Goal: Task Accomplishment & Management: Manage account settings

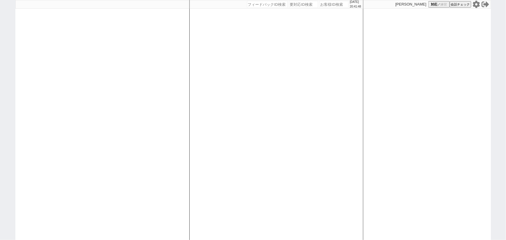
click at [70, 113] on div at bounding box center [102, 120] width 174 height 240
select select "100"
select select "1"
select select "2"
select select "5"
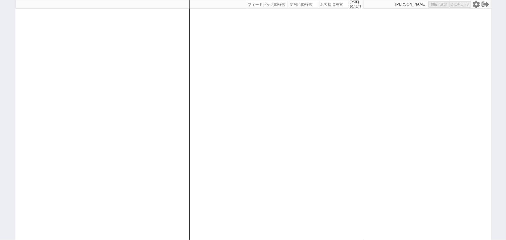
select select
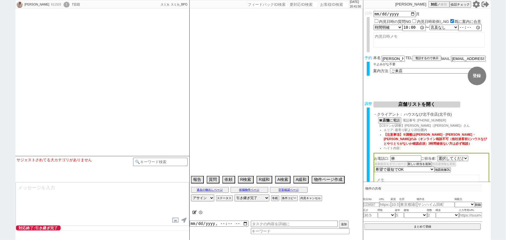
select select "2573"
select select
select select "2025"
select select "10"
select select "37"
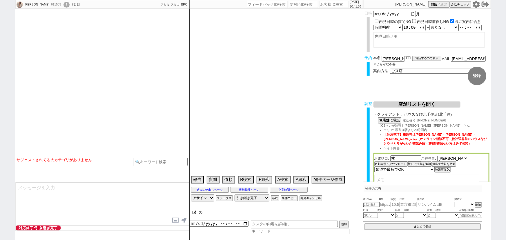
select select "0"
select select "62"
select select "1510"
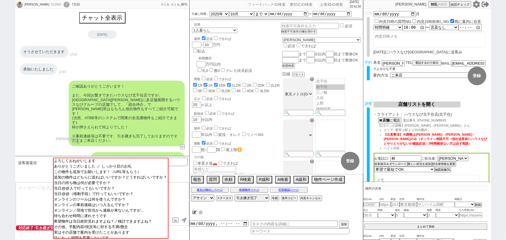
scroll to position [281, 0]
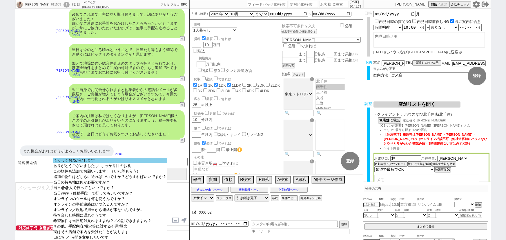
select select "よろしくおねがいします"
click at [77, 162] on option "よろしくおねがいします" at bounding box center [110, 161] width 114 height 6
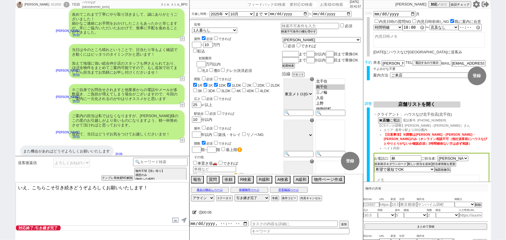
drag, startPoint x: 70, startPoint y: 185, endPoint x: 14, endPoint y: 180, distance: 56.4
click at [14, 180] on div "高橋夏美 611503 ! 0 7日目 ハウスなび北千住東口店 冬眠中 自社客 スミカ スミカ_BPO チャット全表示 2025-08-30 そうさせていただ…" at bounding box center [253, 120] width 506 height 240
type textarea "はい、今後ともどうぞよろしくお願いいたします！"
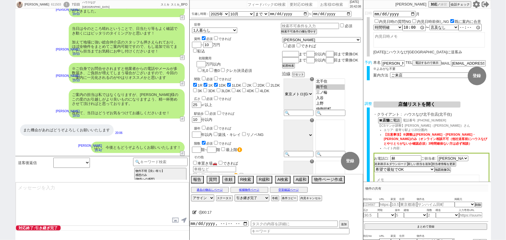
scroll to position [140, 0]
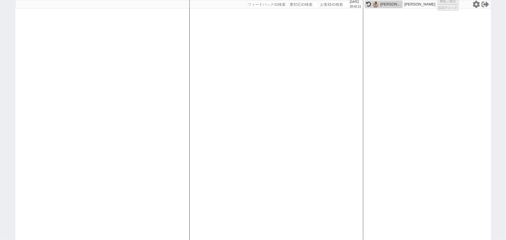
select select "100"
select select "2"
select select "4"
select select "5"
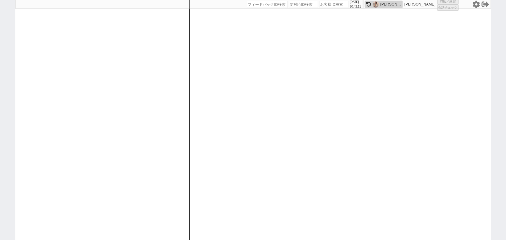
select select
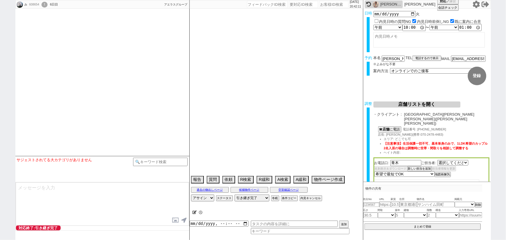
select select "526"
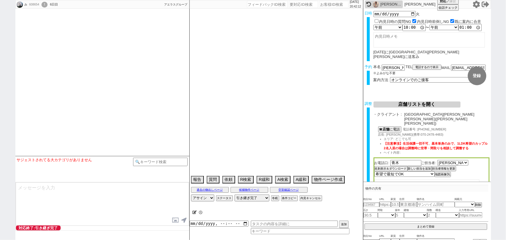
type textarea "当日まで他社なし"
select select "2025"
select select "10"
select select "36"
select select "0"
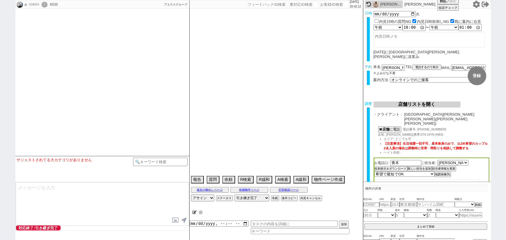
select select "75"
select select "60"
select select "[DATE]"
select select "63"
select select "1532"
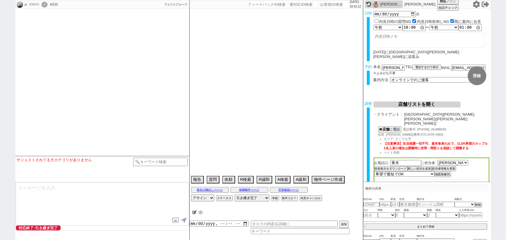
select select "38"
select select "68"
select select "[DATE]"
select select "835"
select select "14"
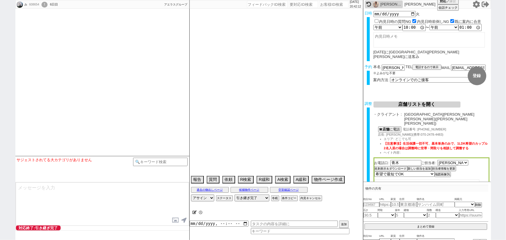
select select "482"
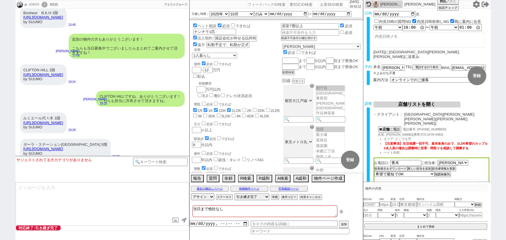
scroll to position [63, 0]
click at [80, 165] on div "コンシェリア新宿ＥＡＳＴ 13階 https://suumo.jp/chintai/bc_100453087066/ by SUUMO" at bounding box center [50, 175] width 60 height 21
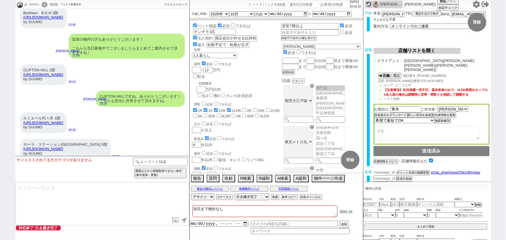
click at [383, 170] on input "number" at bounding box center [385, 172] width 23 height 5
paste input "36918755"
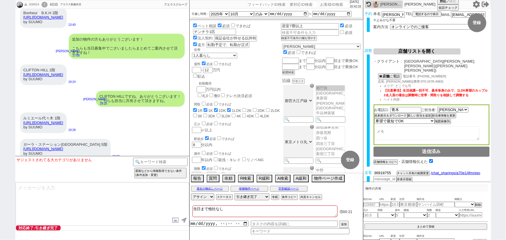
type input "36918755"
click at [406, 172] on button "チャット共有の範囲変更" at bounding box center [413, 174] width 32 height 4
click at [259, 223] on input "text" at bounding box center [294, 224] width 87 height 6
type input "まとめて返信する"
click at [214, 224] on input "datetime-local" at bounding box center [219, 223] width 59 height 5
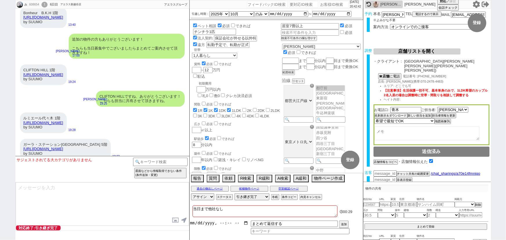
type input "[DATE]T21:00"
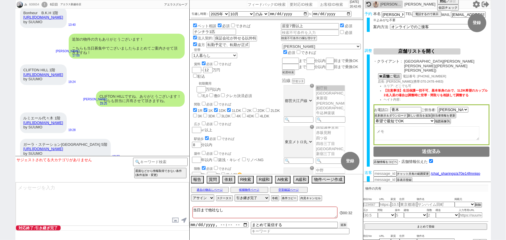
click at [343, 225] on button "追加" at bounding box center [343, 225] width 8 height 6
type input "2025-08-31T20:00"
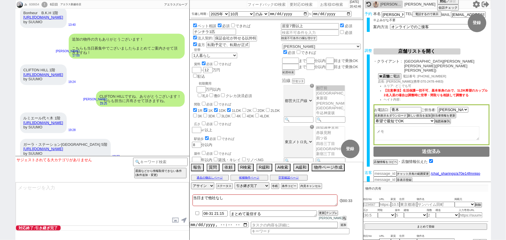
select select "535"
click at [200, 188] on select "アサイン 石谷彩音 小澤結 廣瀬晶子 荻原綾 林瑞季" at bounding box center [202, 184] width 23 height 7
select select
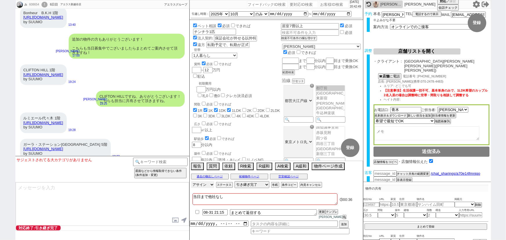
click at [191, 185] on select "アサイン 石谷彩音 小澤結 廣瀬晶子 荻原綾 林瑞季" at bounding box center [202, 184] width 23 height 7
click at [154, 136] on div "ガーラ・ステーション新宿御苑前 5階 https://suumo.jp/chintai/bc_100457357906/ by SUUMO 19:33" at bounding box center [102, 149] width 174 height 26
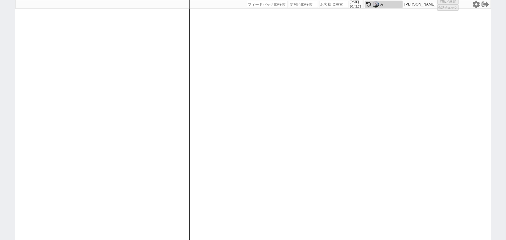
select select "1"
select select
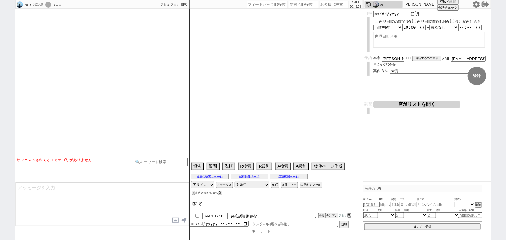
select select
select select "13"
select select "0"
select select "50"
select select "1290"
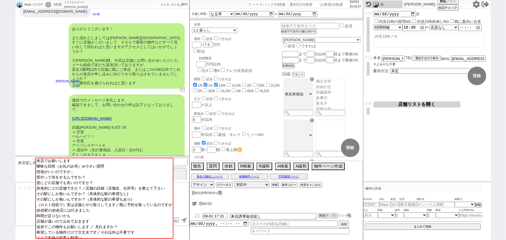
scroll to position [644, 0]
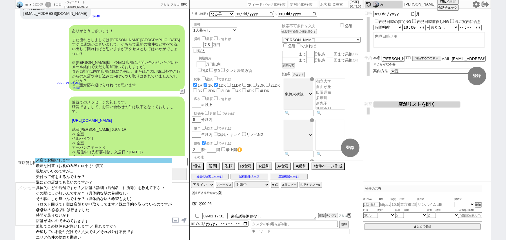
click at [90, 161] on option "来店でお願いします" at bounding box center [103, 161] width 137 height 6
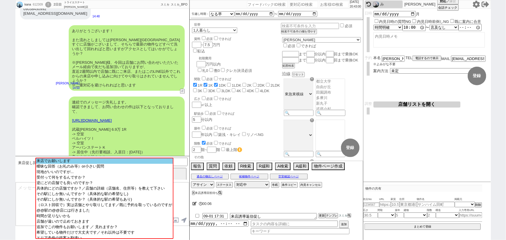
scroll to position [697, 0]
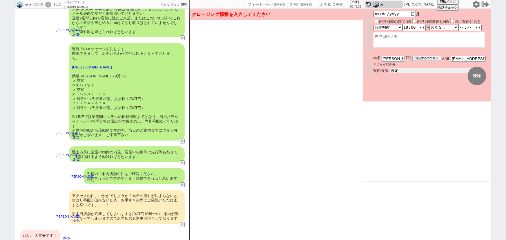
click at [428, 70] on select "未定 現地お待ち合わせ ご来店 先行申し込みのご案内or内見無しでの申し込みのご案内 オンラインでのご接客 オンラインで1件の内見のご案内" at bounding box center [433, 70] width 87 height 5
select select "2"
click at [390, 68] on select "未定 現地お待ち合わせ ご来店 先行申し込みのご案内or内見無しでの申し込みのご案内 オンラインでのご接客 オンラインで1件の内見のご案内" at bounding box center [433, 70] width 87 height 5
click at [407, 91] on form "変更 なし 登録 日時 2025-09-01 月 内見日時の質問NG 内見日時前倒しNG 既に案内に合意 言及なし 時間明確 午前 午後 お昼 夕方・夜 終日…" at bounding box center [427, 55] width 128 height 93
checkbox input "true"
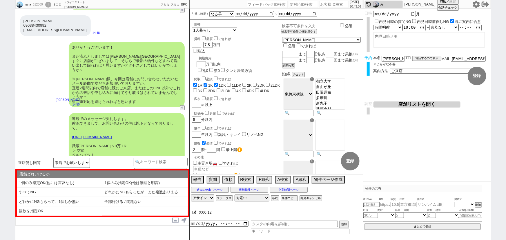
scroll to position [782, 0]
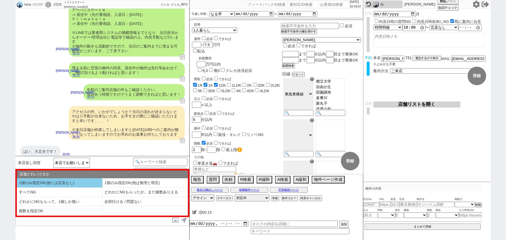
click at [63, 180] on li "1個のみ指定OK(他には言及なし)" at bounding box center [60, 183] width 86 height 10
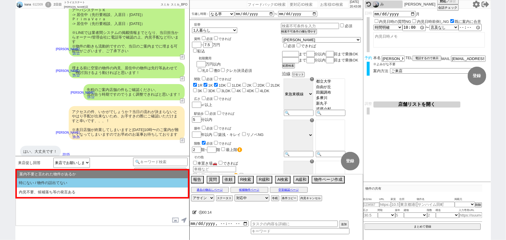
click at [67, 182] on li "特にない / 物件の話出てない" at bounding box center [102, 183] width 171 height 10
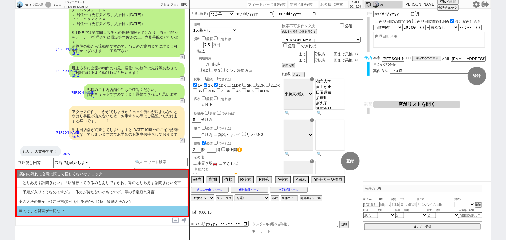
click at [50, 209] on li "当てはまる発言が一切ない" at bounding box center [102, 212] width 171 height 10
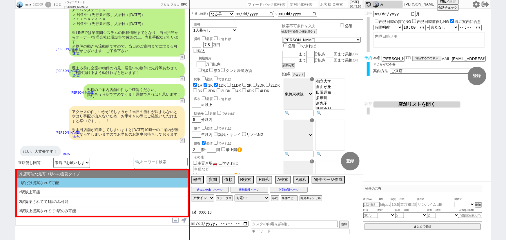
click at [81, 181] on li "1駅だけ提案されて可能" at bounding box center [102, 183] width 171 height 10
select select "1個のみ指定OK(他には言及なし)"
select select "特にない / 物件の話出てない"
select select "当てはまる発言が一切ない"
select select "1駅だけ提案されて可能"
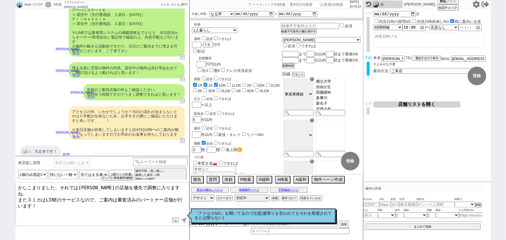
type textarea "かしこまりました、それでは川崎の店舗を優先で調整に入りますね、 またスミカはLINEのサービスなので、ご案内は審査済みのパートナー店舗が行います！"
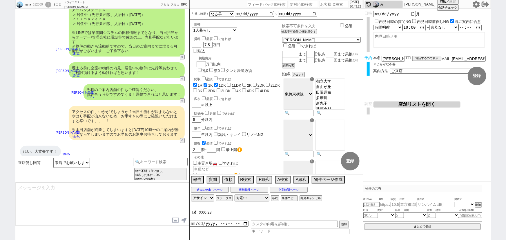
scroll to position [812, 0]
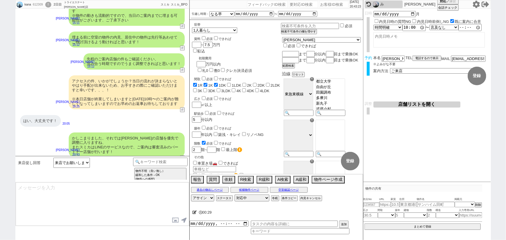
type textarea "やり取りも共有されておりスムーズです。 最終調整をし引き継ぎ作業を行うため、少々お待ちください。"
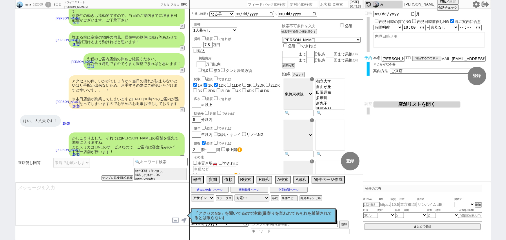
scroll to position [834, 0]
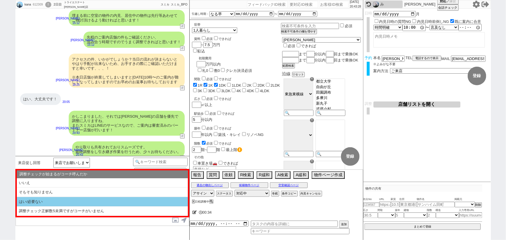
click at [78, 201] on li "はい/必要ない" at bounding box center [102, 202] width 171 height 10
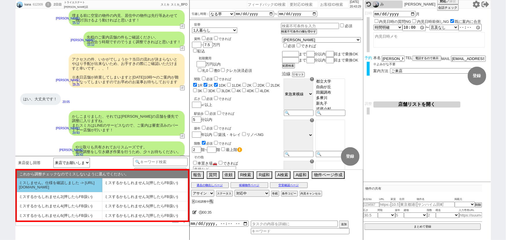
click at [78, 185] on li "ミスしません。仕様を確認しました -> [URL][DOMAIN_NAME]" at bounding box center [60, 185] width 86 height 14
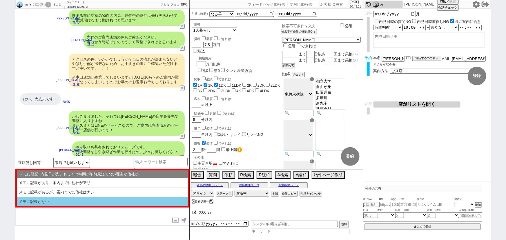
click at [116, 201] on li "メモに記載がない" at bounding box center [102, 201] width 171 height 9
click at [121, 203] on li "記載なし" at bounding box center [102, 201] width 171 height 9
select select "記載なし"
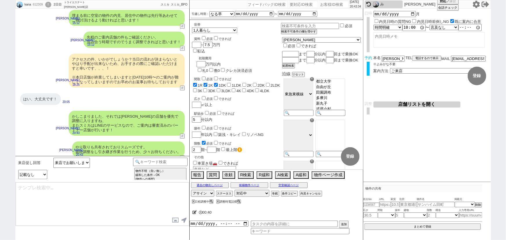
type textarea "@@【@@メッセージは打たず、以下やってください@@】@@ @@【@@お手数ですが、禊でKW検索して【禊】日程適当変更マンのテンプレからチャット禊してください…"
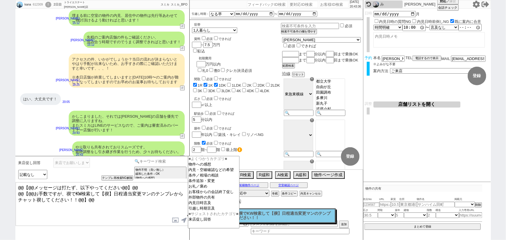
click at [154, 163] on input at bounding box center [160, 161] width 55 height 7
type input "日程"
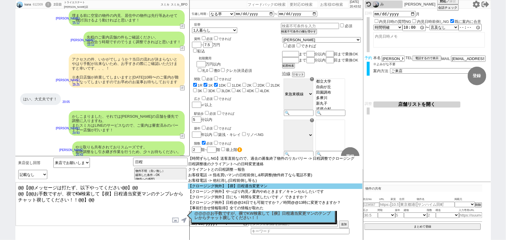
select select "[DATE]"
click at [229, 187] on option "【クロージング例外】【禊】日程適当変更マン" at bounding box center [275, 187] width 175 height 6
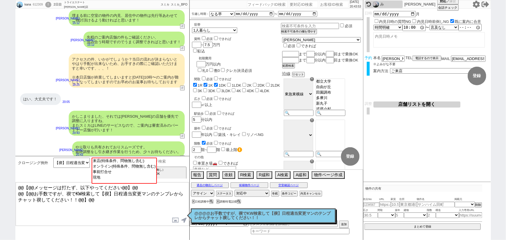
click at [169, 164] on input at bounding box center [160, 161] width 55 height 7
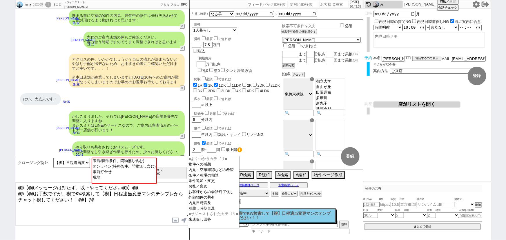
type input "記述"
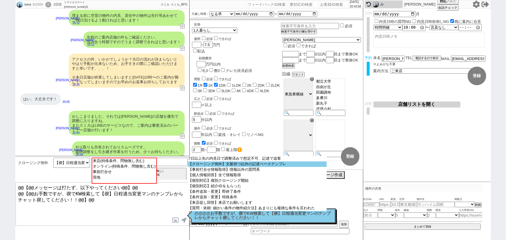
click at [251, 165] on option "【クロージング例外】文脈持つ以外の記述ベーステンプレ" at bounding box center [257, 165] width 139 height 6
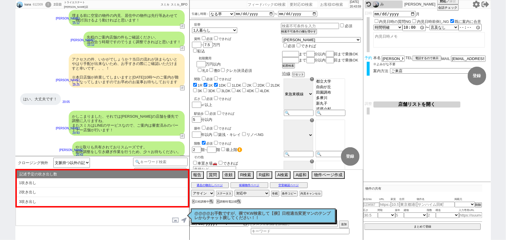
click at [96, 176] on div "記述予定の吹き出し数 ※スクロール可" at bounding box center [102, 175] width 171 height 8
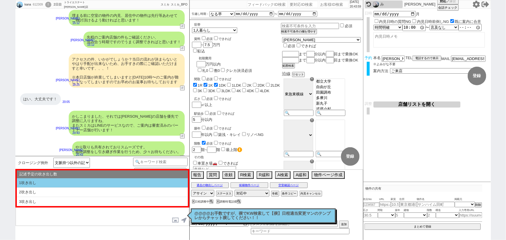
click at [94, 179] on li "1吹き出し" at bounding box center [102, 183] width 171 height 10
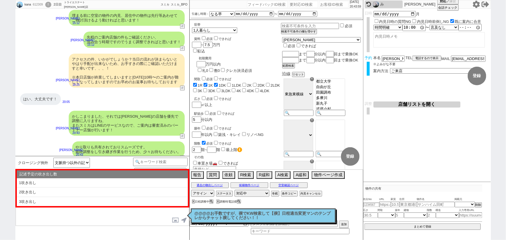
type textarea "@@【@@①記述したい内容を②の下に入力@@】@@ @@【@@②記述したい内容を入力後に①と②を@@ごと消して送信！！@@】@@"
select select "1吹き出し"
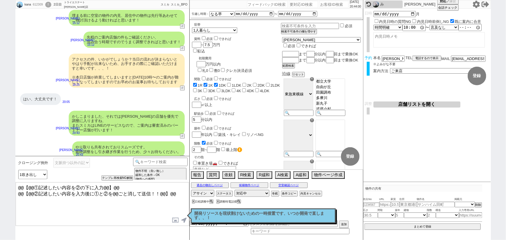
click at [179, 191] on textarea "@@【@@①記述したい内容を②の下に入力@@】@@ @@【@@②記述したい内容を入力後に①と②を@@ごと消して送信！！@@】@@" at bounding box center [102, 204] width 173 height 44
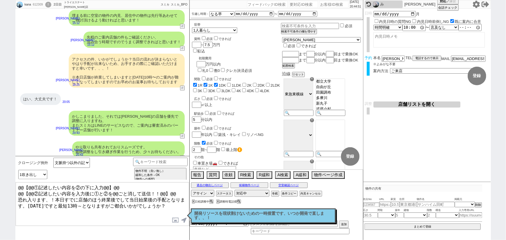
drag, startPoint x: 171, startPoint y: 191, endPoint x: 0, endPoint y: 162, distance: 174.0
click at [0, 162] on div "kana 612309 ! 0 2日目 トライエステート 川崎店 冬眠中 自社客 スミカ スミカ_BPO チャット全表示 2025-08-30 お風呂トイレ別…" at bounding box center [253, 120] width 506 height 240
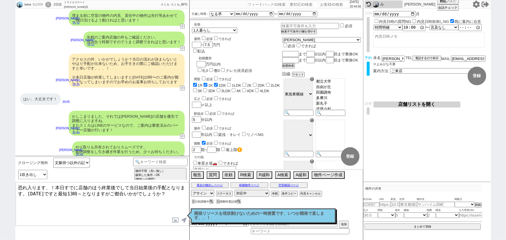
click at [129, 186] on textarea "恐れ入ります、！本日すでに店舗のほう終業後でして当日始業後の手配となります。明日ですと最短13時～となりますがご都合いかがでしょうか？" at bounding box center [102, 204] width 173 height 44
type textarea "恐れ入ります、！本日すでに店舗のほう終業後でして、当日始業後の手配となります。明日ですと最短13時～となりますがご都合いかがでしょうか？"
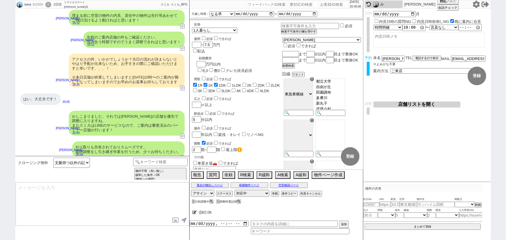
scroll to position [860, 0]
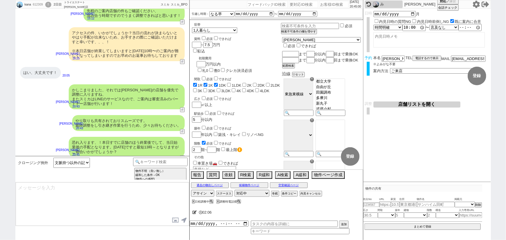
select select "535"
type textarea "@@【@@メッセージは打たず、以下やってください@@】@@ @@【@@タスク整理、追加、条件入力等のやるべきことはやりましたか？？全て終わったら自分に付いたア…"
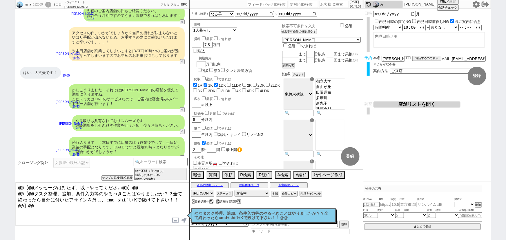
click at [243, 217] on p "@@タスク整理、追加、条件入力等のやるべきことはやりましたか？？全て終わったらcmd+shift+Kで抜けて下さい！！@@" at bounding box center [264, 215] width 138 height 9
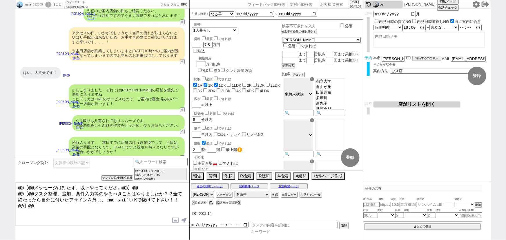
click at [258, 233] on input at bounding box center [300, 231] width 99 height 5
type input "日時"
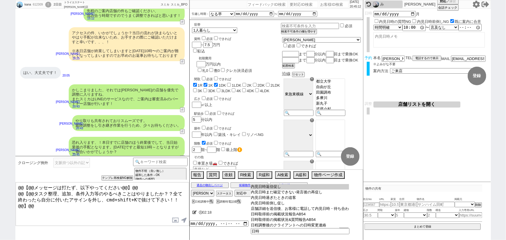
type input "内見日時返信促し"
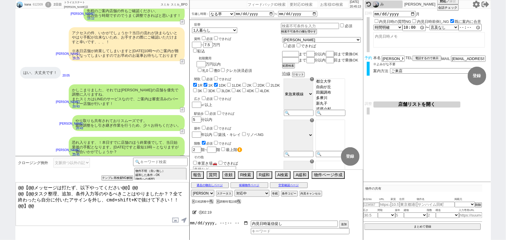
click at [203, 223] on input "datetime-local" at bounding box center [219, 223] width 59 height 5
type input "2025-09-01T20:00"
click at [346, 223] on button "追加" at bounding box center [343, 225] width 8 height 6
type input "2025-08-31T20:00"
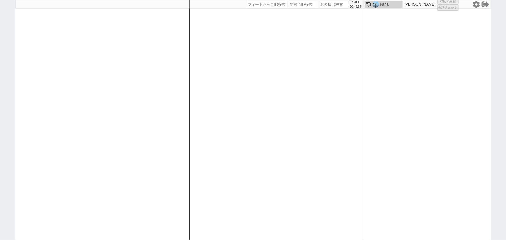
select select "100"
select select "2"
select select "5"
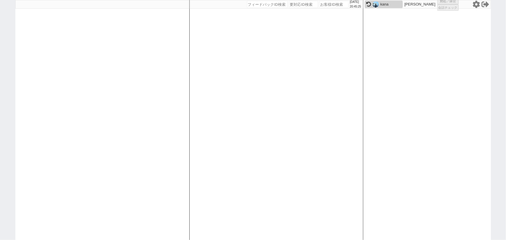
select select
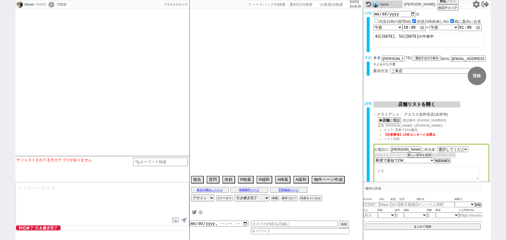
select select "1535"
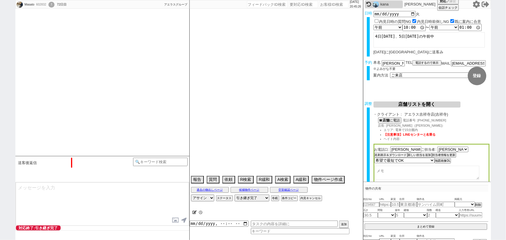
type textarea "今住んでる物件が、管理費込みで9.2万"
select select "2025"
select select "9"
select select "36"
select select "0"
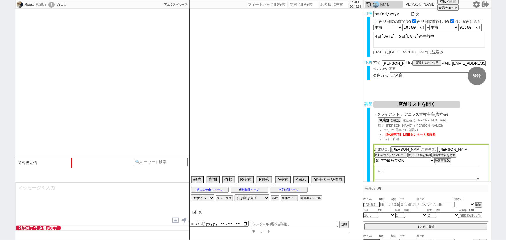
select select "841"
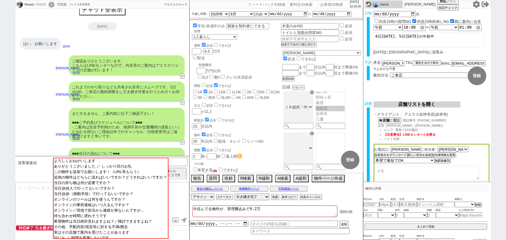
scroll to position [0, 0]
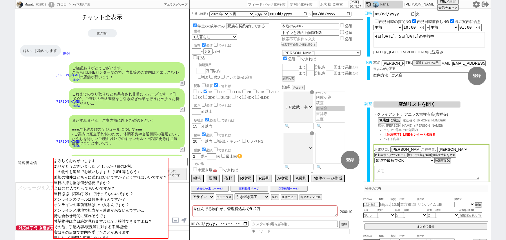
click at [114, 20] on button "チャット全表示" at bounding box center [102, 17] width 45 height 10
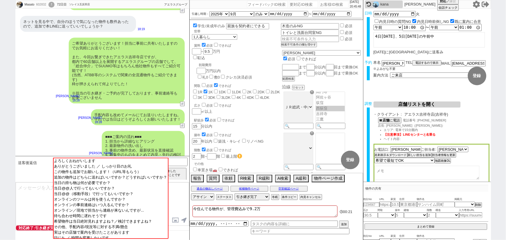
scroll to position [10293, 0]
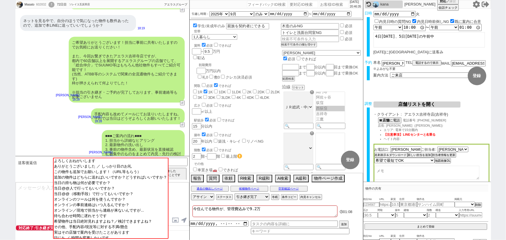
click at [89, 166] on div "すみません、募集終了ということは、もう現段階で誰か入居者が決まったってことですよね？" at bounding box center [78, 174] width 116 height 16
click at [37, 198] on textarea at bounding box center [102, 204] width 173 height 44
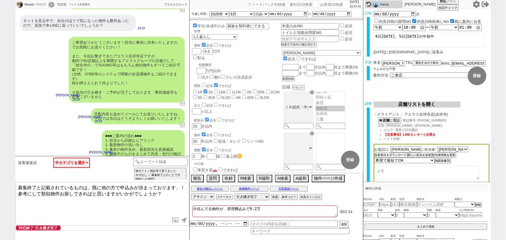
click at [61, 192] on textarea "募集終了と記載されているものは、既に他の方で申込みが決まっております、！ 参考にして類似物件お探しできればと思いますがいかがでしょうか？" at bounding box center [102, 204] width 173 height 44
type textarea "募集終了と記載されているものは、既に他の方で申込みが決まっております、！ 参考にして類似物件を優先してお探しできればと思いますがいかがでしょうか？"
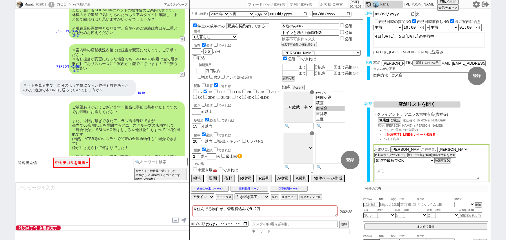
scroll to position [10324, 0]
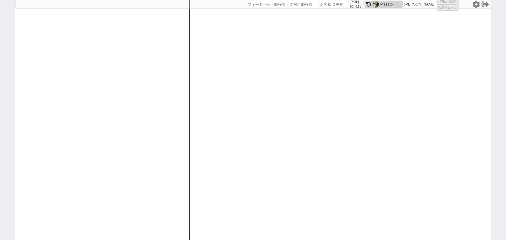
select select "1"
select select "2"
select select
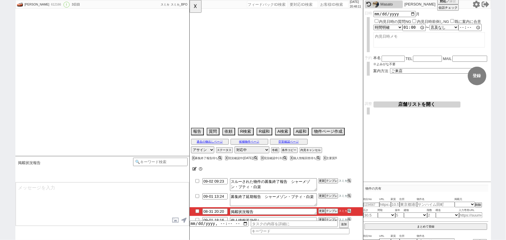
select select "2025"
select select "10"
select select "36"
select select "6"
select select "50"
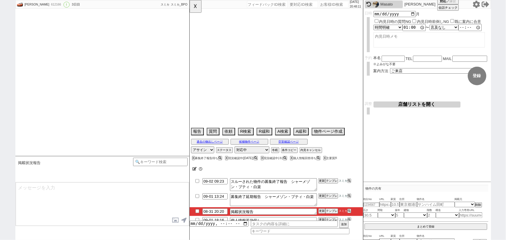
select select "1296"
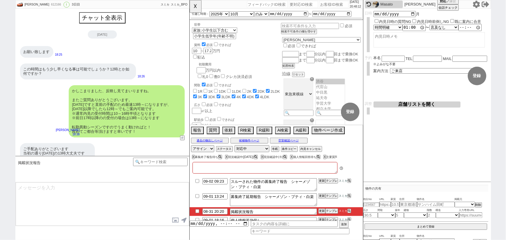
type textarea "フォーシスターズ　II,サマセット菊名は内見予約前に埋まってしまった"
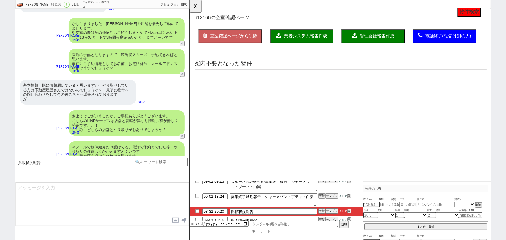
scroll to position [0, 0]
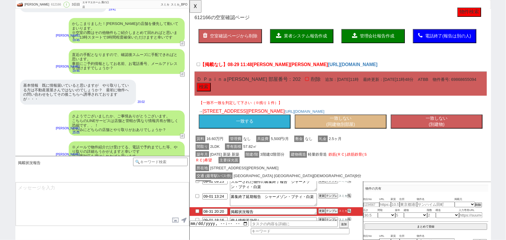
click at [329, 131] on button "一致しない (同建物別部屋)" at bounding box center [352, 130] width 99 height 15
select select "another_room"
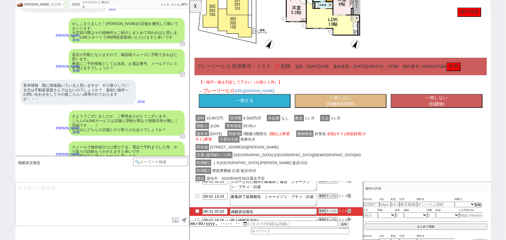
scroll to position [357, 0]
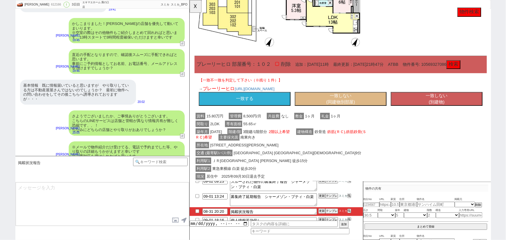
click at [266, 114] on button "一致する" at bounding box center [248, 106] width 99 height 15
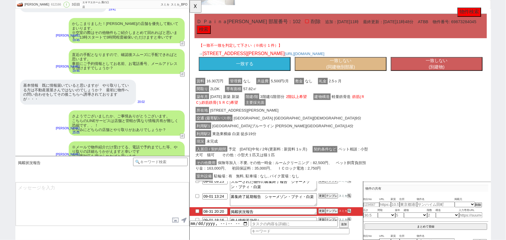
scroll to position [894, 0]
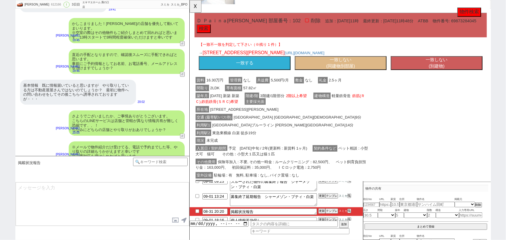
click at [275, 73] on button "一致する" at bounding box center [248, 68] width 99 height 15
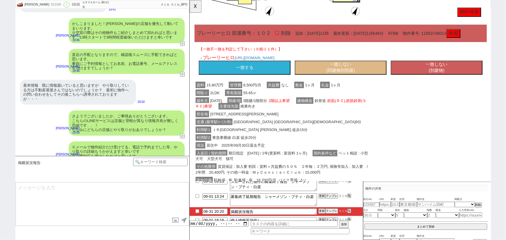
click at [263, 79] on button "一致する" at bounding box center [248, 72] width 99 height 15
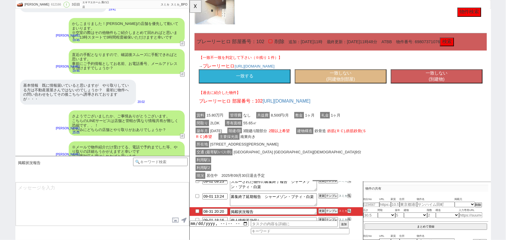
scroll to position [1705, 0]
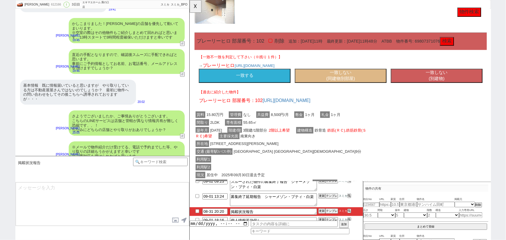
click at [256, 86] on button "一致する" at bounding box center [248, 81] width 99 height 15
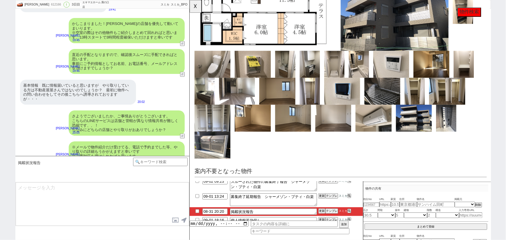
scroll to position [2099, 0]
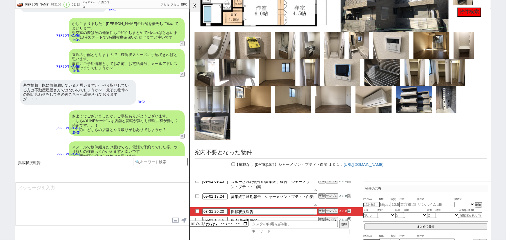
click at [196, 7] on button "☓" at bounding box center [195, 6] width 11 height 12
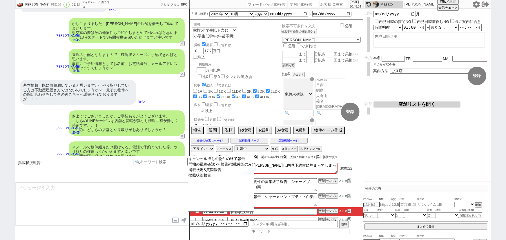
click at [144, 216] on textarea at bounding box center [102, 204] width 173 height 44
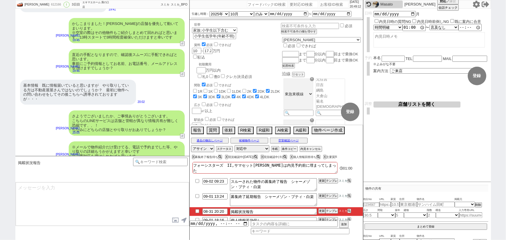
scroll to position [12, 0]
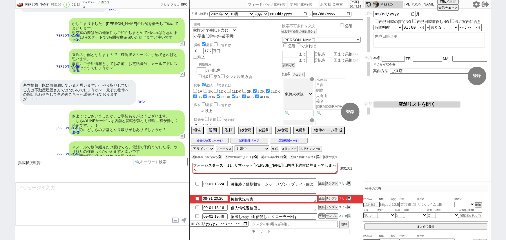
click at [208, 199] on input "08-31 20:20" at bounding box center [214, 198] width 25 height 5
type input "09-01 10:00"
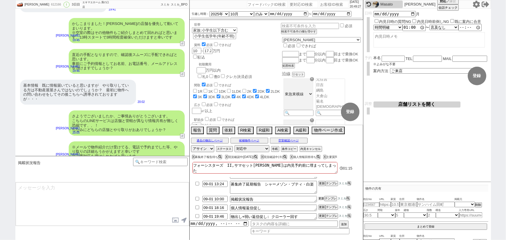
click at [321, 198] on button "更新" at bounding box center [322, 199] width 6 height 4
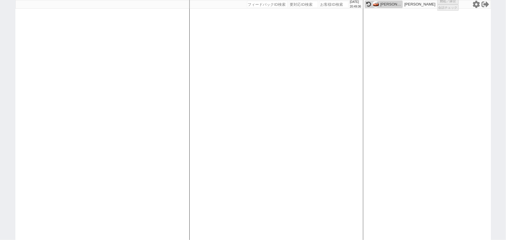
select select "2"
select select
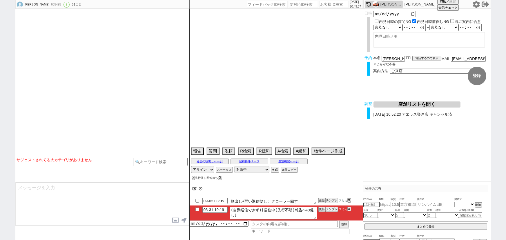
scroll to position [592, 0]
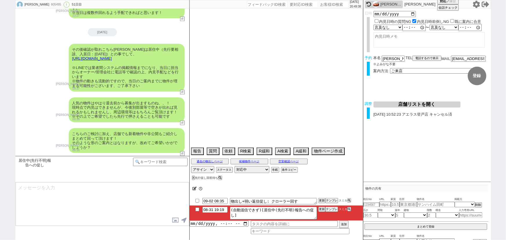
type textarea "他社なし　他社でも確認している人 調整後キャンセルあり"
select select "2025"
select select "11"
select select "33"
select select "1"
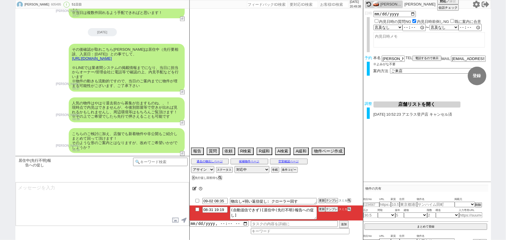
select select "75"
select select "62"
select select "14"
select select "60"
select select "822"
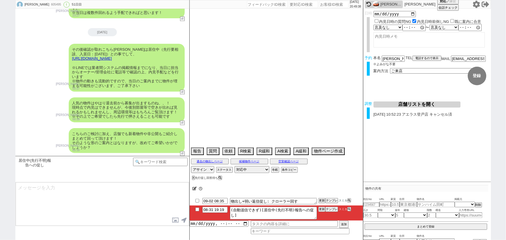
select select "23"
select select "731"
select select "69"
select select "59"
select select "64"
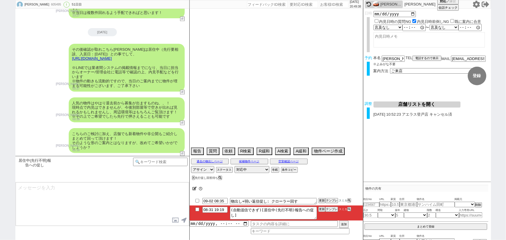
select select "1557"
select select "70"
select select "1683"
select select "63"
select select "65"
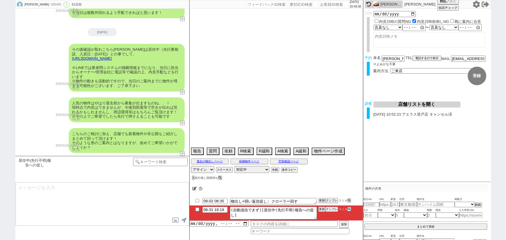
select select "1583"
select select "52"
select select "50"
select select "71"
select select "66"
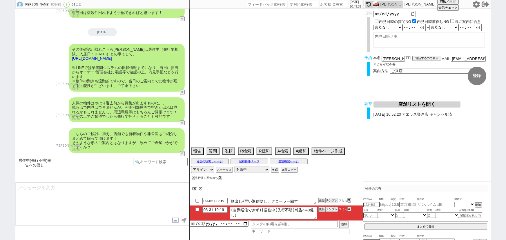
select select "67"
select select "56"
select select "74"
select select "53"
select select "47"
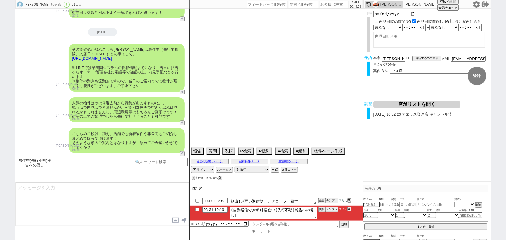
select select "25"
select select "3116"
select select "44"
select select "68"
select select "1643"
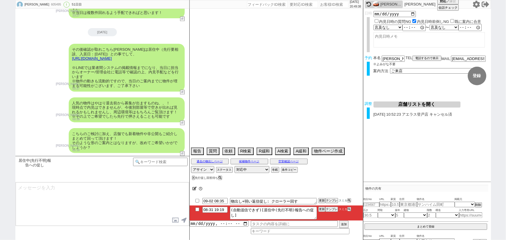
select select "48"
select select "54"
select select "57"
select select "38"
select select "73"
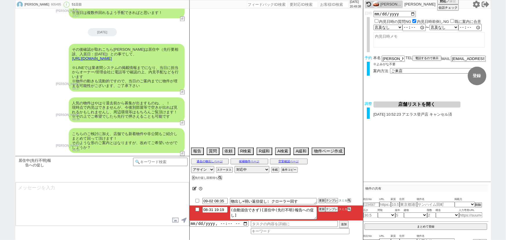
select select "1759"
select select "12"
select select "51"
select select "77"
select select "61"
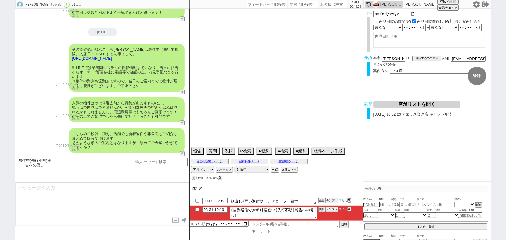
select select "11"
select select "55"
select select "29"
select select "72"
select select "1729"
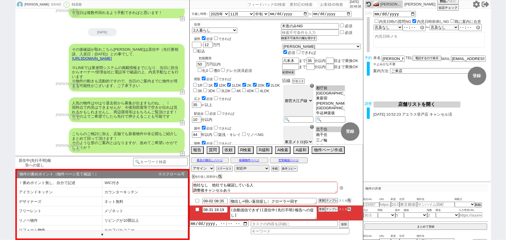
scroll to position [4, 0]
click at [111, 122] on div "人気の物件はやはり退去前から募集が出ますものね、、！ 現時点で内見はできませんが、今後別部屋等で空きが出れば見れるかもしれませんし、周辺環境等はもちろんご覧頂…" at bounding box center [127, 109] width 116 height 25
click at [112, 57] on link "https://tools.sumika.live/pages/buh8shg" at bounding box center [92, 58] width 40 height 4
click at [138, 220] on li "リビングが10畳以上" at bounding box center [145, 221] width 86 height 10
select select "リビングが10畳以上"
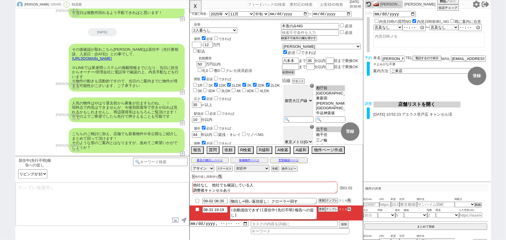
type textarea "すみません先の物件、覚えていらっしゃいますでしょうか、、？ お客様のようにネットで色々見られている方ですと、並行で幾つか問い合わせされていてお忘れでいらっしゃ…"
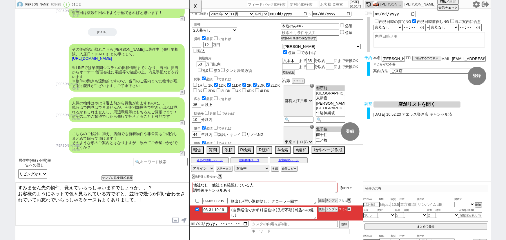
checkbox input "true"
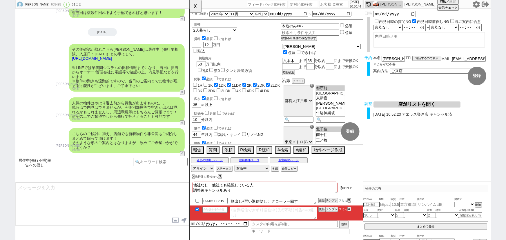
scroll to position [141, 0]
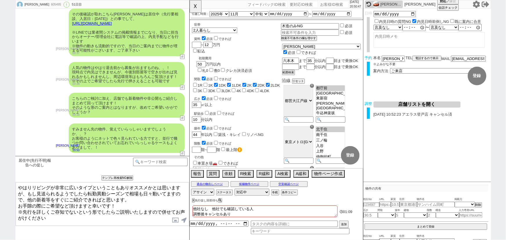
type textarea "やはりリビングが非常に広いタイプということもありオススメかとは思いますが、もし見送られるようでしたら転勤異動シーズンで相場も日々動いてますので、他の新着等をす…"
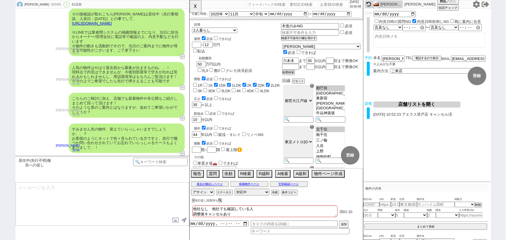
scroll to position [186, 0]
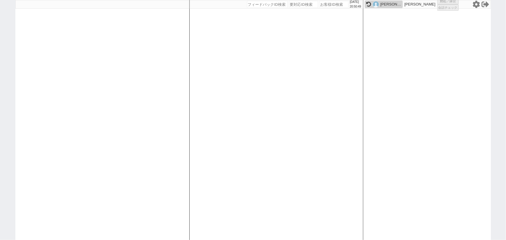
select select "535"
select select "1"
select select "2"
select select
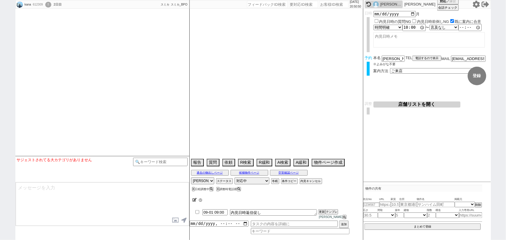
select select "13"
select select "0"
select select "50"
select select "1290"
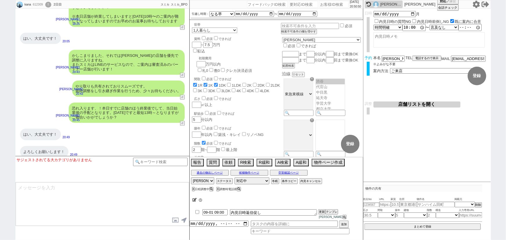
scroll to position [28, 0]
click at [406, 26] on input "10:00:00" at bounding box center [414, 28] width 23 height 6
type input "10:00:00"
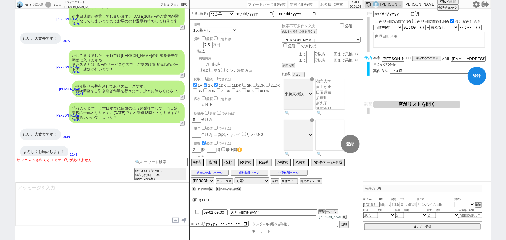
type input "13:00:00"
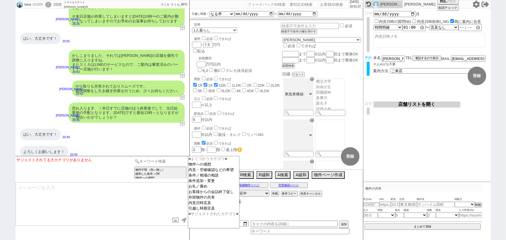
click at [159, 160] on input at bounding box center [160, 161] width 55 height 7
type input "日程"
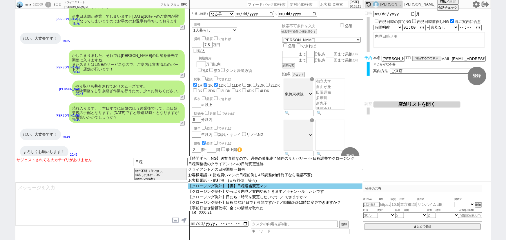
click at [236, 188] on option "【クロージング例外】【禊】日程適当変更マン" at bounding box center [275, 187] width 175 height 6
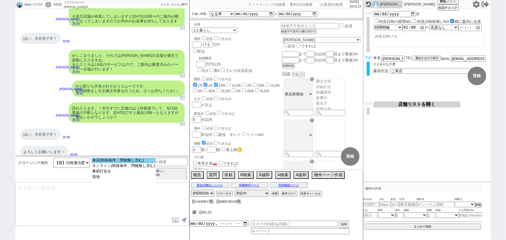
select select "来店(特殊条件、問物無し含む)"
click at [126, 160] on option "来店(特殊条件、問物無し含む)" at bounding box center [124, 161] width 64 height 6
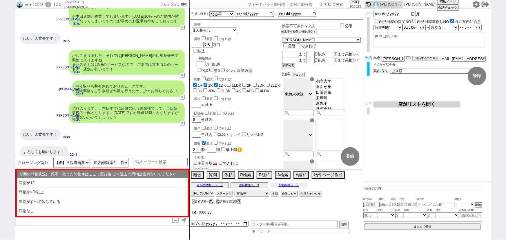
click at [293, 187] on button "空室確認ページ" at bounding box center [289, 185] width 38 height 5
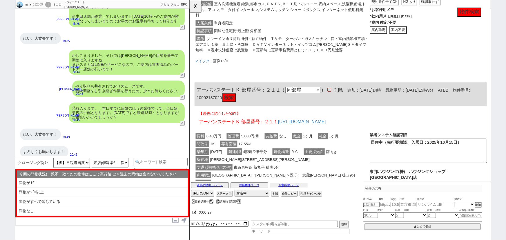
scroll to position [444, 0]
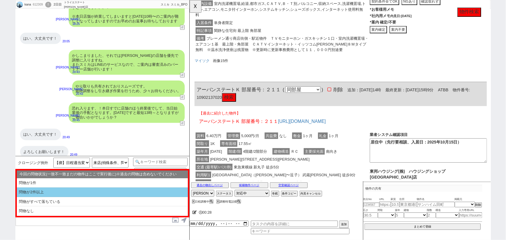
click at [74, 192] on li "問物が2件以上" at bounding box center [102, 193] width 171 height 10
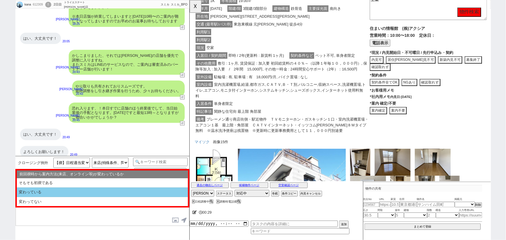
scroll to position [583, 0]
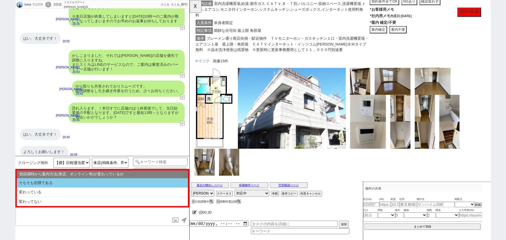
click at [79, 186] on li "そもそも初禊である" at bounding box center [102, 183] width 171 height 10
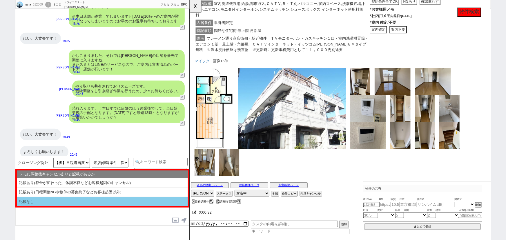
click at [70, 201] on li "記載なし" at bounding box center [102, 201] width 171 height 9
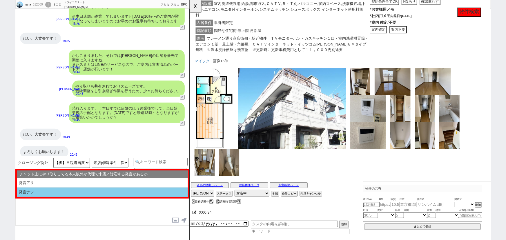
click at [58, 193] on li "発言ナシ" at bounding box center [102, 193] width 171 height 10
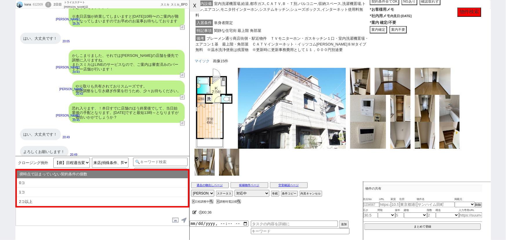
click at [194, 10] on button "☓" at bounding box center [195, 6] width 11 height 12
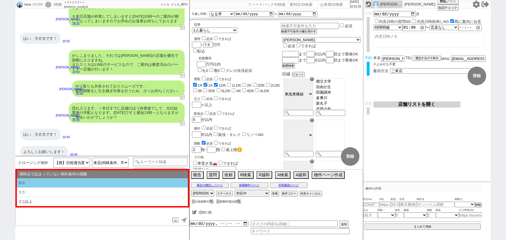
click at [79, 182] on li "0コ" at bounding box center [102, 183] width 171 height 10
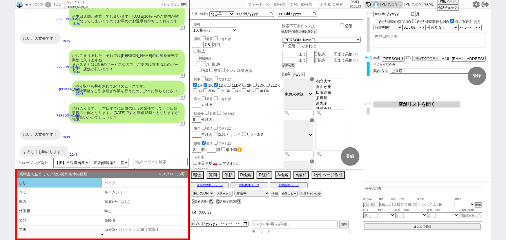
click at [75, 183] on li "なし" at bounding box center [60, 183] width 86 height 10
type textarea "またすみません、ご案内前に以下ご確認下さい！ ■■■ご予約及びスケジュールについて■■■ - ご案内は完全予約制のため、体調不良や交通機関の遅延といったやむを…"
select select "問物が2件以上"
select select "そもそも初禊である"
select select "記載なし"
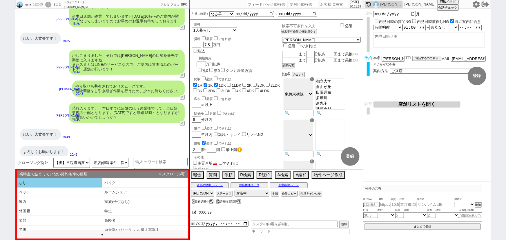
select select "発言ナシ"
select select "0コ"
select select "なし"
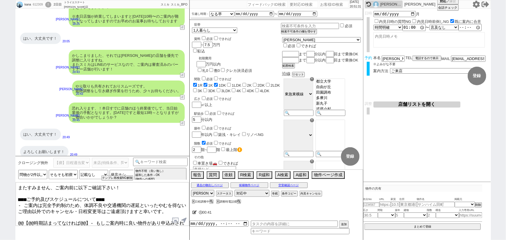
click at [17, 186] on textarea "またすみません、ご案内前に以下ご確認下さい！ ■■■ご予約及びスケジュールについて■■■ - ご案内は完全予約制のため、体調不良や交通機関の遅延といったやむを…" at bounding box center [102, 204] width 173 height 44
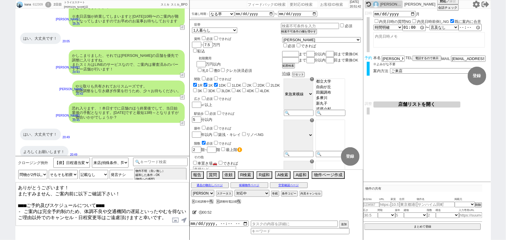
scroll to position [2, 0]
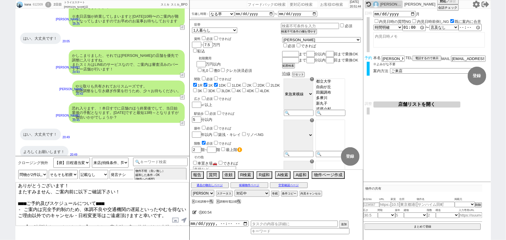
click at [17, 216] on textarea "ありがとうございます！ またすみません、ご案内前に以下ご確認下さい！ ■■■ご予約及びスケジュールについて■■■ - ご案内は完全予約制のため、体調不良や交通…" at bounding box center [102, 204] width 173 height 44
drag, startPoint x: 17, startPoint y: 215, endPoint x: 220, endPoint y: 228, distance: 203.5
click at [220, 228] on div "kana 612309 ! 0 2日目 トライエステート 川崎店 冬眠中 自社客 スミカ スミカ_BPO チャット全表示 2025-08-30 ようこそLIN…" at bounding box center [253, 120] width 476 height 240
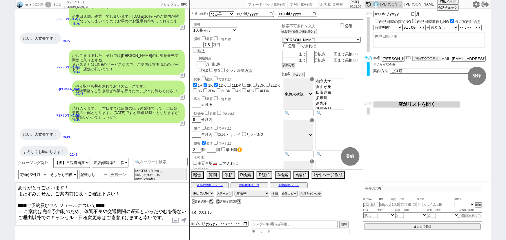
scroll to position [0, 0]
type textarea "ありがとうございます！ またすみません、ご案内前に以下ご確認下さい！ ■■■ご予約及びスケジュールについて■■■ - ご案内は完全予約制のため、体調不良や交通…"
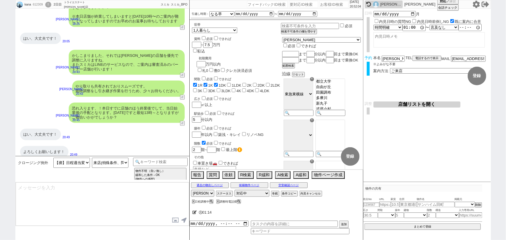
scroll to position [1453, 0]
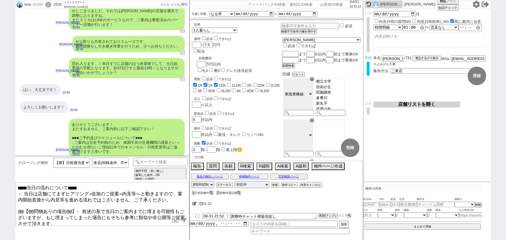
drag, startPoint x: 73, startPoint y: 206, endPoint x: 11, endPoint y: 204, distance: 61.8
click at [11, 204] on div "kana 612309 ! 0 2日目 トライエステート 川崎店 冬眠中 自社客 スミカ スミカ_BPO チャット全表示 2025-08-30 ようこそLIN…" at bounding box center [253, 120] width 506 height 240
type textarea "■■■当日の流れについて■■■ - 当日は店舗にてまずヒアリング→追加のご提案→内見等へと動きますので、案内開始直後から内見等を進める流れではございません、ご…"
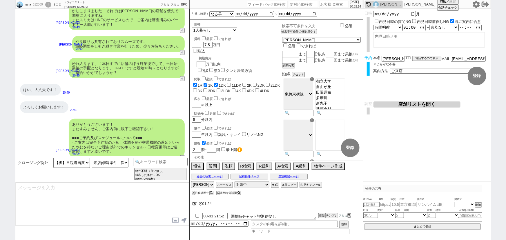
scroll to position [1502, 0]
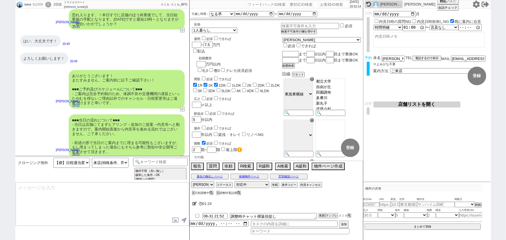
type textarea "念のため、上記のご案内内容に齟齬などございませんでしょうか？"
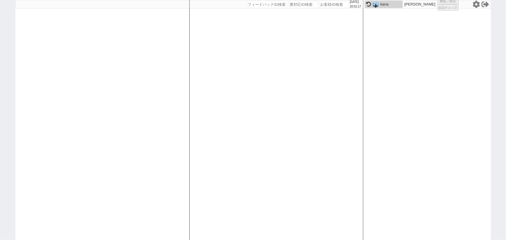
select select
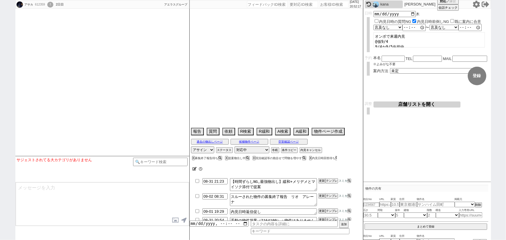
type textarea "9/1内見日の連絡予定"
select select
select select "2025"
select select "9"
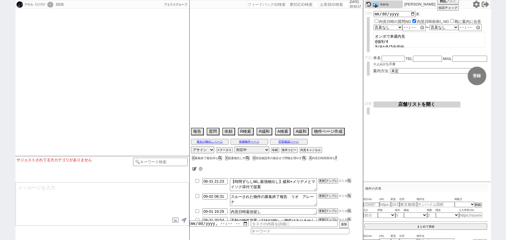
select select "35"
select select "0"
select select "19"
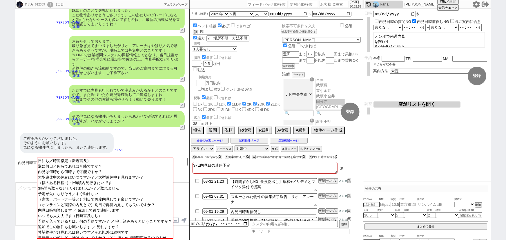
scroll to position [179, 0]
click at [182, 105] on button "↺" at bounding box center [182, 106] width 3 height 4
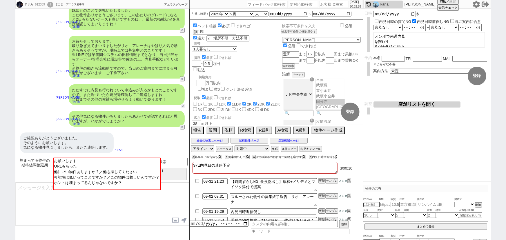
scroll to position [260, 0]
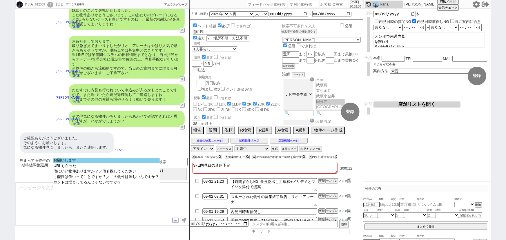
click at [87, 160] on option "お願いします" at bounding box center [106, 161] width 107 height 6
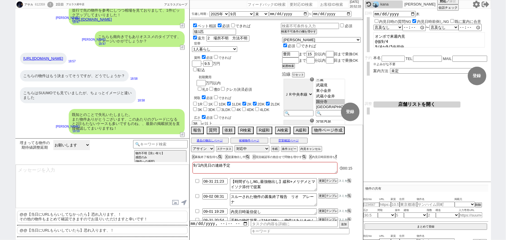
scroll to position [150, 0]
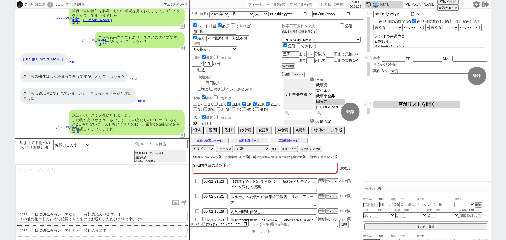
click at [80, 231] on p "@@【当日にURLもらいしていたら】恐れ入ります、！" at bounding box center [102, 231] width 171 height 8
click at [90, 168] on textarea "@@【当日にURLもらいしていたら】恐れ入ります、！" at bounding box center [102, 187] width 173 height 44
drag, startPoint x: 90, startPoint y: 168, endPoint x: 3, endPoint y: 168, distance: 87.0
click at [3, 168] on div "アサカ 612359 ! 0 2日目 アエラス府中店 冬眠中 自社客 アエラスグループ スミカ_BPO チャット全表示 2025-08-31 リノベ物件なら全…" at bounding box center [253, 120] width 506 height 240
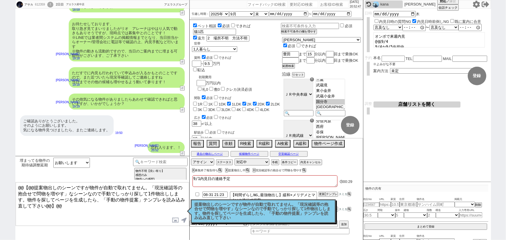
click at [252, 209] on p "提案物出しのシーンですが物件が自動で取れてません。「現況確認等の抱合せで問物を増やす」なシーンなので手動でしっかり探して1件物出しします。物件を探してページを…" at bounding box center [264, 211] width 138 height 18
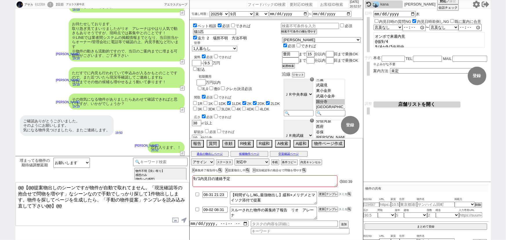
click at [236, 38] on input "2　場所不明　方法不明" at bounding box center [228, 38] width 42 height 5
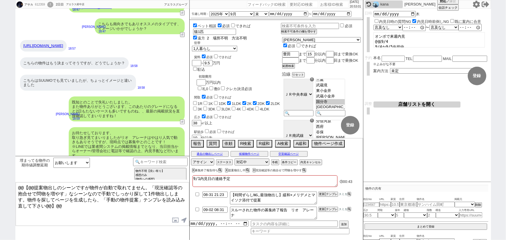
scroll to position [0, 0]
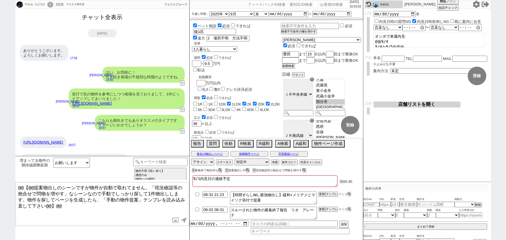
click at [110, 16] on button "チャット全表示" at bounding box center [102, 17] width 45 height 10
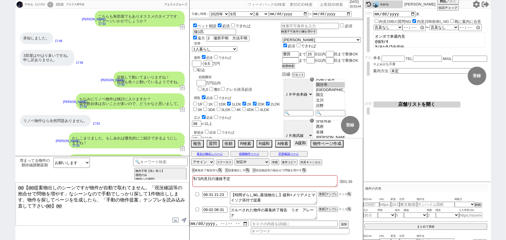
scroll to position [2775, 0]
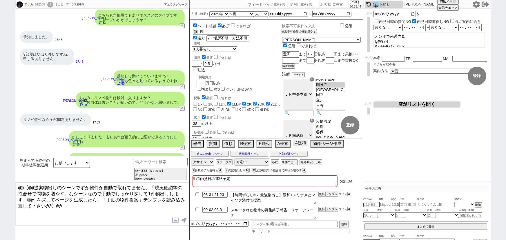
click at [300, 142] on button "A緩和" at bounding box center [301, 143] width 14 height 6
click at [302, 142] on button "A緩和" at bounding box center [301, 143] width 14 height 6
click at [211, 153] on button "過去の物出しページ" at bounding box center [210, 154] width 38 height 5
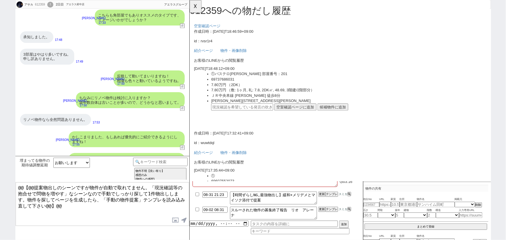
scroll to position [1837, 0]
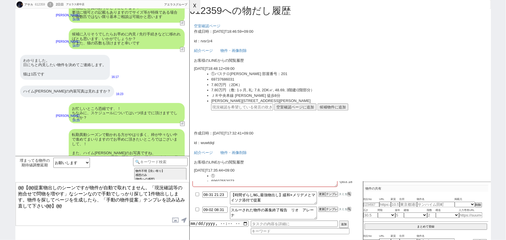
click at [191, 1] on button "☓" at bounding box center [195, 6] width 11 height 12
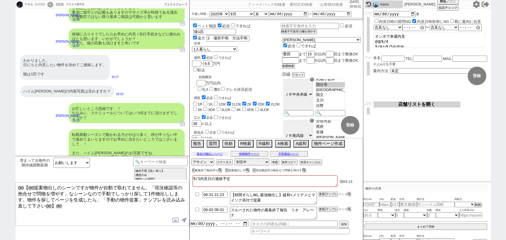
click at [210, 154] on button "過去の物出しページ" at bounding box center [210, 154] width 38 height 5
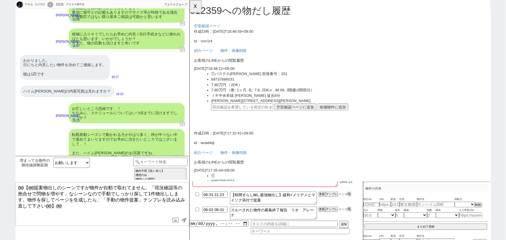
scroll to position [0, 0]
click at [333, 195] on button "テンプレ" at bounding box center [331, 194] width 13 height 4
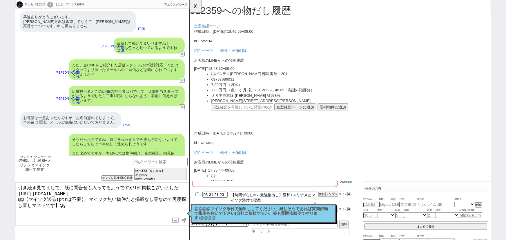
scroll to position [2687, 0]
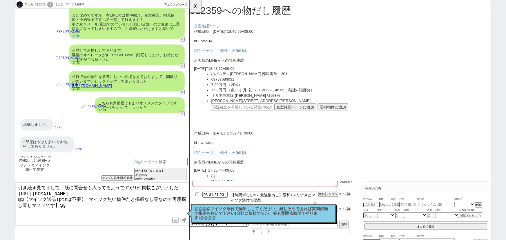
drag, startPoint x: 73, startPoint y: 199, endPoint x: 8, endPoint y: 197, distance: 65.0
click at [8, 197] on div "アサカ 612359 ! 0 2日目 アエラス府中店 冬眠中 自社客 アエラスグループ スミカ_BPO チャット全表示 2025-08-30 新しくフォローさ…" at bounding box center [253, 120] width 506 height 240
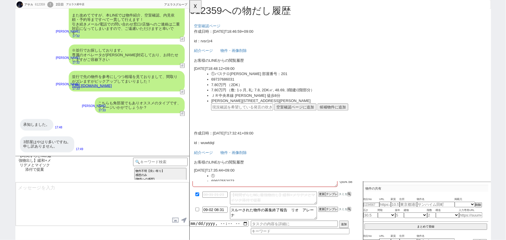
scroll to position [3132, 0]
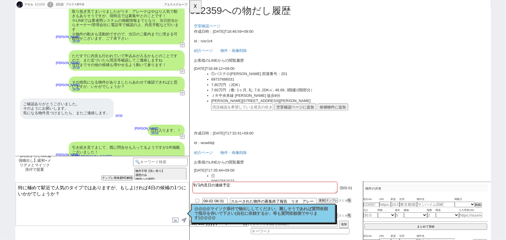
click at [108, 154] on link "https://tools.sumika.live/pages/r1ywb37" at bounding box center [92, 156] width 40 height 4
click at [73, 198] on textarea "特に極めて駅近で人気のタイプではありますが、もしよければ4日の候補の1つにいかがでしょうか？" at bounding box center [102, 204] width 173 height 44
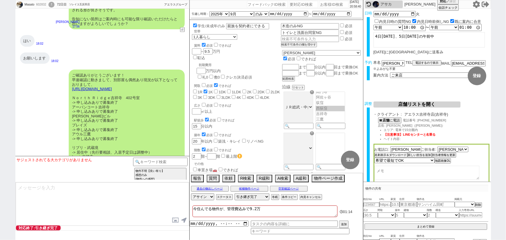
scroll to position [9387, 0]
drag, startPoint x: 152, startPoint y: 57, endPoint x: 68, endPoint y: 56, distance: 83.5
click at [69, 70] on div "ご確認ありがとうございます！ 早速確認に動きまして、別部屋も偶然あり現況が以下となっておりまして、 https://tools.sumika.live/pag…" at bounding box center [127, 161] width 116 height 183
copy link "https://tools.sumika.live/pages/4n9c84h"
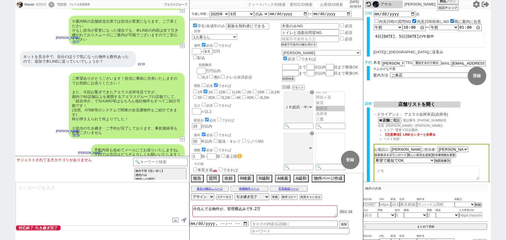
scroll to position [10355, 0]
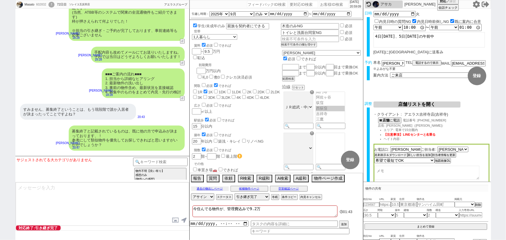
click at [214, 189] on button "過去の物出しページ" at bounding box center [210, 189] width 38 height 5
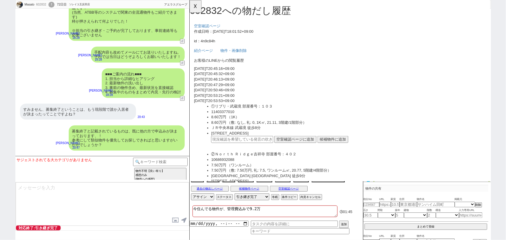
scroll to position [4716, 0]
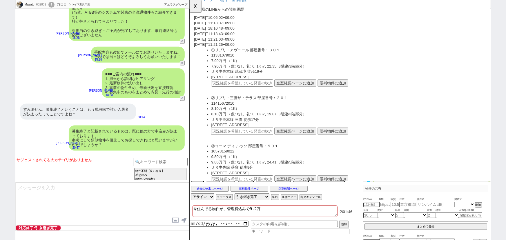
click at [91, 157] on div "すみません、お気に入り物件として先ほど送った中の一番最初が、 リブリ 武蔵境 じゃなくて、リブリ 三鷹 ザテラスだと思うんですが、ありますでしょうか？" at bounding box center [78, 169] width 116 height 25
click at [237, 137] on input "text" at bounding box center [246, 141] width 67 height 8
paste input "36918922"
click at [301, 137] on button "空室確認ページに追加" at bounding box center [303, 141] width 45 height 8
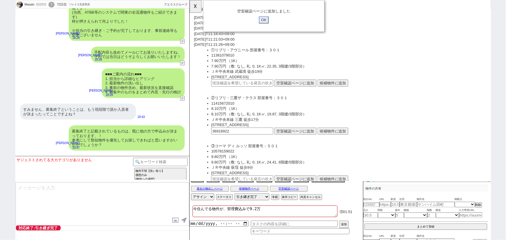
click at [272, 20] on input "OK" at bounding box center [269, 22] width 10 height 8
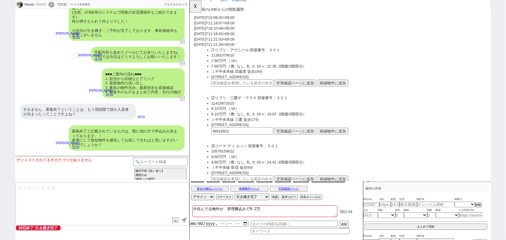
drag, startPoint x: 21, startPoint y: 142, endPoint x: 103, endPoint y: 141, distance: 81.8
click at [103, 157] on div "すみません、お気に入り物件として先ほど送った中の一番最初が、 リブリ 武蔵境 じゃなくて、リブリ 三鷹 ザテラスだと思うんですが、ありますでしょうか？" at bounding box center [78, 169] width 116 height 25
copy div "リブリ 武蔵境 じゃなくて、リブリ 三鷹 ザテラス"
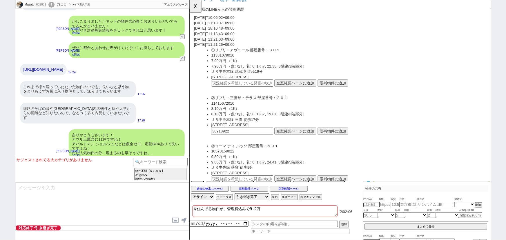
scroll to position [8865, 0]
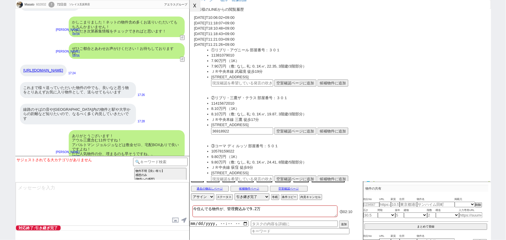
click at [196, 11] on button "☓" at bounding box center [195, 6] width 11 height 12
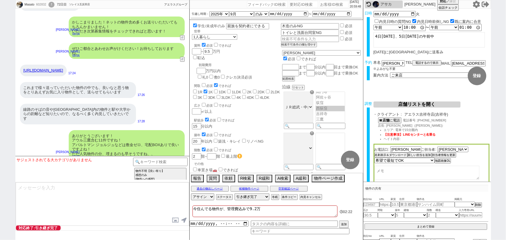
click at [63, 68] on link "https://tools.sumika.live/cs/037cd11c-5494-40c5-b145-0d01adcafcd5/customer_like…" at bounding box center [43, 70] width 40 height 4
click at [196, 180] on button "報告" at bounding box center [197, 178] width 12 height 6
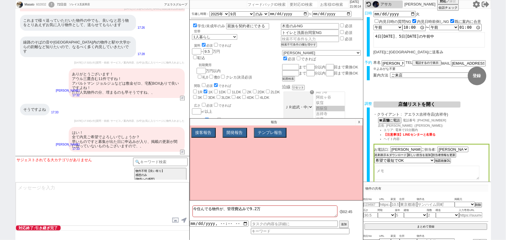
scroll to position [11631, 0]
click at [206, 135] on button "接客報告" at bounding box center [202, 133] width 23 height 9
click at [208, 145] on select "FBの種類を選んでください ミス以外 条件入力 カテゴリ選択 状況入力 会話成り立たない・吹き出しミス 誤字脱字、言い回し、態度 不動産知識・相場・リサーチミ…" at bounding box center [230, 143] width 74 height 5
click at [193, 142] on select "FBの種類を選んでください ミス以外 条件入力 カテゴリ選択 状況入力 会話成り立たない・吹き出しミス 誤字脱字、言い回し、態度 不動産知識・相場・リサーチミ…" at bounding box center [230, 143] width 74 height 5
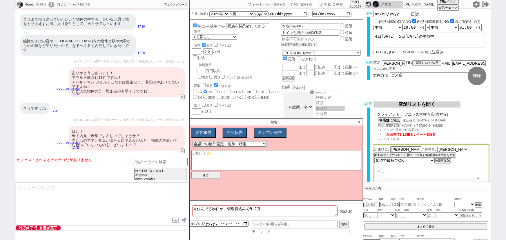
click at [154, 97] on div "ありがとうございます！ アウル三鷹含む11件ですね！ アパルトマン ジョルジュなどは敷金ゼロ、宅配BOXありで良いですよね！ ただ人気物件の分、埋まるのも早そ…" at bounding box center [127, 82] width 116 height 30
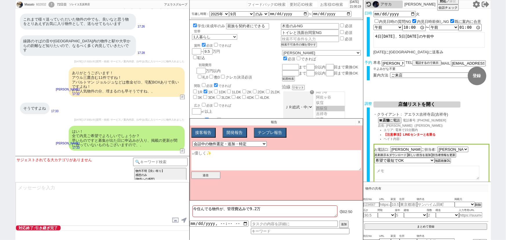
click at [230, 158] on textarea at bounding box center [276, 160] width 170 height 20
paste textarea "リブリ武蔵境じゃなくて、リブリ三鷹ザテラス"
click at [158, 97] on div "ありがとうございます！ アウル三鷹含む11件ですね！ アパルトマン ジョルジュなどは敷金ゼロ、宅配BOXありで良いですよね！ ただ人気物件の分、埋まるのも早そ…" at bounding box center [127, 82] width 116 height 30
click at [203, 176] on button "送信" at bounding box center [205, 175] width 29 height 7
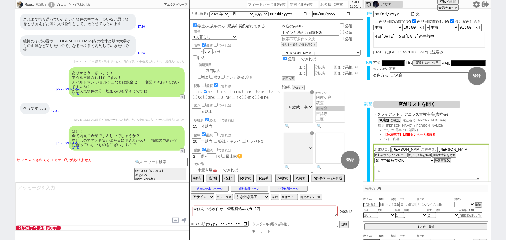
click at [147, 97] on div "ありがとうございます！ アウル三鷹含む11件ですね！ アパルトマン ジョルジュなどは敷金ゼロ、宅配BOXありで良いですよね！ ただ人気物件の分、埋まるのも早そ…" at bounding box center [127, 82] width 116 height 30
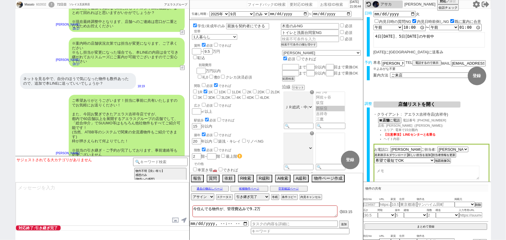
scroll to position [10355, 0]
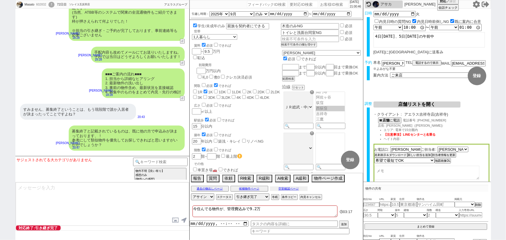
click at [289, 190] on button "空室確認ページ" at bounding box center [289, 189] width 38 height 5
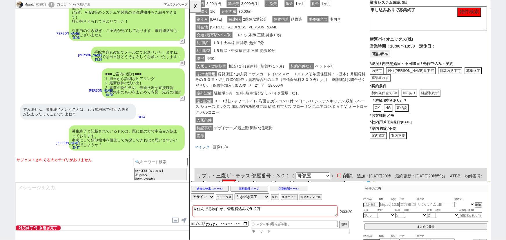
scroll to position [131, 0]
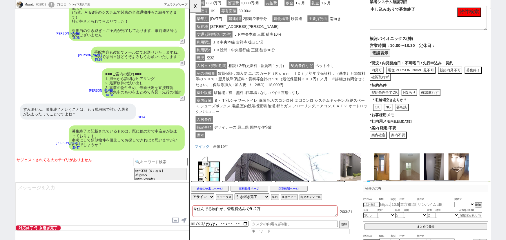
click at [420, 142] on button "案内不要" at bounding box center [413, 146] width 19 height 8
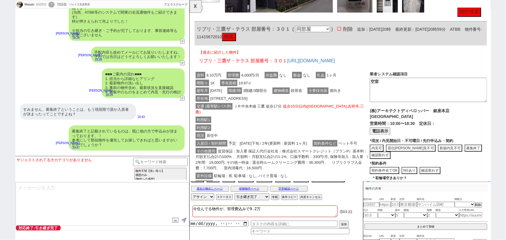
scroll to position [0, 0]
drag, startPoint x: 254, startPoint y: 30, endPoint x: 196, endPoint y: 27, distance: 58.7
click at [196, 27] on div "リブリ・三鷹ザ・テラス 部屋番号：３０１ ( 同部屋 同建物別部屋 別建物別部屋 別建物 ) 削除 追加：2025年8月31日20時 最終更新：2025年8月…" at bounding box center [352, 36] width 314 height 26
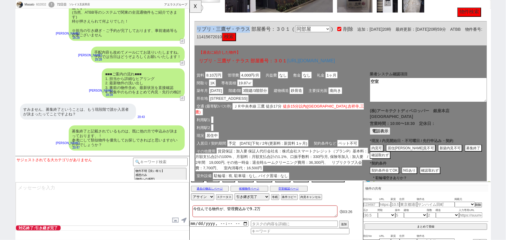
copy span "リブリ・三鷹ザ・テラス"
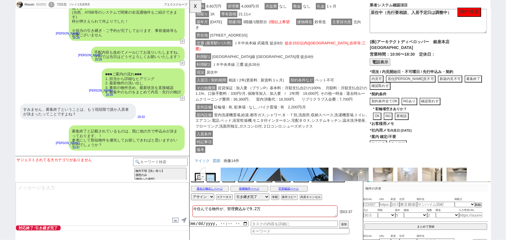
scroll to position [779, 0]
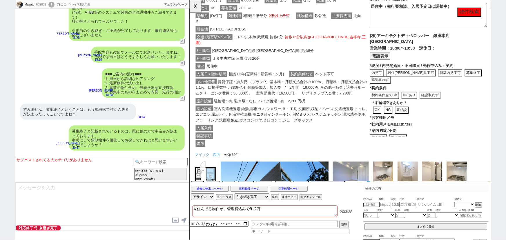
click at [417, 144] on button "案内不要" at bounding box center [413, 148] width 19 height 8
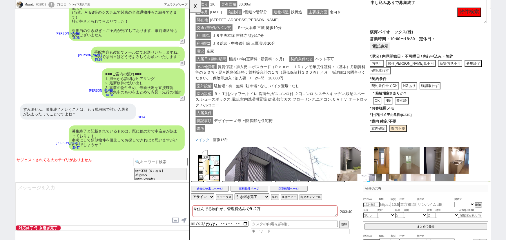
scroll to position [0, 0]
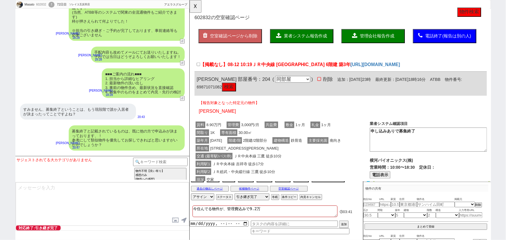
click at [318, 39] on span "業者システム報告作成" at bounding box center [314, 38] width 46 height 5
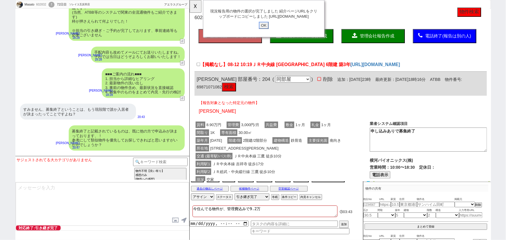
click at [269, 31] on input "OK" at bounding box center [269, 27] width 10 height 8
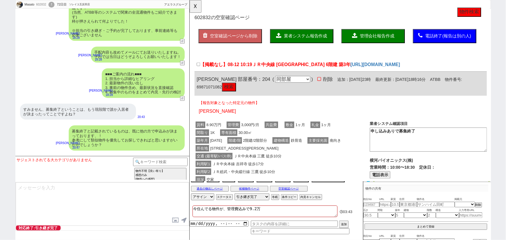
click at [54, 201] on textarea at bounding box center [102, 204] width 173 height 44
paste textarea "https://tools.sumika.live/pages/3b8ec5d"
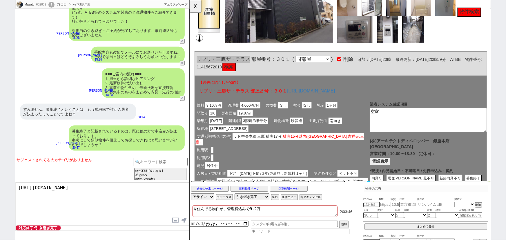
scroll to position [338, 0]
click at [254, 59] on div "リブリ・三鷹ザ・テラス 部屋番号：３０１ ( 同部屋 同建物別部屋 別建物別部屋 別建物 ) 削除 追加：2025年8月31日20時 最終更新：2025年8月…" at bounding box center [352, 68] width 314 height 26
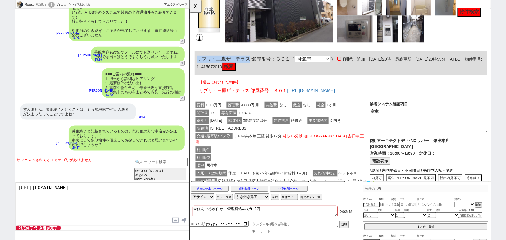
drag, startPoint x: 254, startPoint y: 64, endPoint x: 191, endPoint y: 59, distance: 62.5
copy span "リブリ・三鷹ザ・テラス"
click at [28, 184] on textarea "https://tools.sumika.live/pages/3b8ec5d" at bounding box center [102, 204] width 173 height 44
paste textarea "リブリ・三鷹ザ・テラス"
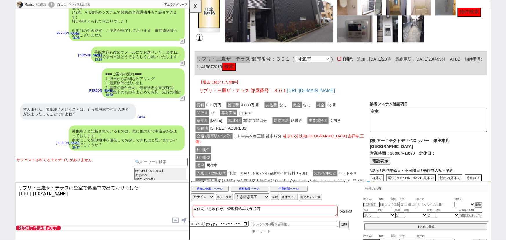
click at [17, 186] on textarea "リブリ・三鷹ザ・テラスは空室で募集中で出ておりました！ https://tools.sumika.live/pages/3b8ec5d" at bounding box center [102, 204] width 173 height 44
click at [118, 197] on textarea "大変失礼いたしました。 リブリ・三鷹ザ・テラスは空室で募集中で出ておりました！ https://tools.sumika.live/pages/3b8ec5d" at bounding box center [102, 204] width 173 height 44
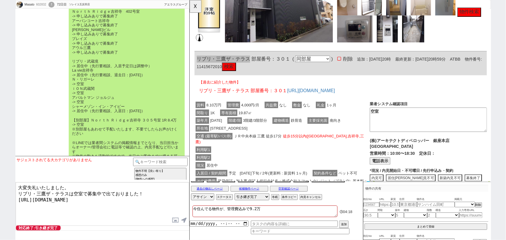
scroll to position [9474, 0]
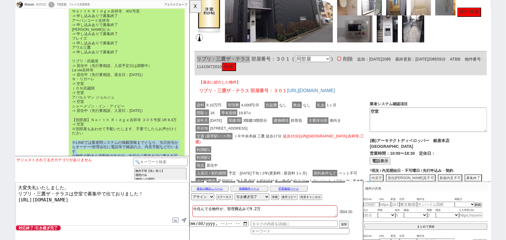
drag, startPoint x: 71, startPoint y: 109, endPoint x: 144, endPoint y: 128, distance: 75.0
click at [144, 128] on div "ご確認ありがとうございます！ 早速確認に動きまして、別部屋も偶然あり現況が以下となっておりまして、 https://tools.sumika.live/pag…" at bounding box center [127, 74] width 116 height 183
copy div "※LINEでは業者間システムの掲載情報までとなり、当日担当からオーナー/管理会社に電話等で確認の上、内見手配など行います ※物件の動きも流動的ですので、当日の…"
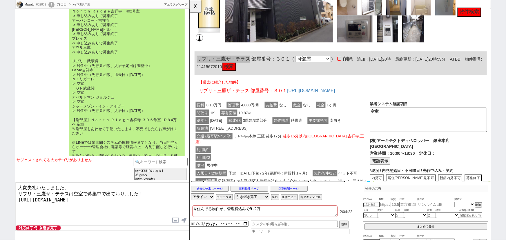
click at [62, 214] on textarea "大変失礼いたしました。 リブリ・三鷹ザ・テラスは空室で募集中で出ておりました！ https://tools.sumika.live/pages/3b8ec5d" at bounding box center [102, 204] width 173 height 44
paste textarea "※LINEでは業者間システムの掲載情報までとなり、当日担当からオーナー/管理会社に電話等で確認の上、内見手配など行います ※物件の動きも流動的ですので、当日の…"
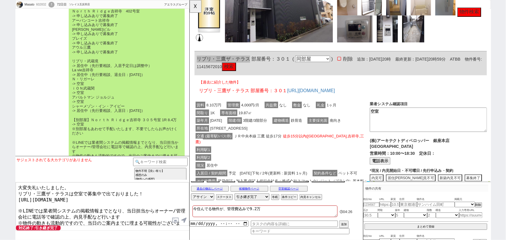
click at [70, 187] on textarea "大変失礼いたしました。 リブリ・三鷹ザ・テラスは空室で募集中で出ておりました！ https://tools.sumika.live/pages/3b8ec5d…" at bounding box center [102, 204] width 173 height 44
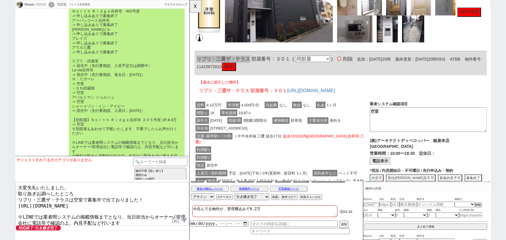
click at [19, 193] on textarea "大変失礼いたしました。 取り急ぎお調べしたところ リブリ・三鷹ザ・テラスは空室で募集中で出ておりました！ https://tools.sumika.live/…" at bounding box center [102, 204] width 173 height 44
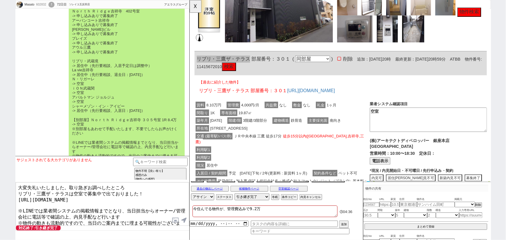
click at [131, 188] on textarea "大変失礼いたしました。取り急ぎお調べしたところ リブリ・三鷹ザ・テラスは空室で募集中で出ておりました！ https://tools.sumika.live/p…" at bounding box center [102, 204] width 173 height 44
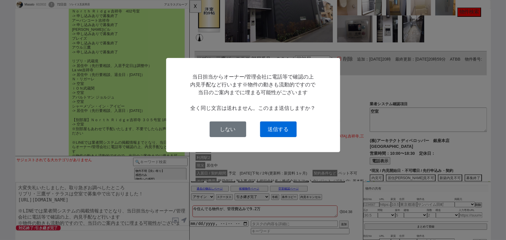
click at [279, 127] on button "送信する" at bounding box center [278, 130] width 37 height 16
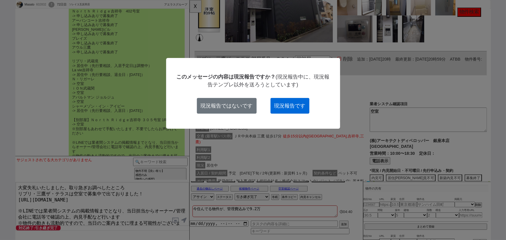
drag, startPoint x: 284, startPoint y: 108, endPoint x: 111, endPoint y: 30, distance: 189.7
click at [284, 108] on button "現況報告です" at bounding box center [290, 106] width 39 height 16
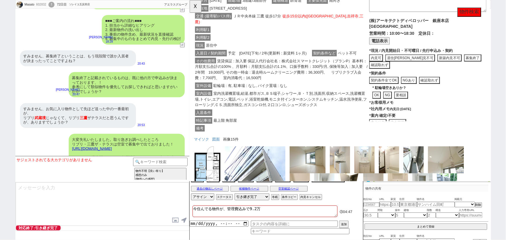
scroll to position [491, 1]
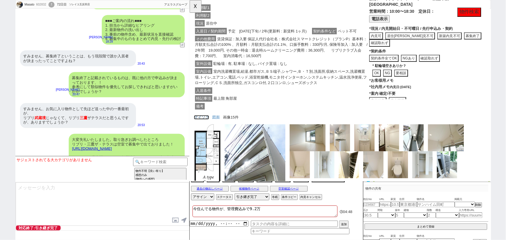
click at [204, 124] on link "マイソク" at bounding box center [202, 126] width 16 height 5
click at [175, 221] on label at bounding box center [175, 220] width 9 height 11
click at [0, 0] on input "file" at bounding box center [0, 0] width 0 height 0
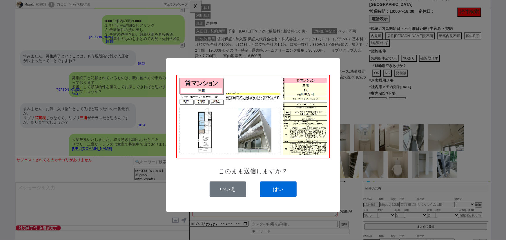
click at [287, 190] on button "はい" at bounding box center [278, 190] width 37 height 16
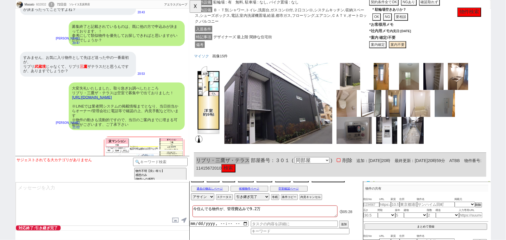
scroll to position [228, 1]
click at [196, 7] on button "☓" at bounding box center [195, 6] width 11 height 12
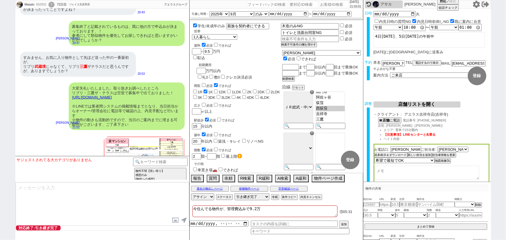
click at [82, 211] on textarea at bounding box center [102, 204] width 173 height 44
click at [73, 196] on textarea "こちらはこ" at bounding box center [102, 204] width 173 height 44
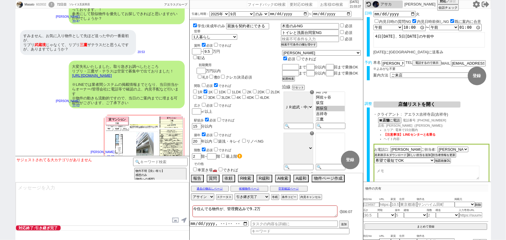
click at [142, 166] on div "こちらは当日の候補に入れてまいりますね！ その他もございましたらお気軽に。" at bounding box center [143, 174] width 82 height 16
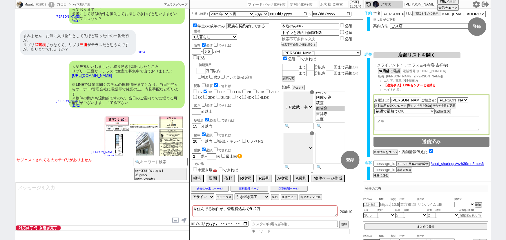
scroll to position [37, 0]
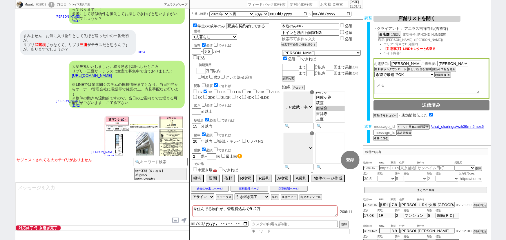
click at [390, 127] on input "number" at bounding box center [385, 126] width 23 height 5
paste input "36919006"
click at [420, 126] on button "チャット共有の範囲変更" at bounding box center [413, 128] width 32 height 4
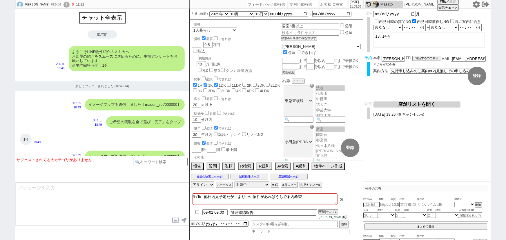
scroll to position [1446, 0]
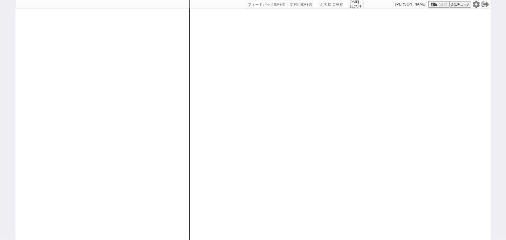
click at [136, 127] on div at bounding box center [102, 120] width 174 height 240
select select
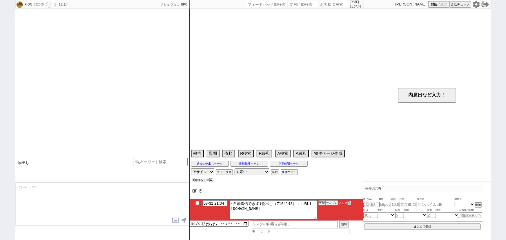
scroll to position [437, 0]
select select "15"
select select "1"
select select "70"
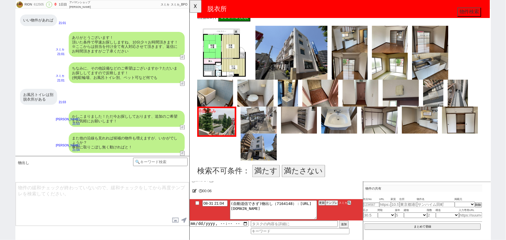
scroll to position [224, 0]
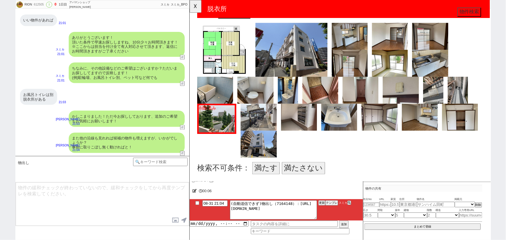
click at [270, 183] on button "満たす" at bounding box center [272, 180] width 30 height 13
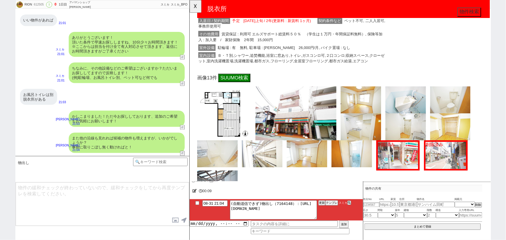
scroll to position [540, 0]
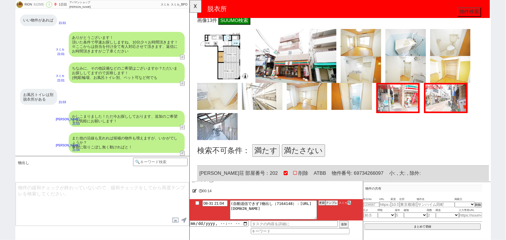
click at [317, 155] on button "満たさない" at bounding box center [312, 161] width 46 height 13
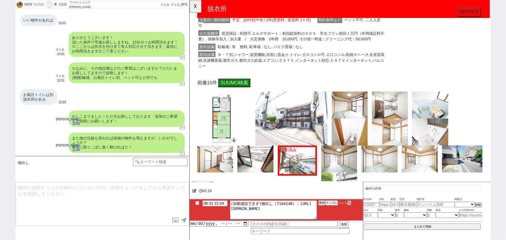
scroll to position [898, 0]
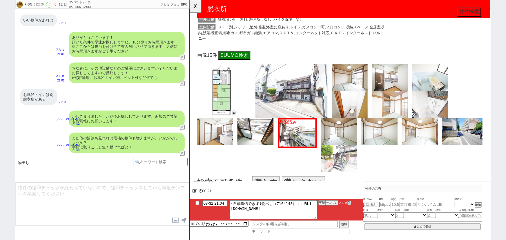
click at [310, 190] on button "満たさない" at bounding box center [312, 196] width 46 height 13
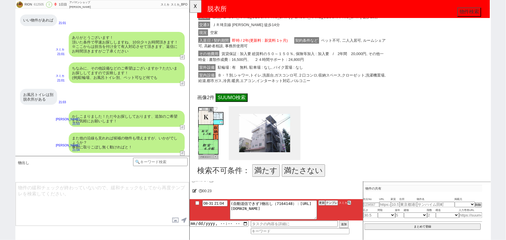
click at [304, 177] on button "満たさない" at bounding box center [312, 183] width 46 height 13
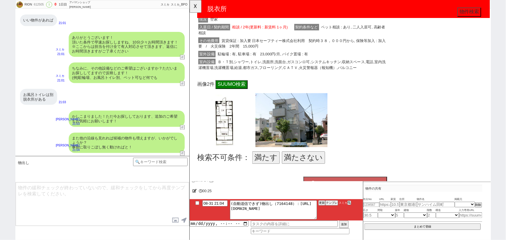
scroll to position [1522, 0]
click at [315, 162] on button "満たさない" at bounding box center [312, 168] width 46 height 13
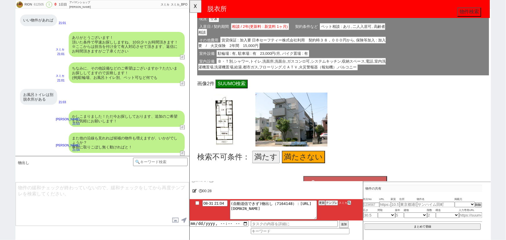
click at [347, 195] on span "画像・物件を削除 (削除後 1 件)" at bounding box center [361, 201] width 65 height 13
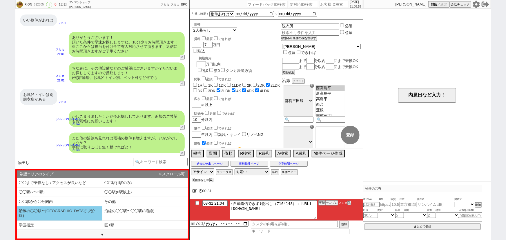
click at [54, 212] on li "沿線の◯◯駅〜◯◯駅(1,2沿線)" at bounding box center [60, 214] width 86 height 14
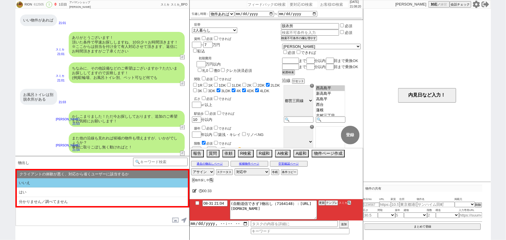
click at [57, 185] on li "いいえ" at bounding box center [102, 183] width 171 height 10
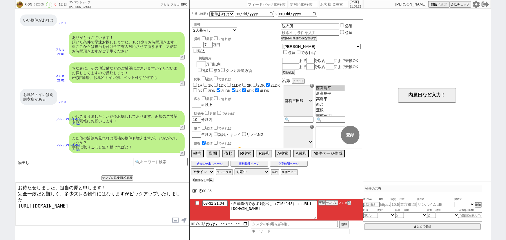
type textarea "お待たせしました、担当の原と申します！ 完全一致だと難しく、多少ズレる物件にはなりますがピックアップいたしました！ https://tools.sumika.…"
checkbox input "true"
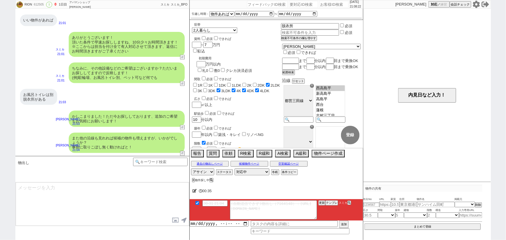
scroll to position [467, 0]
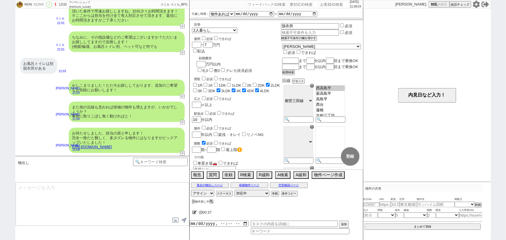
type textarea "今後も相場を張って参ります、印象としてはいかがでしょうか？ ※ATBBなど業者間システムを使用するため、関東ほぼ全ての物件を取り扱えます ※自動応答ではなく直…"
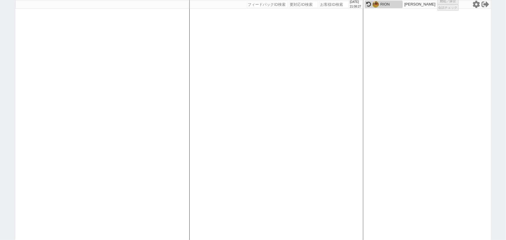
select select "100"
select select "2"
select select "5"
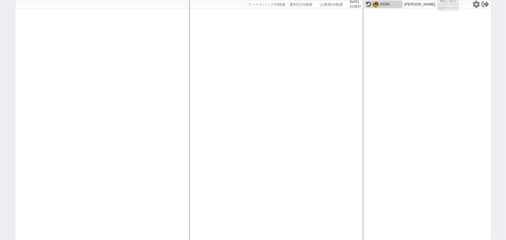
select select
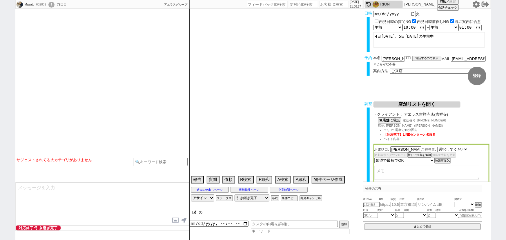
select select "1535"
select select "2025"
select select "9"
select select "36"
select select "0"
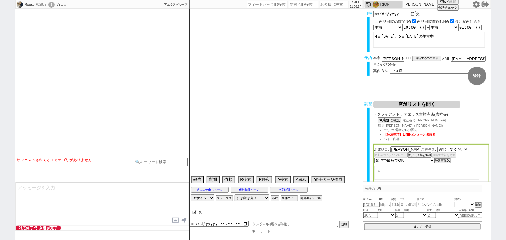
select select "841"
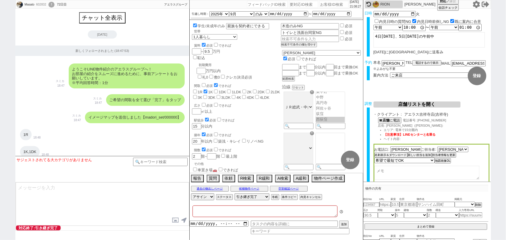
type textarea "今住んでる物件が、管理費込みで9.2万"
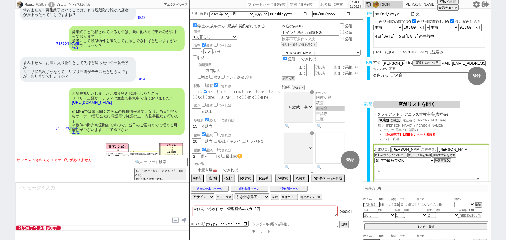
scroll to position [10499, 0]
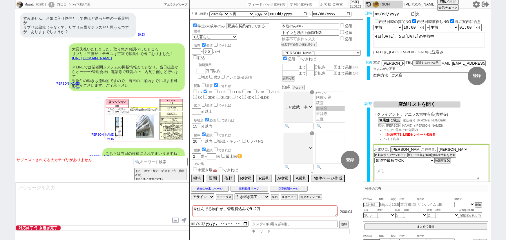
click at [55, 189] on textarea at bounding box center [102, 204] width 173 height 44
type textarea "i"
type textarea "いえいえ、何かございましたらお気軽にお声がけください。"
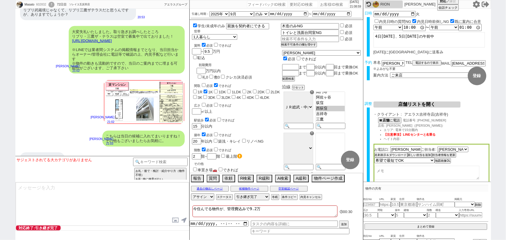
click at [149, 170] on div "いえいえ、何かございましたらお気軽にお声がけください。" at bounding box center [130, 176] width 109 height 12
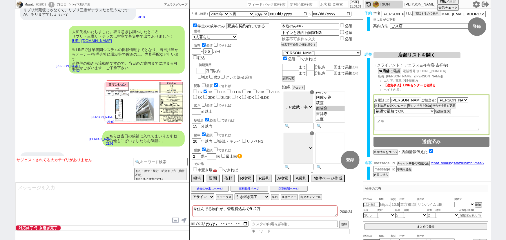
click at [387, 161] on input "number" at bounding box center [385, 163] width 23 height 5
paste input "36919041"
type input "36919041"
click at [405, 163] on button "チャット共有の範囲変更" at bounding box center [413, 165] width 32 height 4
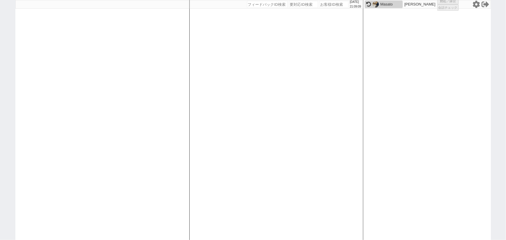
select select "3"
select select
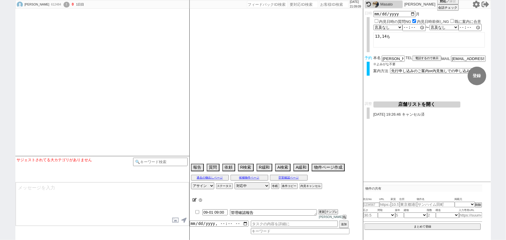
type textarea "9/6に他社内見予定だが、よりいい物件があればうちで案内希望"
select select "2025"
select select "10"
select select "15"
select select "0"
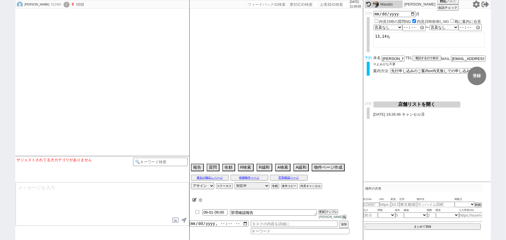
select select "50"
select select "1283"
select select "48"
select select "1227"
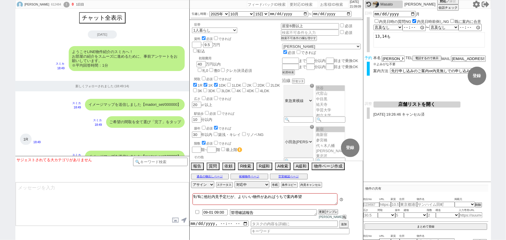
scroll to position [1446, 0]
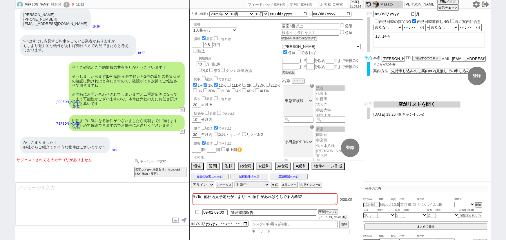
click at [156, 160] on input at bounding box center [160, 161] width 55 height 7
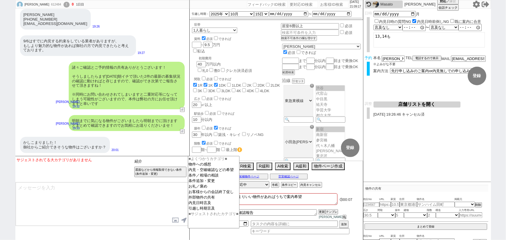
type input "紹介"
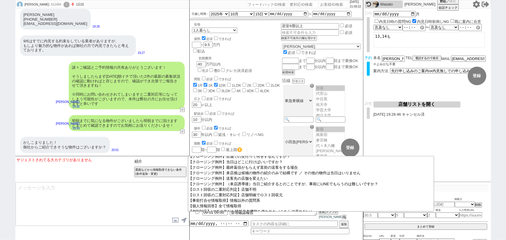
scroll to position [58, 0]
click at [128, 198] on textarea at bounding box center [102, 204] width 173 height 44
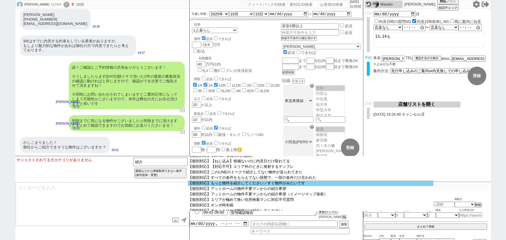
scroll to position [118, 0]
click at [227, 187] on option "【個別対応】もっと物件を紹介してください／すぐ物件がみたいです" at bounding box center [311, 184] width 246 height 6
select select "もっと物件を紹介してください／すぐ物件がみたいです"
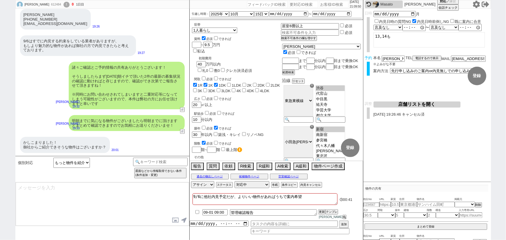
type textarea "かしこまりました、すぐに改めて見てまいりますね！"
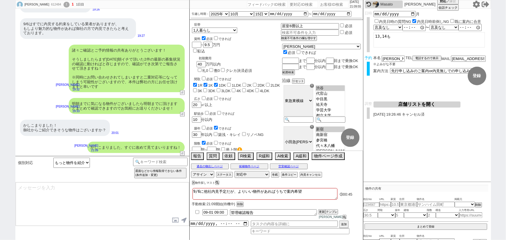
type textarea "ちなみにお一人暮らしですと最近は広さより立地やリノベ状況等を優先される方が多いと聞きます、以前と比べるとモノを所有するよりも別のご希望を優先される方が一定いら…"
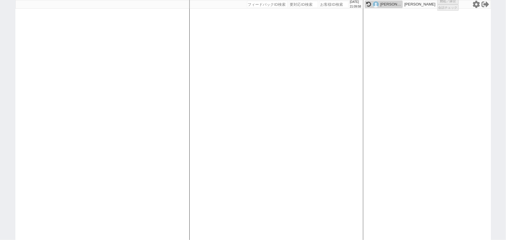
select select "2"
select select
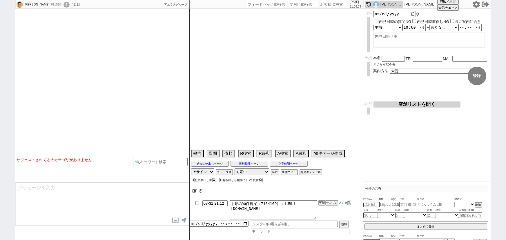
scroll to position [379, 0]
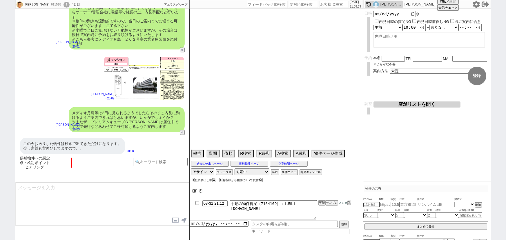
select select "2025"
select select "10"
select select "36"
select select "0"
select select "65"
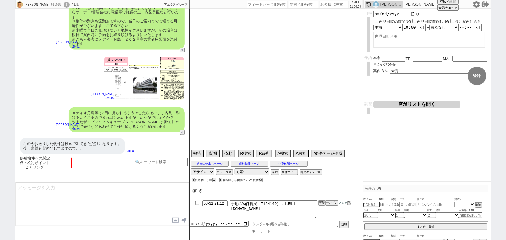
select select "1597"
select select "63"
select select "1547"
select select "27"
select select "856"
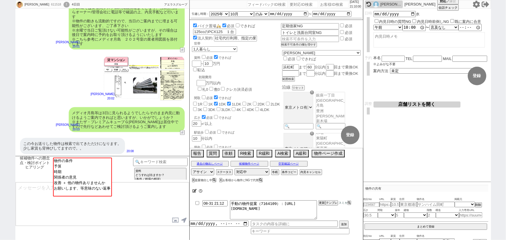
scroll to position [424, 0]
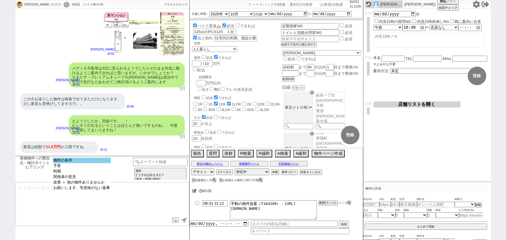
select select "物件の条件"
click at [107, 160] on option "物件の条件" at bounding box center [82, 161] width 58 height 6
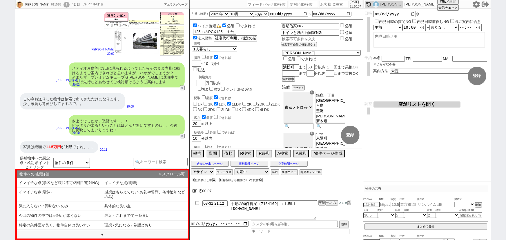
click at [211, 63] on input "10" at bounding box center [207, 63] width 8 height 5
type input "101"
checkbox input "false"
checkbox input "true"
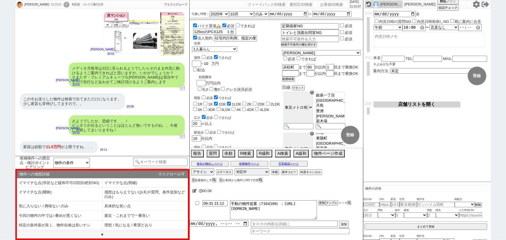
checkbox input "true"
checkbox input "false"
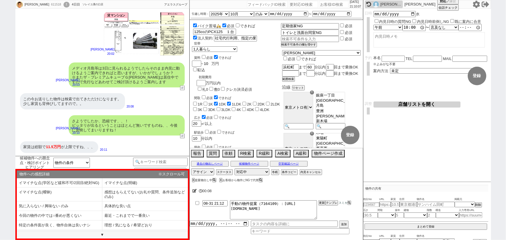
checkbox input "false"
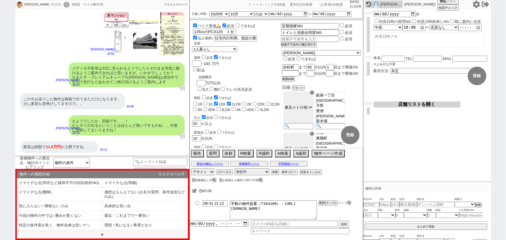
checkbox input "false"
checkbox input "true"
checkbox input "false"
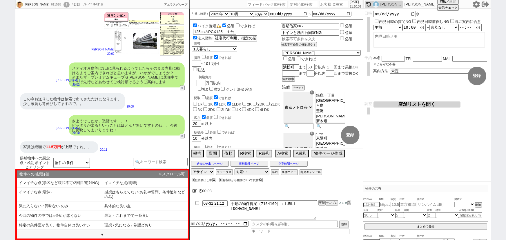
checkbox input "false"
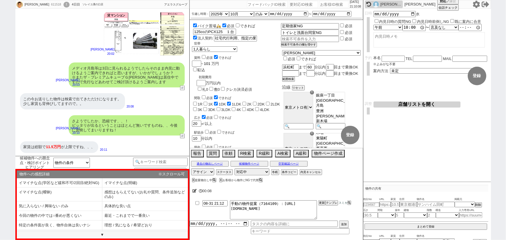
checkbox input "false"
type input "101.5"
checkbox input "false"
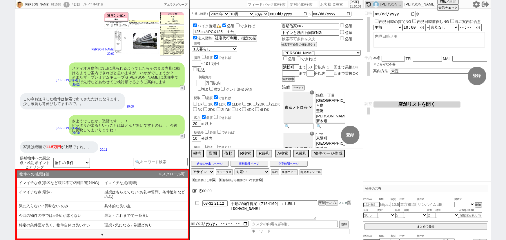
checkbox input "false"
checkbox input "true"
checkbox input "false"
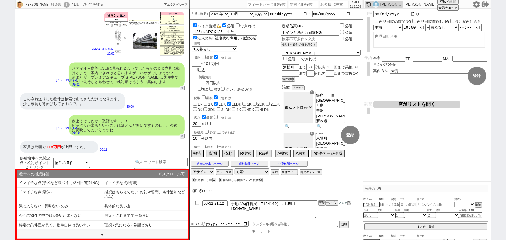
checkbox input "false"
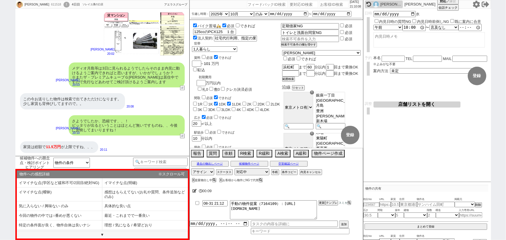
checkbox input "false"
type input "101"
checkbox input "false"
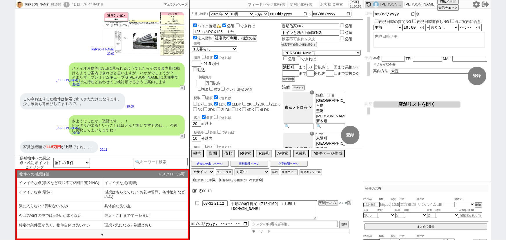
checkbox input "false"
checkbox input "true"
checkbox input "false"
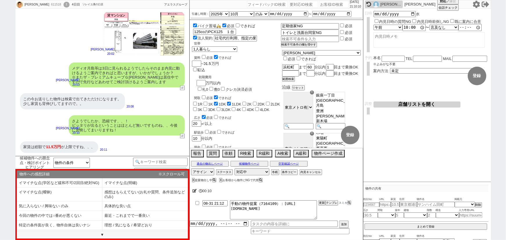
checkbox input "false"
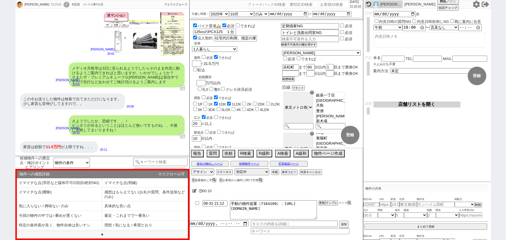
checkbox input "false"
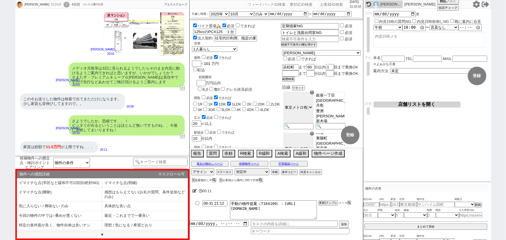
checkbox input "true"
checkbox input "false"
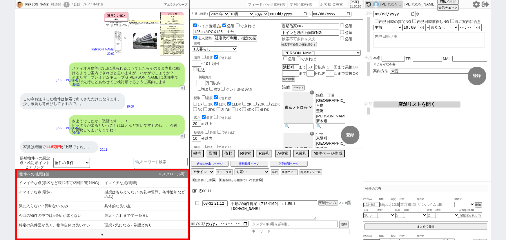
checkbox input "false"
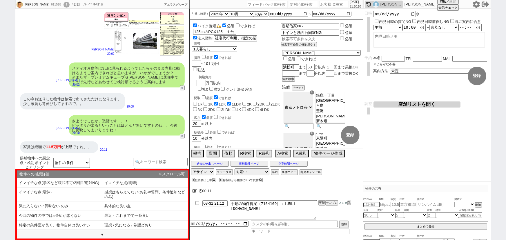
checkbox input "false"
type input "10"
checkbox input "false"
checkbox input "true"
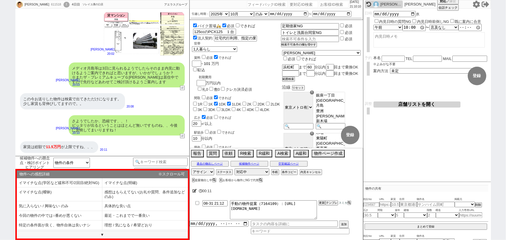
checkbox input "true"
checkbox input "false"
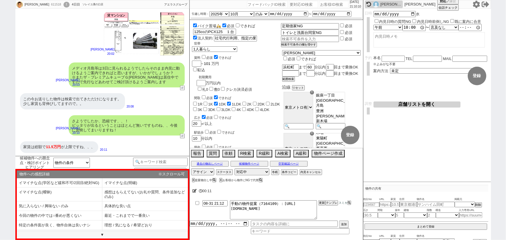
checkbox input "false"
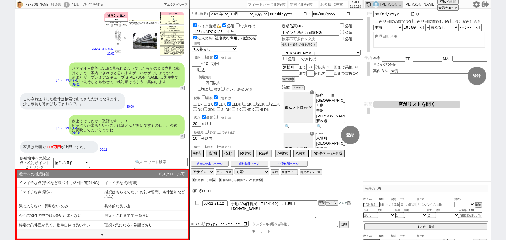
type input "1"
checkbox input "false"
checkbox input "true"
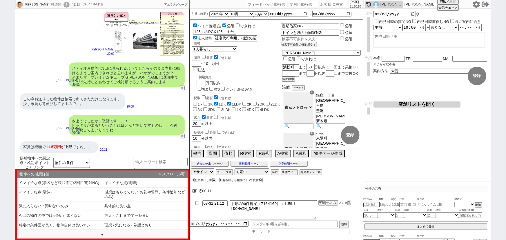
checkbox input "false"
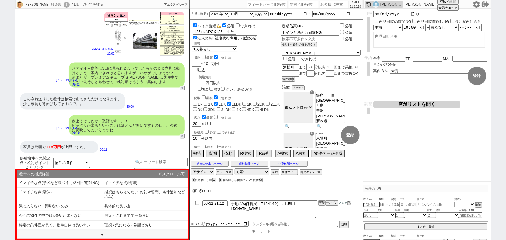
checkbox input "false"
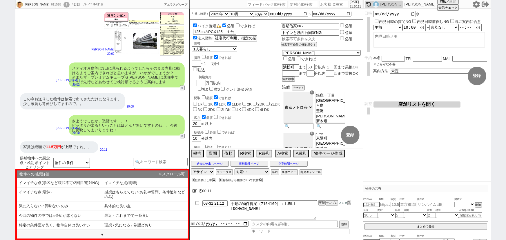
checkbox input "false"
checkbox input "true"
checkbox input "false"
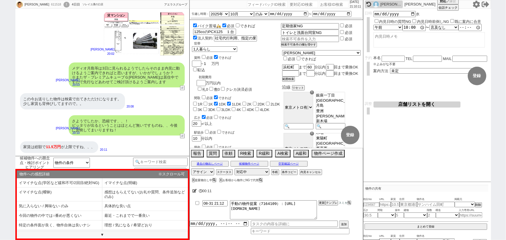
checkbox input "false"
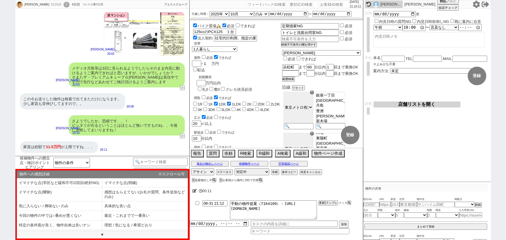
checkbox input "false"
type input "1"
checkbox input "false"
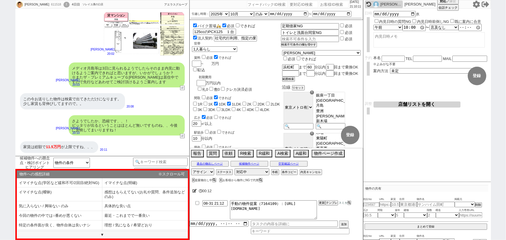
checkbox input "false"
checkbox input "true"
checkbox input "false"
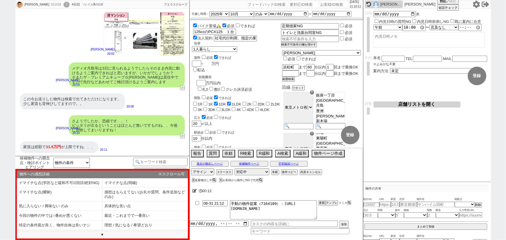
checkbox input "false"
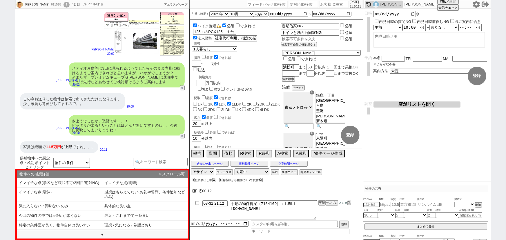
checkbox input "false"
type input "11"
checkbox input "false"
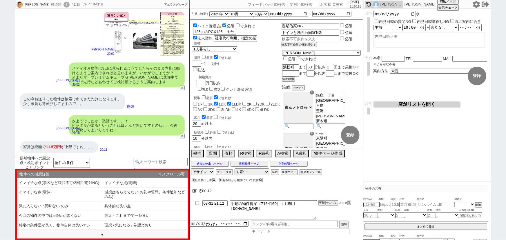
checkbox input "true"
checkbox input "false"
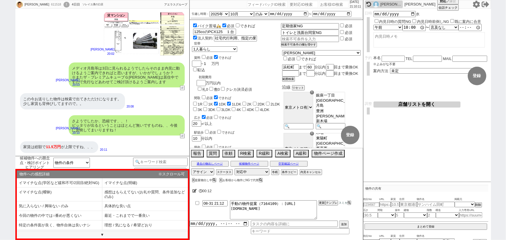
checkbox input "false"
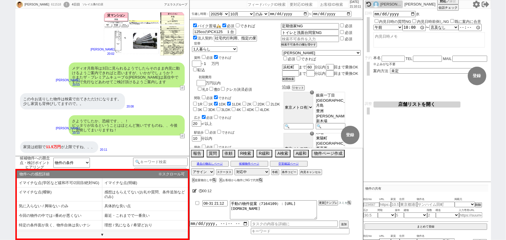
checkbox input "false"
checkbox input "true"
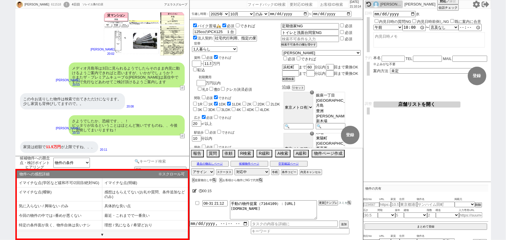
click at [173, 162] on input at bounding box center [160, 161] width 55 height 7
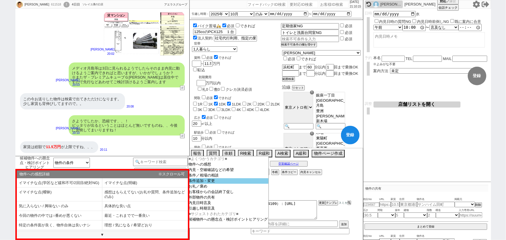
click at [214, 183] on option "条件追加・変更" at bounding box center [228, 181] width 80 height 6
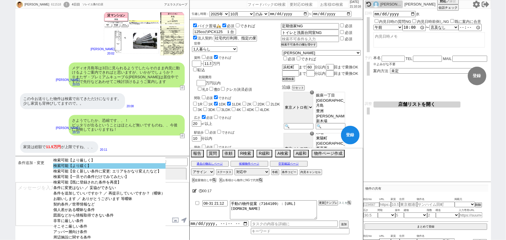
click at [126, 165] on option "検索可能【より緩く】" at bounding box center [109, 166] width 113 height 6
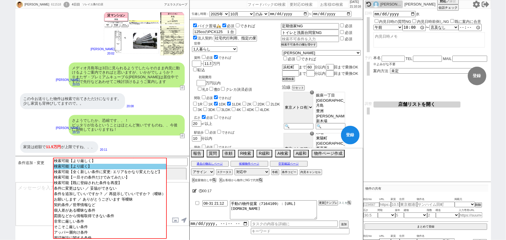
scroll to position [498, 0]
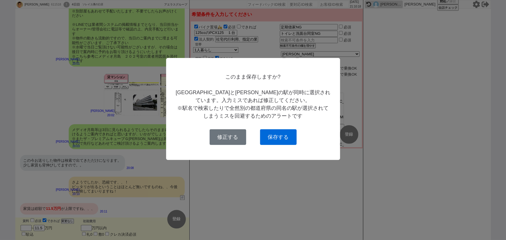
click at [276, 137] on button "保存する" at bounding box center [278, 137] width 37 height 16
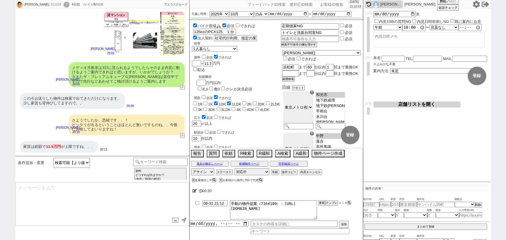
scroll to position [567, 0]
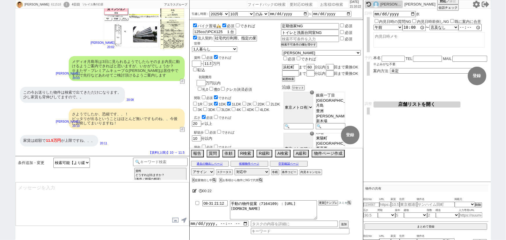
click at [203, 57] on input "checkbox" at bounding box center [204, 57] width 4 height 4
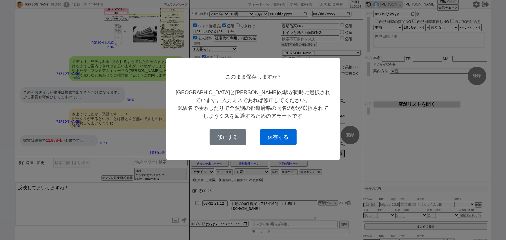
click at [278, 135] on button "保存する" at bounding box center [278, 137] width 37 height 16
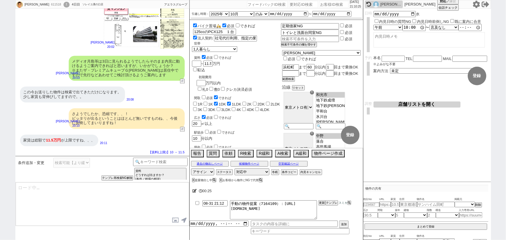
scroll to position [39, 0]
click at [211, 63] on input "11.5" at bounding box center [207, 63] width 8 height 5
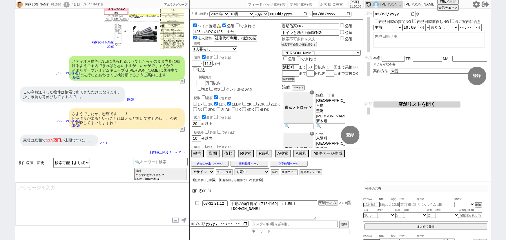
scroll to position [551, 0]
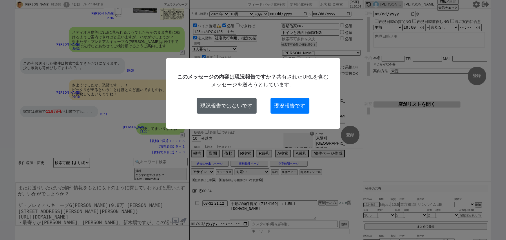
click at [220, 107] on button "現況報告ではないです" at bounding box center [227, 106] width 60 height 16
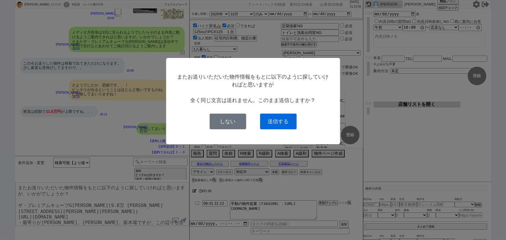
click at [278, 122] on button "送信する" at bounding box center [278, 122] width 37 height 16
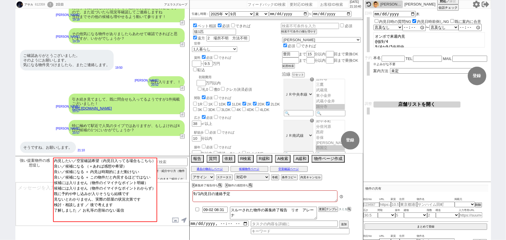
scroll to position [0, 0]
click at [173, 160] on input at bounding box center [160, 161] width 55 height 7
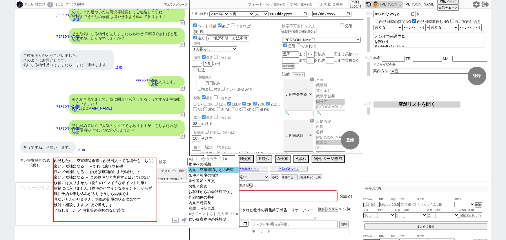
click at [205, 172] on option "内見・空確確認などの希望" at bounding box center [213, 170] width 51 height 6
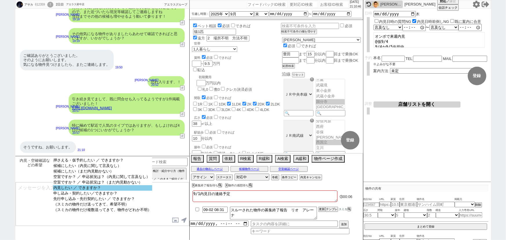
click at [124, 189] on option "内見したい ／ できますか？" at bounding box center [102, 188] width 99 height 6
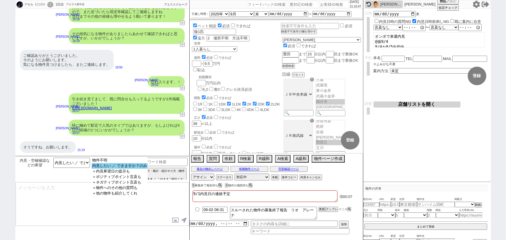
click at [137, 168] on option "内見したい ／ できますか？のみ" at bounding box center [120, 166] width 56 height 6
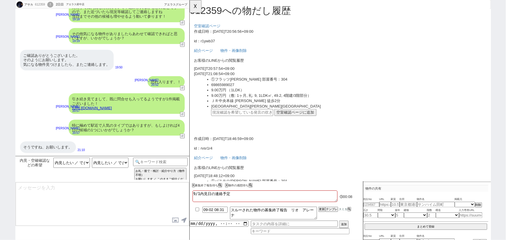
click at [53, 147] on div "そうですね、お願いします。" at bounding box center [48, 148] width 56 height 12
drag, startPoint x: 53, startPoint y: 147, endPoint x: 36, endPoint y: 145, distance: 17.2
click at [36, 145] on div "そうですね、お願いします。" at bounding box center [48, 148] width 56 height 12
click at [246, 121] on input "text" at bounding box center [246, 121] width 67 height 8
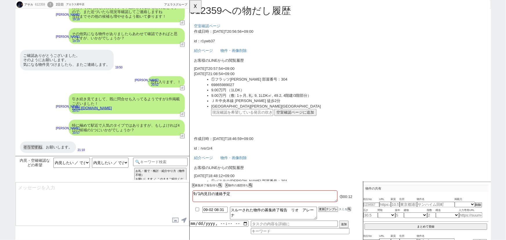
paste input "36919062"
click at [302, 119] on button "空室確認ページに追加" at bounding box center [303, 121] width 45 height 8
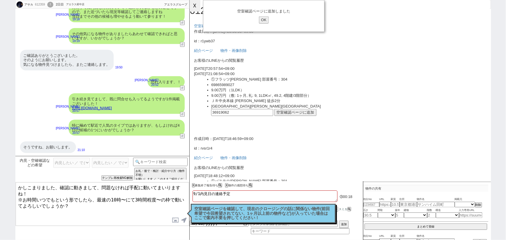
click at [194, 7] on button "☓" at bounding box center [195, 6] width 11 height 12
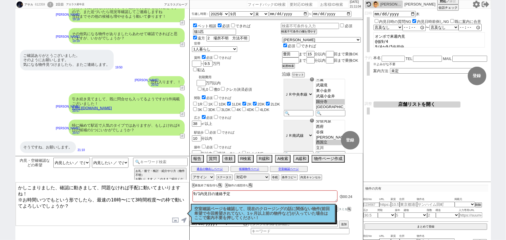
drag, startPoint x: 61, startPoint y: 185, endPoint x: 103, endPoint y: 217, distance: 53.0
click at [103, 217] on textarea "かしこまりました、確認に動きまして、問題なければ手配に動いてまいりますね！ ※お時間いつでもという形でしたら、最速の10時〜にて3時間程度〜の枠で動いてよろし…" at bounding box center [102, 204] width 173 height 44
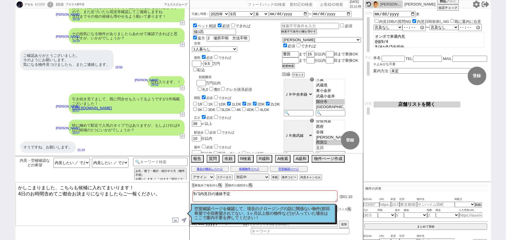
click at [30, 192] on textarea "かしこまりました、こちらも候補に入れてまいります！ 4日のお時間含めてご都合お決まりになりましたらご一報ください。" at bounding box center [102, 204] width 173 height 44
click at [102, 195] on textarea "かしこまりました、こちらも候補に入れてまいります！ 4日のお時間含めてご都合お決まりになりましたらご一報ください。" at bounding box center [102, 204] width 173 height 44
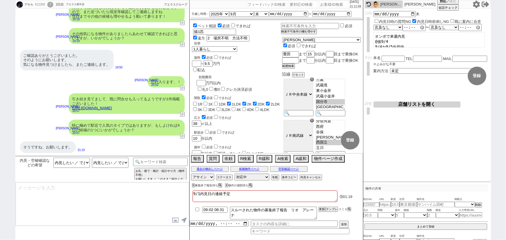
scroll to position [260, 0]
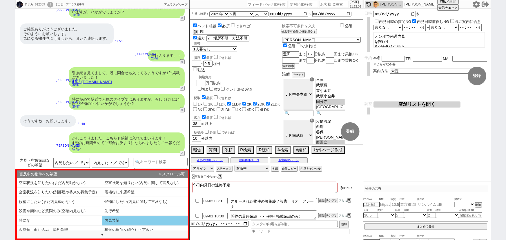
click at [120, 218] on li "内見希望" at bounding box center [145, 221] width 86 height 10
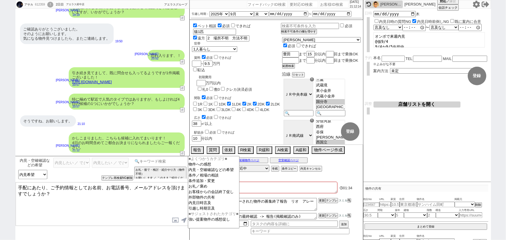
click at [147, 160] on input at bounding box center [160, 161] width 55 height 7
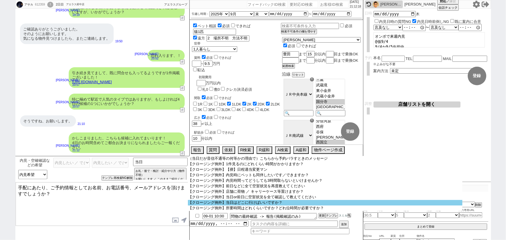
click at [256, 205] on option "【クロージング例外】当日はどこに行けばいいですか？" at bounding box center [325, 203] width 275 height 6
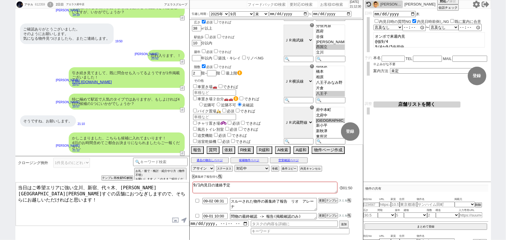
scroll to position [97, 0]
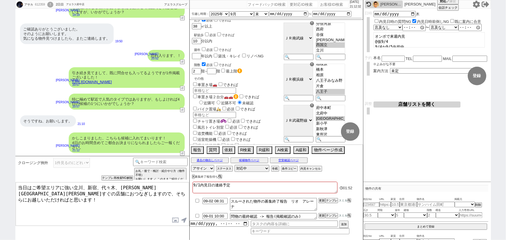
click at [138, 186] on textarea "当日はご希望エリアに強い立川、新宿、代々木、高田馬場駅すぐの店舗におつなぎしますので、そちらにお越しいただければと思います！" at bounding box center [102, 204] width 173 height 44
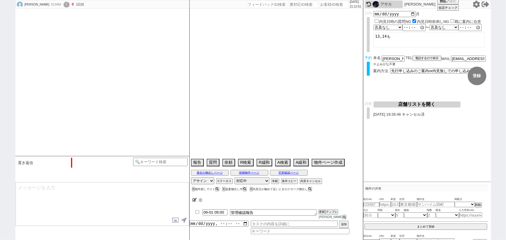
scroll to position [249, 0]
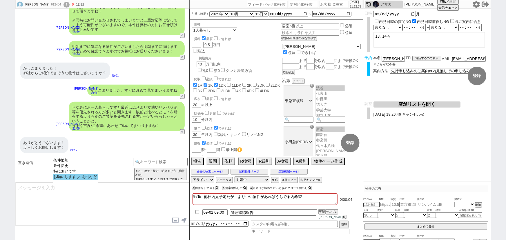
click at [95, 179] on option "お願いします ／ お礼など" at bounding box center [75, 177] width 45 height 6
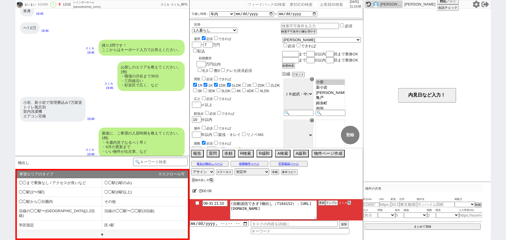
scroll to position [71, 0]
click at [77, 191] on li "◯◯駅(2〜5駅)" at bounding box center [60, 193] width 86 height 10
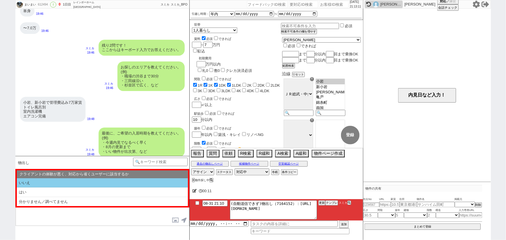
click at [66, 181] on li "いいえ" at bounding box center [102, 183] width 171 height 10
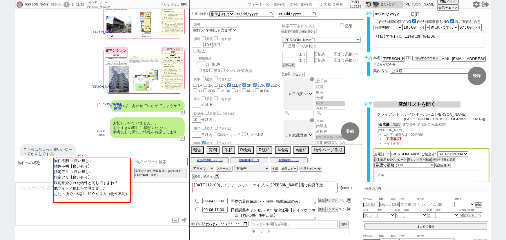
scroll to position [282, 0]
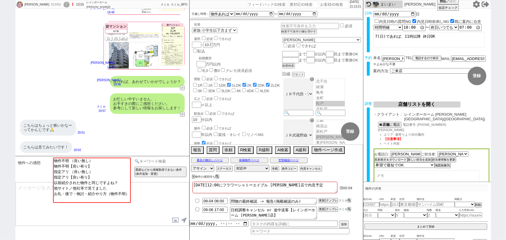
click at [148, 162] on input at bounding box center [160, 161] width 55 height 7
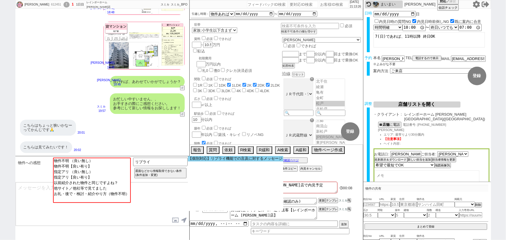
click at [216, 160] on option "【個別対応】リプライ機能での言及に対するメッセージ" at bounding box center [235, 159] width 95 height 6
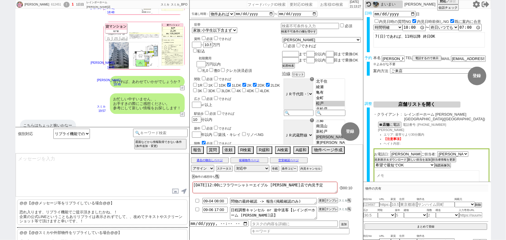
click at [83, 233] on p "@@【@@スミカや外部物件をリプライしている場合@@】 恐れ入ります、リプライ機能で物件をご提示頂きましたかね、！ 企業の公式LINEということもありリプライ…" at bounding box center [102, 242] width 171 height 26
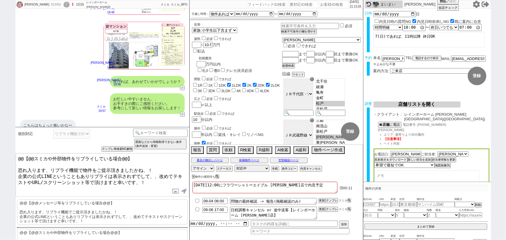
drag, startPoint x: 17, startPoint y: 168, endPoint x: 8, endPoint y: 138, distance: 30.6
click at [8, 138] on div "絵理 612451 ! 1 1日目 レインボーホーム 松戸店 冬眠中 自社客 スミカ スミカ_BPO チャット全表示 2025-08-31 はい、大丈夫です！…" at bounding box center [253, 120] width 506 height 240
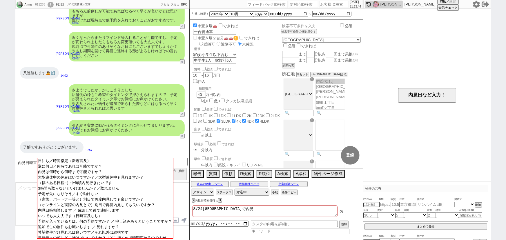
scroll to position [150, 0]
click at [331, 4] on input "number" at bounding box center [334, 4] width 29 height 7
paste input "612506"
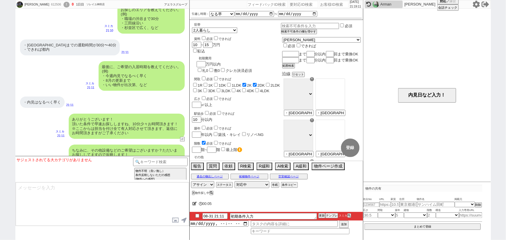
scroll to position [312, 0]
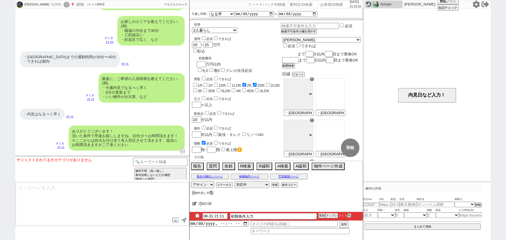
click at [298, 52] on input "text" at bounding box center [290, 54] width 16 height 5
click at [314, 52] on input "number" at bounding box center [310, 54] width 7 height 5
click at [294, 68] on button "範囲検索" at bounding box center [288, 66] width 12 height 4
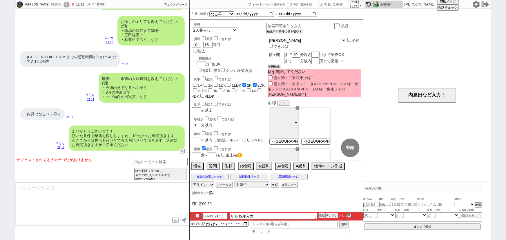
click at [273, 85] on input "霞ヶ関：[ "東京メトロ丸ノ内線", "東京メトロ日比谷線", "東京メトロ千代田線" ]" at bounding box center [271, 84] width 4 height 4
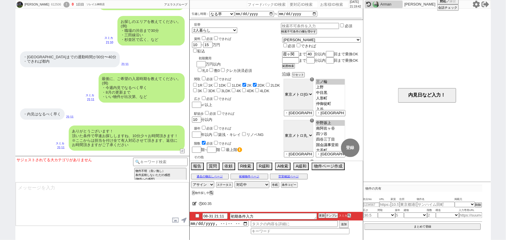
scroll to position [4, 0]
click at [57, 109] on div "・内見はなるべく早く" at bounding box center [42, 114] width 45 height 12
drag, startPoint x: 311, startPoint y: 48, endPoint x: 281, endPoint y: 48, distance: 29.6
click at [70, 124] on div "ありがとうございます！ 頂いた条件で早速お探ししますね、10分少々お時間頂きます！ ※ここからは担当を付け全て有人対応させて頂きます、返信にお時間頂きますがご…" at bounding box center [102, 138] width 174 height 31
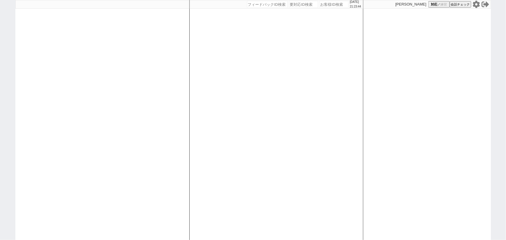
click at [67, 84] on div at bounding box center [102, 120] width 174 height 240
select select "100"
select select "2"
select select "4"
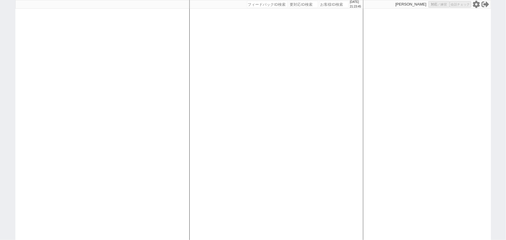
select select "5"
select select
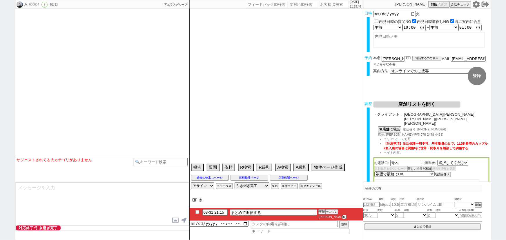
select select "526"
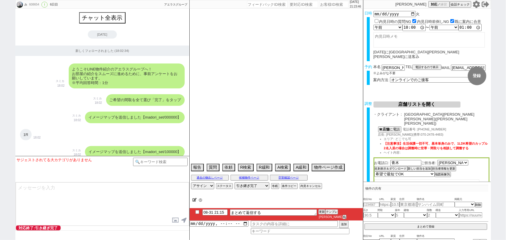
type textarea "当日まで他社なし"
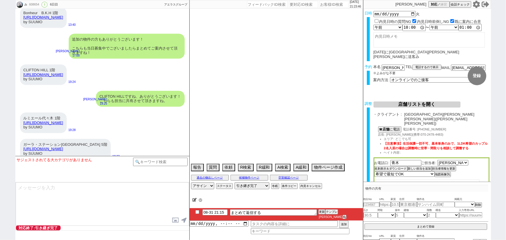
select select "2025"
select select "10"
select select "36"
select select "0"
select select "75"
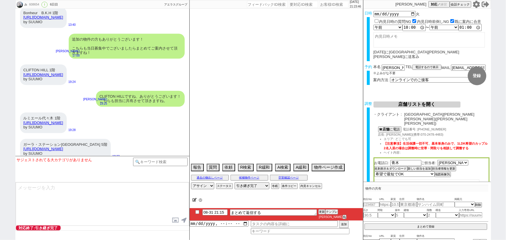
select select "60"
select select "[DATE]"
select select "63"
select select "1532"
select select "38"
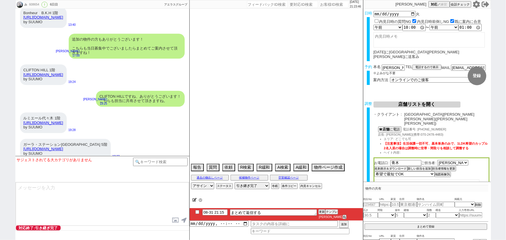
select select "68"
select select "[DATE]"
select select "835"
select select "14"
select select "482"
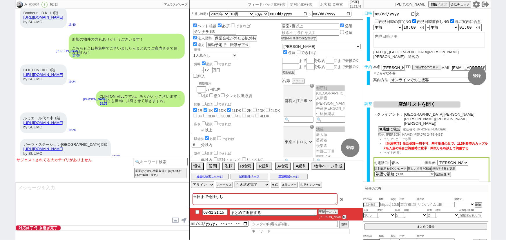
scroll to position [63, 0]
click at [196, 214] on input "checkbox" at bounding box center [197, 212] width 8 height 4
checkbox input "true"
click at [108, 213] on textarea at bounding box center [102, 204] width 173 height 44
type textarea "t"
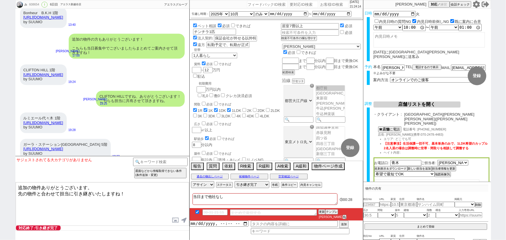
type textarea "追加の物件ありがとうございます。 先の物件と合わせて担当に引き継ぎいたしますね！"
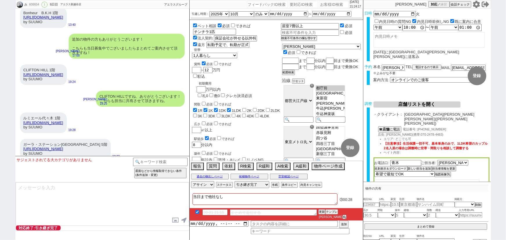
scroll to position [6486, 0]
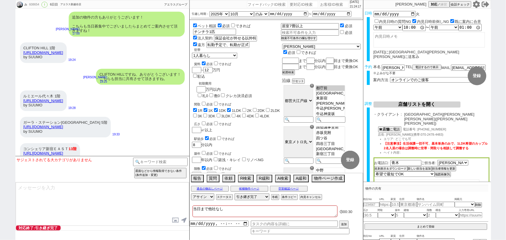
click at [147, 169] on div "追加の物件ありがとうございます。 先の物件と合わせて担当に引き継ぎいたしますね！" at bounding box center [138, 177] width 94 height 16
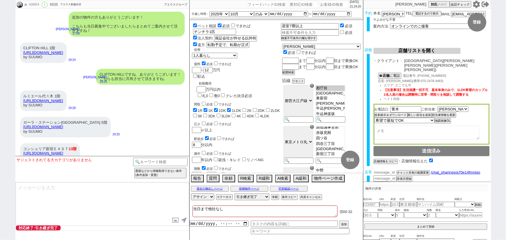
click at [380, 170] on input "number" at bounding box center [385, 172] width 23 height 5
paste input "36919163"
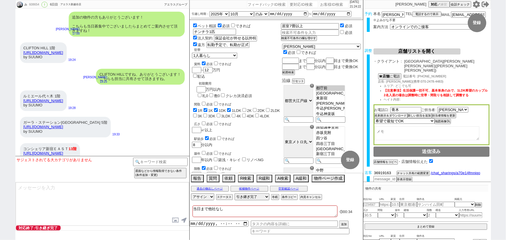
type input "36919163"
click at [402, 172] on button "チャット共有の範囲変更" at bounding box center [413, 174] width 32 height 4
click at [146, 140] on div "コンシェリア新宿ＥＡＳＴ 13階 [URL][DOMAIN_NAME] by [PERSON_NAME] 20:27" at bounding box center [102, 153] width 174 height 26
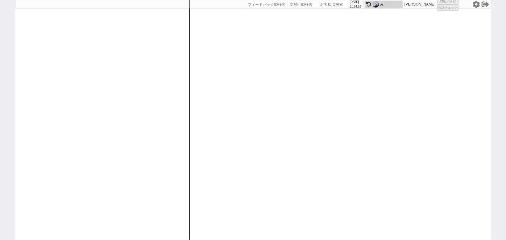
select select "1"
select select "2"
select select "5"
select select
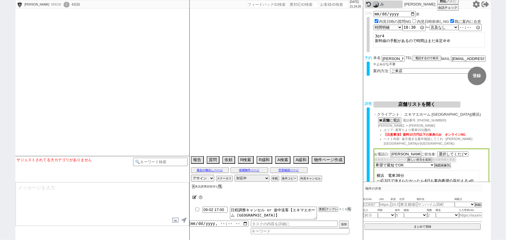
select select "[DATE]"
type textarea "@@[GEOGRAPHIC_DATA]30分→エリア離れすぎるとエキマエからネゴ来そうなので20分に範囲変更してます。"
select select "2025"
select select "10"
select select "32"
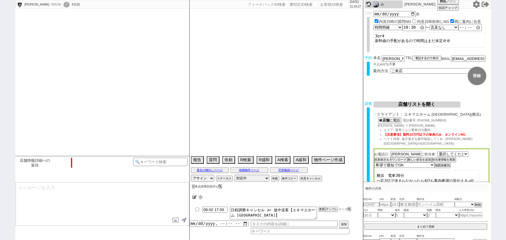
select select "0"
select select "14"
select select "[DATE]"
select select "23"
select select "748"
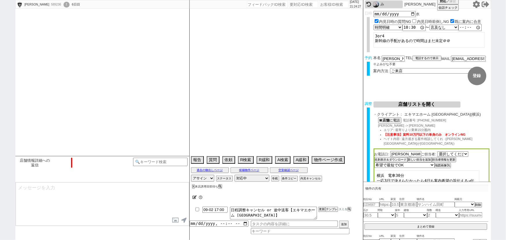
select select "57"
select select "1400"
select select "9"
select select "338"
select select "13"
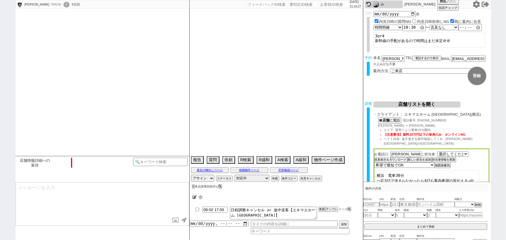
select select "448"
select select "91"
select select "2507"
select select "89"
select select "93"
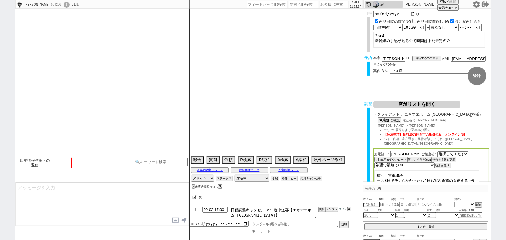
select select "17"
select select "15"
select select "86"
select select "90"
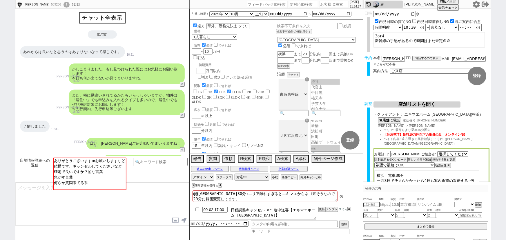
scroll to position [185, 0]
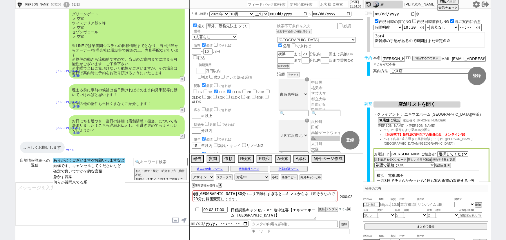
select select "ありがとうございますorお願いしますなど"
click at [108, 159] on option "ありがとうございますorお願いしますなど" at bounding box center [89, 161] width 73 height 6
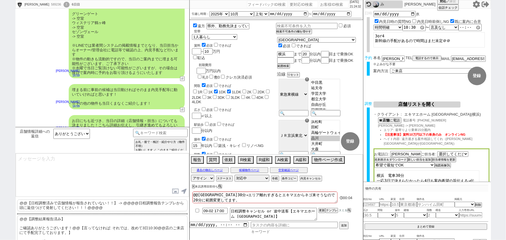
click at [263, 232] on input at bounding box center [300, 231] width 99 height 5
type input "日程調整"
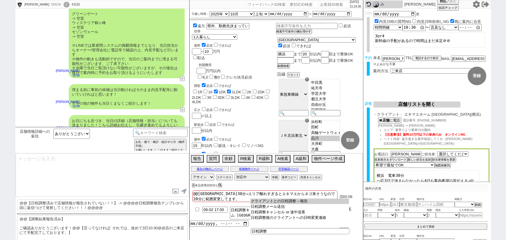
type input "クライアントとの日程調整→報告"
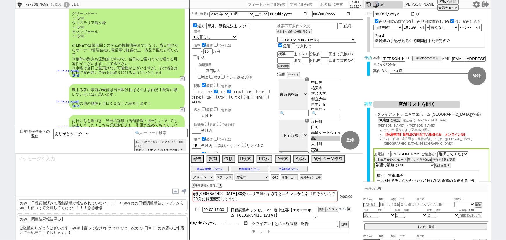
click at [214, 225] on input "datetime-local" at bounding box center [219, 223] width 59 height 5
click at [344, 224] on button "追加" at bounding box center [343, 225] width 8 height 6
type input "[DATE]T21:00"
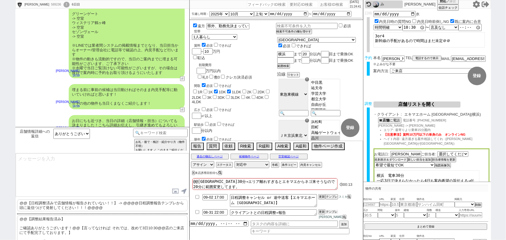
click at [334, 214] on button "テンプレ" at bounding box center [331, 212] width 13 height 4
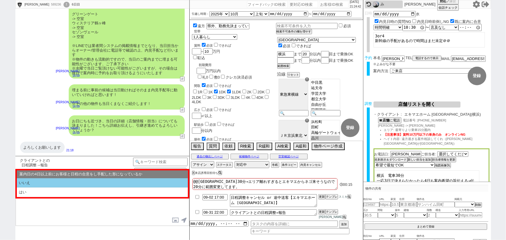
click at [59, 182] on li "いいえ" at bounding box center [102, 183] width 171 height 10
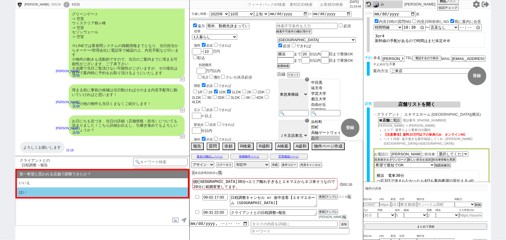
click at [62, 191] on li "はい" at bounding box center [102, 193] width 171 height 10
click at [46, 193] on li "近い" at bounding box center [102, 193] width 171 height 10
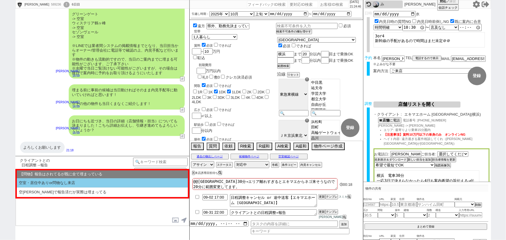
click at [78, 183] on li "空室・居住中ありor問物なし来店" at bounding box center [102, 183] width 171 height 10
select select "いいえ"
select select "はい"
select select "近い"
select select "空室・居住中ありor問物なし来店"
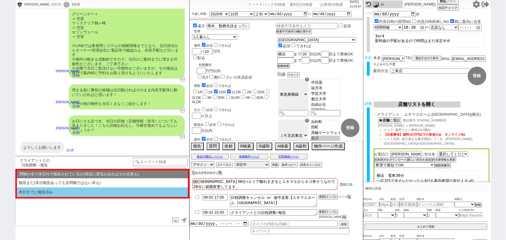
click at [58, 193] on li "本日すでに報告済み" at bounding box center [102, 193] width 171 height 10
select select "いいえ"
select select "はい"
select select "近い"
select select "空室・居住中ありor問物なし来店"
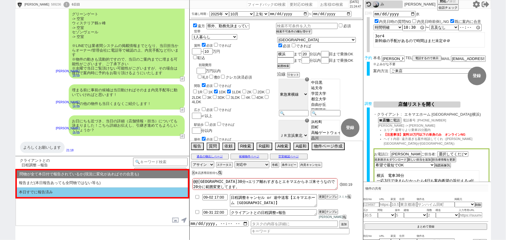
select select "本日すでに報告済み"
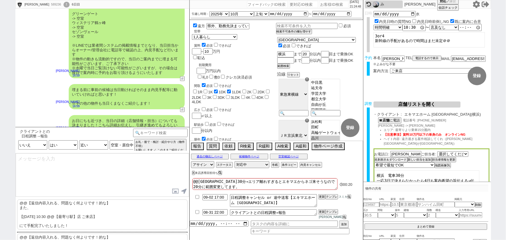
click at [62, 210] on p "@@【返信内容入れる、問題なく何よりです！的な】 また、 【[DATE] 10:30 @@【最寄り駅】店 ご来店】 にて手配完了いたしました！" at bounding box center [102, 215] width 171 height 30
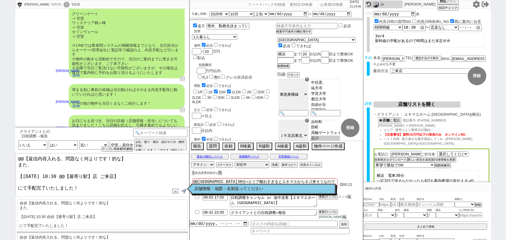
scroll to position [337, 0]
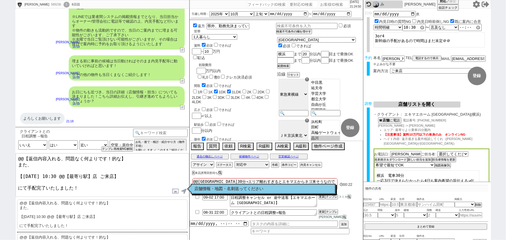
drag, startPoint x: 33, startPoint y: 164, endPoint x: 0, endPoint y: 136, distance: 43.5
click at [0, 136] on div "[PERSON_NAME] 589236 ! 0 6日目 冬眠中 自社客 スミカ スミカ_BPO チャット全表示 [DATE] あれからは良いなと思うのはあま…" at bounding box center [253, 120] width 506 height 240
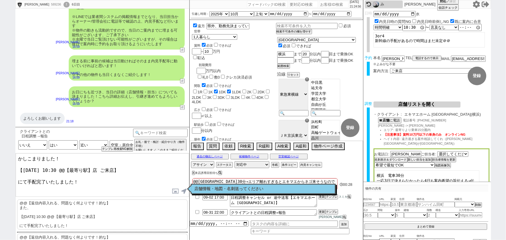
drag, startPoint x: 93, startPoint y: 165, endPoint x: 62, endPoint y: 166, distance: 31.9
click at [62, 166] on textarea "かしこまりました！ 【[DATE] 10:30 @@【最寄り駅】店 ご来店】 にて手配完了いたしました！" at bounding box center [102, 175] width 173 height 44
drag, startPoint x: 73, startPoint y: 178, endPoint x: 0, endPoint y: 195, distance: 75.4
click at [0, 195] on div "[PERSON_NAME] 589236 ! 0 6日目 冬眠中 自社客 スミカ スミカ_BPO チャット全表示 [DATE] あれからは良いなと思うのはあま…" at bounding box center [253, 120] width 506 height 240
type textarea "かしこまりました！ 【[DATE] 10:30 横浜店 ご来店】 の詳細をお送りいたします！"
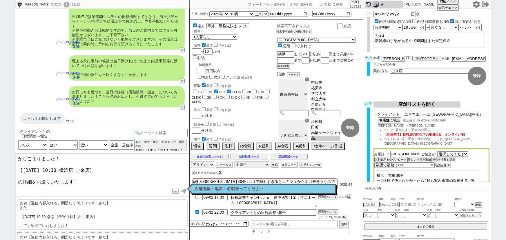
checkbox input "true"
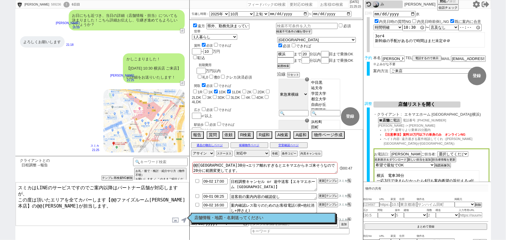
scroll to position [48, 0]
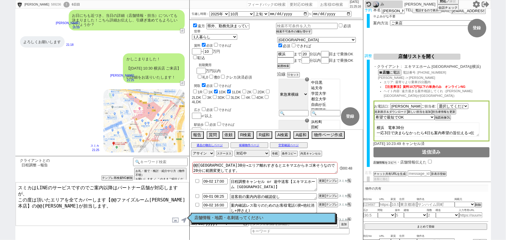
click at [395, 161] on button "店舗情報をコピペ" at bounding box center [385, 163] width 23 height 4
type textarea "スミカはLINEのサービスですのでご案内以降はパートナー店舗が対応しますが、 この度は頂いたエリアを全てカバーします【@@ファイズルーム[PERSON_NAM…"
click at [431, 160] on input "checkbox" at bounding box center [431, 162] width 4 height 4
checkbox input "true"
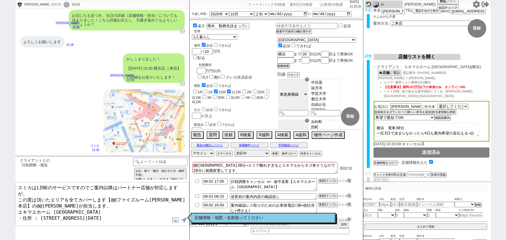
click at [18, 202] on textarea "スミカはLINEのサービスですのでご案内以降はパートナー店舗が対応しますが、 この度は頂いたエリアを全てカバーします【@@ファイズルーム[PERSON_NAM…" at bounding box center [102, 204] width 173 height 44
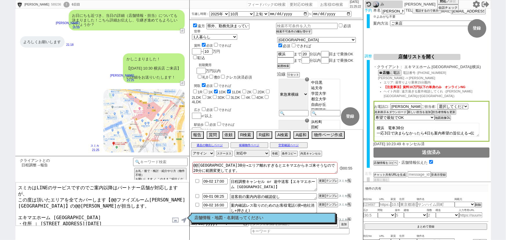
drag, startPoint x: 69, startPoint y: 206, endPoint x: 14, endPoint y: 203, distance: 55.8
click at [14, 203] on div "[PERSON_NAME] 589236 ! 0 6日目 冬眠中 自社客 スミカ スミカ_BPO チャット全表示 [DATE] 了解しました 16:33 物件…" at bounding box center [253, 120] width 506 height 240
drag, startPoint x: 167, startPoint y: 193, endPoint x: 110, endPoint y: 193, distance: 56.9
click at [110, 193] on textarea "スミカはLINEのサービスですのでご案内以降はパートナー店舗が対応しますが、 この度は頂いたエリアを全てカバーします【@@ファイズルーム[PERSON_NAM…" at bounding box center [102, 204] width 173 height 44
paste textarea "エキマエホーム 横浜"
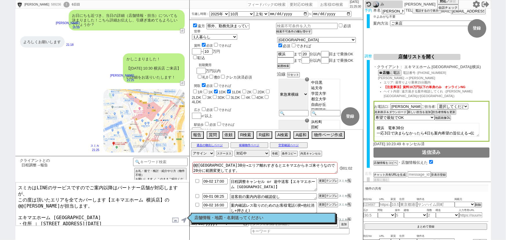
click at [183, 192] on textarea "スミカはLINEのサービスですのでご案内以降はパートナー店舗が対応しますが、 この度は頂いたエリアを全てカバーします【エキマエホーム 横浜店】の@@[PERS…" at bounding box center [102, 204] width 173 height 44
type textarea "スミカはLINEのサービスですのでご案内以降はパートナー店舗が対応しますが、 この度は頂いたエリアを全てカバーします【エキマエホーム [GEOGRAPHIC_…"
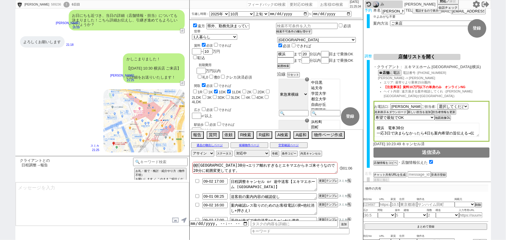
scroll to position [383, 0]
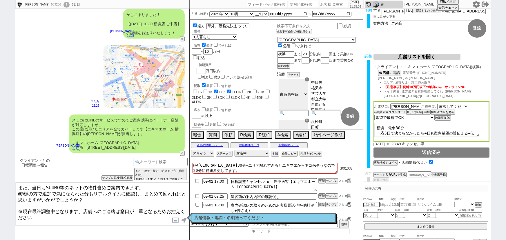
click at [395, 110] on button "名刺表示＆ダウンロード" at bounding box center [391, 112] width 32 height 4
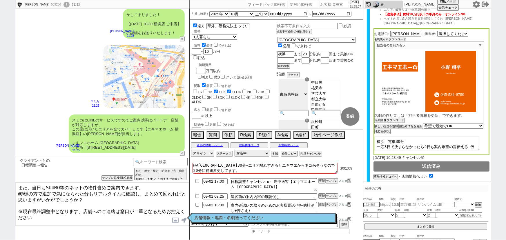
scroll to position [121, 0]
click at [381, 119] on button "名刺画像ダウンロード" at bounding box center [389, 121] width 29 height 4
click at [173, 220] on label at bounding box center [175, 220] width 9 height 11
click at [0, 0] on input "file" at bounding box center [0, 0] width 0 height 0
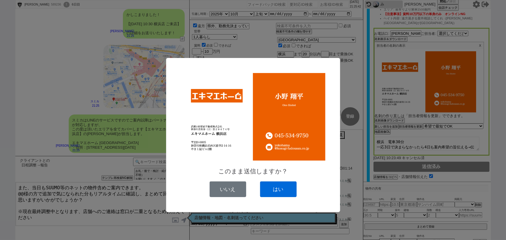
click at [286, 194] on button "はい" at bounding box center [278, 190] width 37 height 16
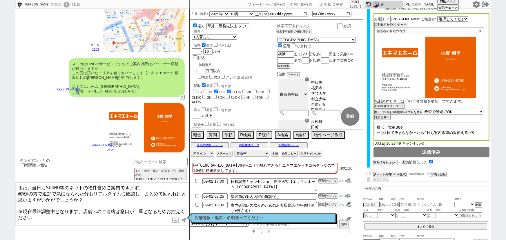
scroll to position [0, 0]
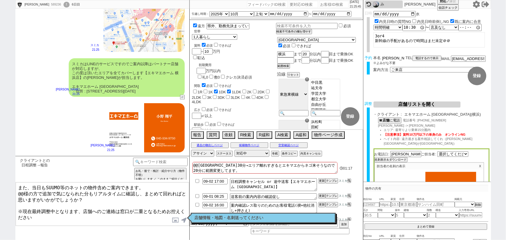
drag, startPoint x: 390, startPoint y: 59, endPoint x: 374, endPoint y: 62, distance: 15.7
click at [374, 62] on div "本名 [PERSON_NAME] ※[PERSON_NAME]がな不要" at bounding box center [390, 61] width 32 height 10
drag, startPoint x: 22, startPoint y: 192, endPoint x: 15, endPoint y: 192, distance: 7.0
click at [15, 192] on div "また、当日もSUUMO等のネットの物件含めご案内できます。 @@様の方で追加で気になられた分もリアルタイムに確認し、まとめて回れればと思いますがいかがでしょう…" at bounding box center [102, 204] width 174 height 44
paste textarea "[PERSON_NAME]"
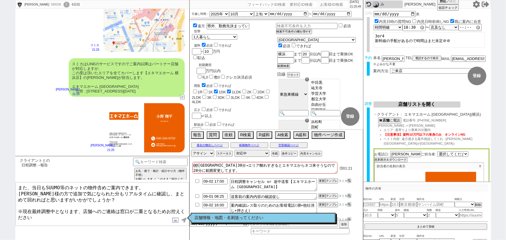
type textarea "また、当日もSUUMO等のネットの物件含めご案内できます。 [PERSON_NAME]様の方で追加で気になられた分もリアルタイムに確認し、まとめて回れればと思…"
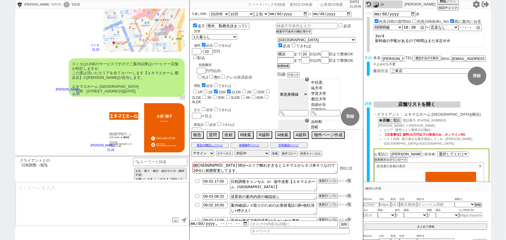
scroll to position [357, 0]
type textarea "※案内時の店舗状況次第では担当が変更になります、ご了承ください ※もし担当が変更になった場合でも、本LINEの内容は全て引き継がれておりスムーズにご案内が可能…"
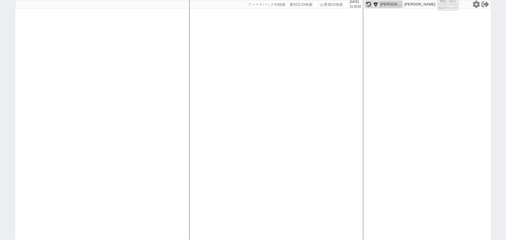
select select
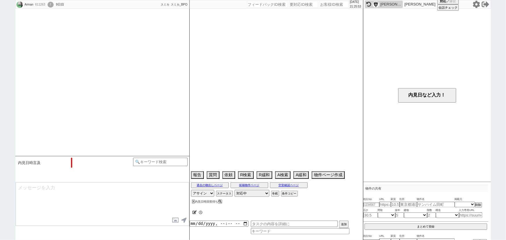
type textarea "8/24[GEOGRAPHIC_DATA]で内見"
select select "2025"
select select "10"
select select "36"
select select "6"
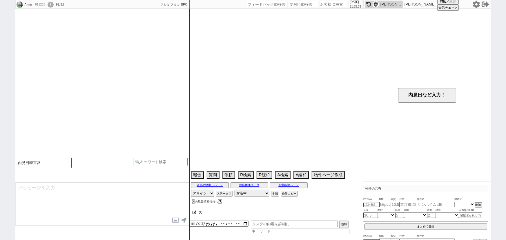
select select "11"
select select "183"
select select "118"
select select "2941"
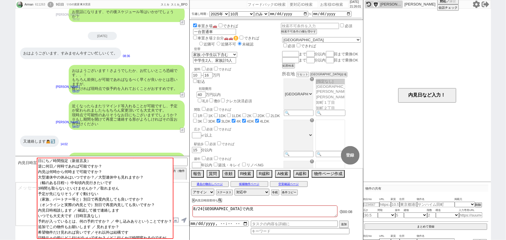
scroll to position [276, 0]
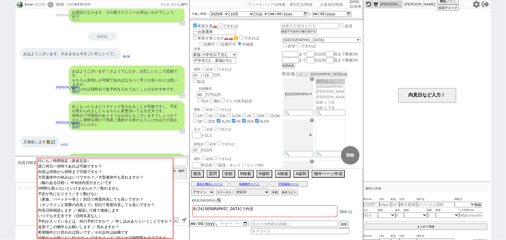
click at [193, 200] on button "X" at bounding box center [193, 200] width 2 height 3
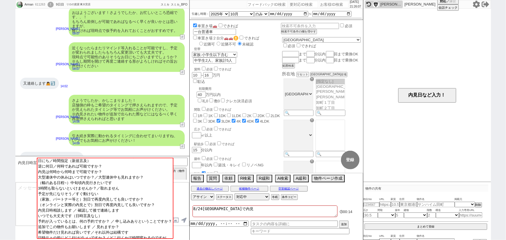
scroll to position [345, 0]
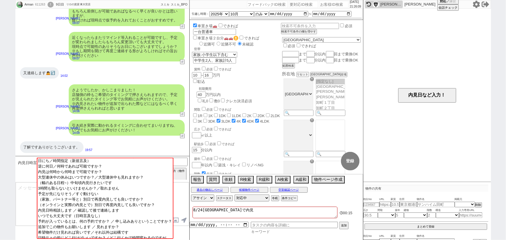
click at [282, 231] on input at bounding box center [300, 231] width 99 height 5
type input "確定"
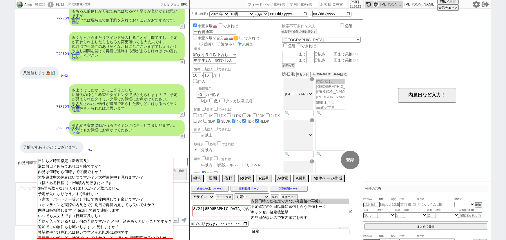
type input "内見日時まだ確定できない発言後の再促し"
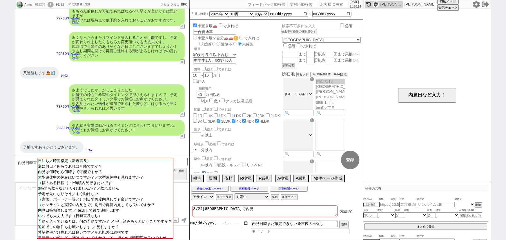
click at [204, 224] on input "datetime-local" at bounding box center [219, 223] width 59 height 5
type input "[DATE]T21:00"
click at [214, 222] on input "datetime-local" at bounding box center [219, 223] width 59 height 5
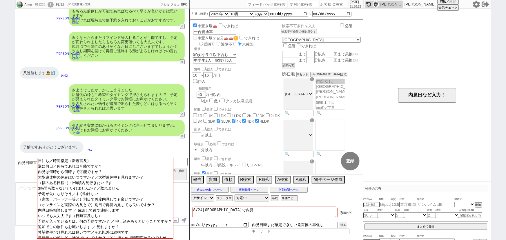
click at [345, 225] on button "追加" at bounding box center [343, 225] width 8 height 6
type input "[DATE]T21:00"
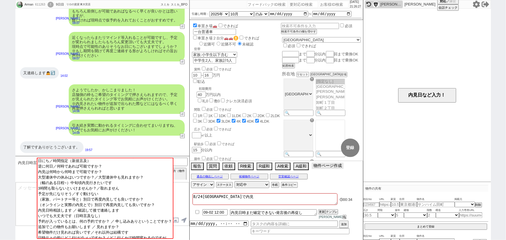
click at [326, 169] on button "物件ページ作成 今は物件がないので押せません" at bounding box center [328, 166] width 32 height 6
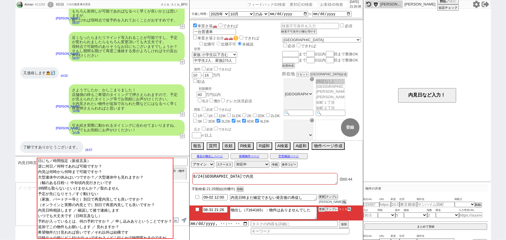
click at [332, 211] on button "テンプレ" at bounding box center [331, 209] width 13 height 4
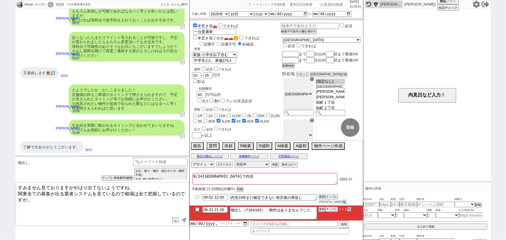
click at [17, 184] on textarea "すみません見ておりますがやはり出てないようですね、 関東全ての募集が出る業者システムを見ているので相場は全て把握しているのですが。" at bounding box center [102, 204] width 173 height 44
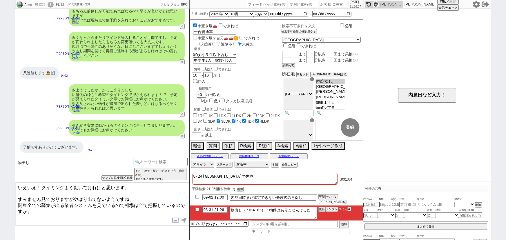
click at [17, 193] on textarea "いえいえ！タイミングよく動いてければと思います。 すみません見ておりますがやはり出てないようですね、 関東全ての募集が出る業者システムを見ているので相場は全て…" at bounding box center [102, 204] width 173 height 44
type textarea "いえいえ！タイミングよく動いてければと思います。 また並行してお探ししておりまして、新着は出てないようですね、 関東全ての募集が出る業者システムを見ているので…"
checkbox input "true"
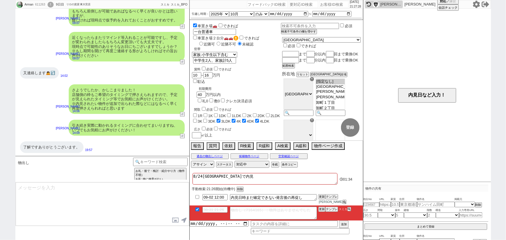
scroll to position [304, 0]
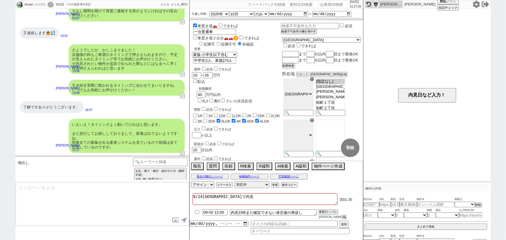
type textarea "もし可能であれば条件をずらして動くことも可能です、何なりとご希望頂けますと幸いです。"
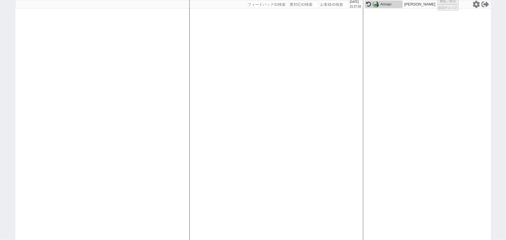
select select "3"
select select
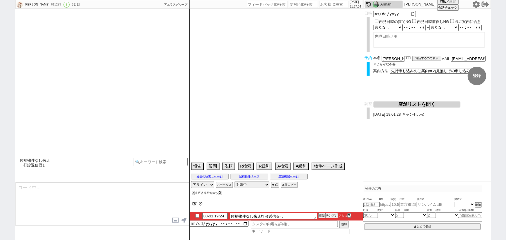
scroll to position [1740, 0]
select select "13"
select select "0"
select select "12"
select select "27"
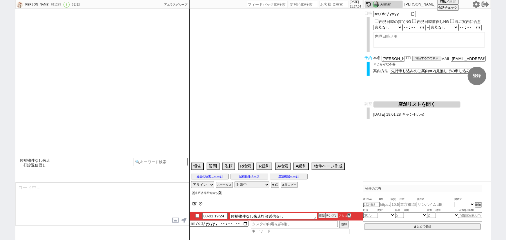
select select "856"
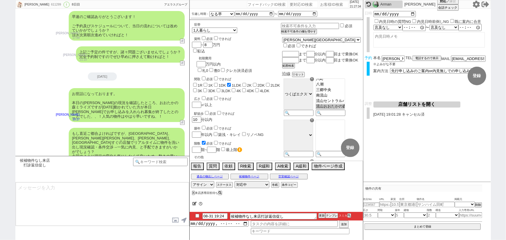
type textarea "またご案内の件についてはいかがでしたでしょうか？ お手すきの際にご希望頂けますと幸いです！ 新着も追ってまいりますね。"
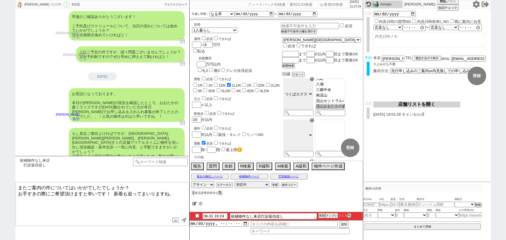
scroll to position [39, 0]
checkbox input "true"
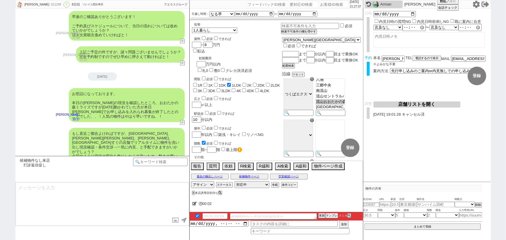
scroll to position [1767, 0]
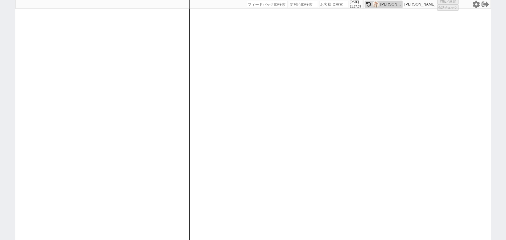
select select "1"
select select "3"
select select "2"
select select "5"
select select
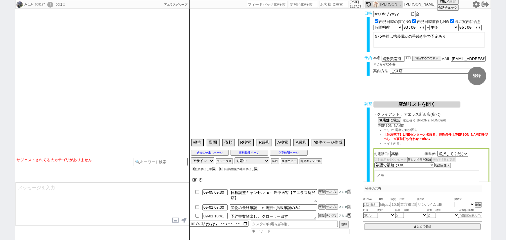
select select "2437"
type textarea "忙しくてネット見れていない発言＠外部物件促し注意＠ 内見進めるなら帰国後の日程で＠5日まで他社なし、6日他社内見 0422-934-774([GEOGRAPH…"
select select "2025"
select select "9"
select select "33"
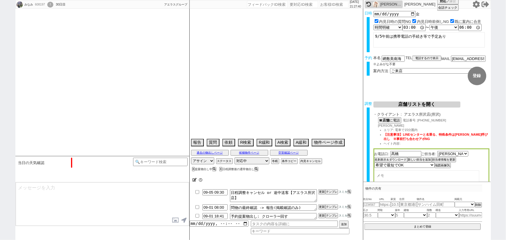
select select "0"
select select "36"
select select "[DATE]"
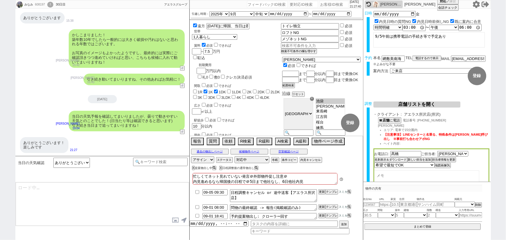
scroll to position [74, 0]
type textarea "いえ、お役に立てれば幸いです！その他何かございましたらお声がけください。"
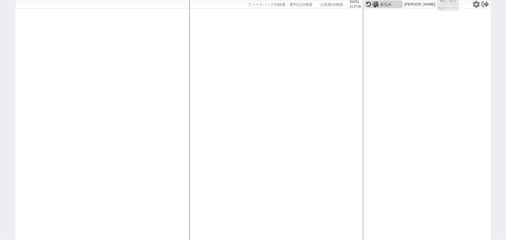
select select "2"
select select
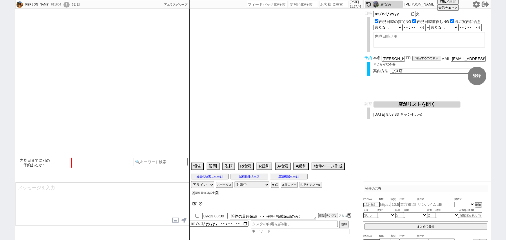
select select "2025"
select select "11"
select select "37"
select select "1"
select select "11"
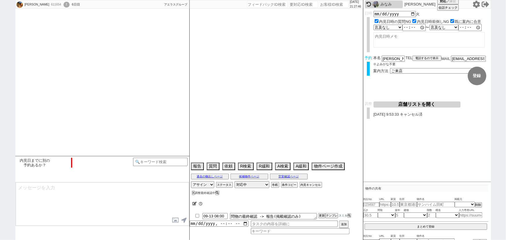
select select "121"
select select "2965"
select select "9"
select select "328"
select select "8"
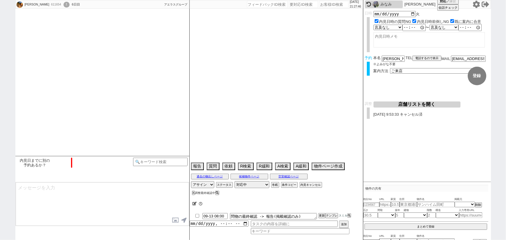
select select "295"
select select "118"
select select "2942"
select select "123"
select select "3015"
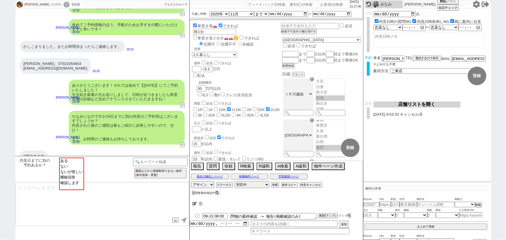
scroll to position [156, 0]
select select "ある"
click at [73, 160] on option "ある" at bounding box center [72, 161] width 24 height 6
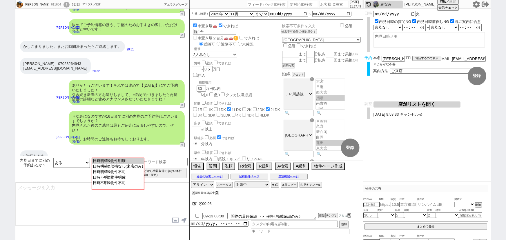
click at [193, 202] on icon at bounding box center [195, 204] width 4 height 4
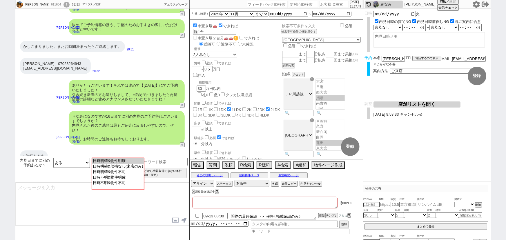
click at [214, 206] on textarea at bounding box center [265, 203] width 145 height 12
type textarea "ｒ"
checkbox input "false"
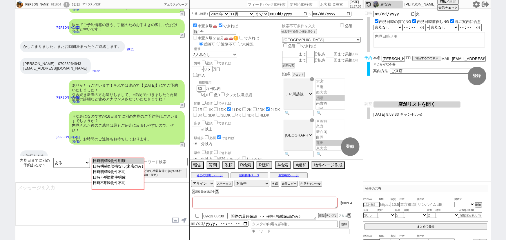
checkbox input "true"
checkbox input "false"
checkbox input "true"
checkbox input "false"
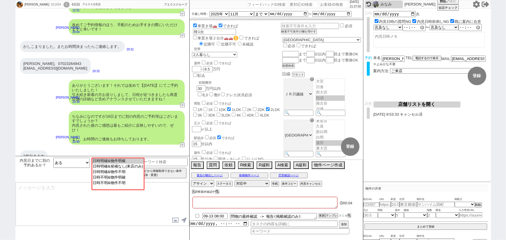
checkbox input "false"
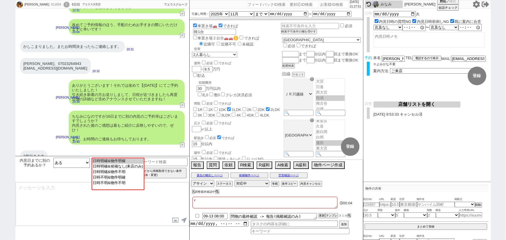
checkbox input "false"
checkbox input "true"
checkbox input "false"
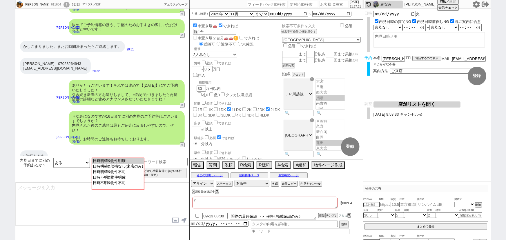
checkbox input "false"
checkbox input "true"
checkbox input "false"
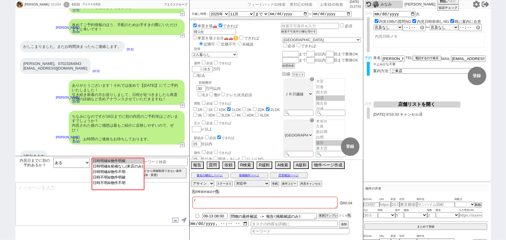
checkbox input "false"
type textarea "ｔ"
checkbox input "false"
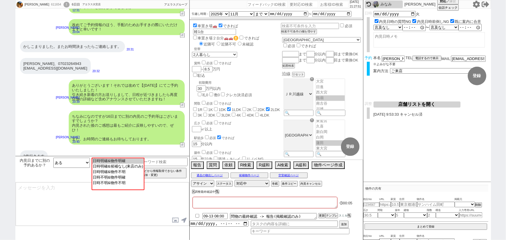
checkbox input "false"
checkbox input "true"
checkbox input "false"
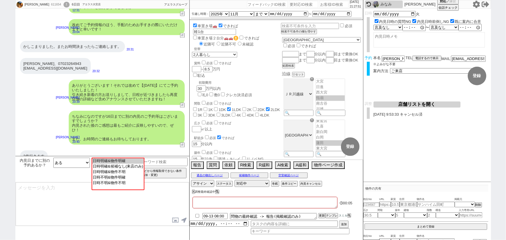
checkbox input "true"
checkbox input "false"
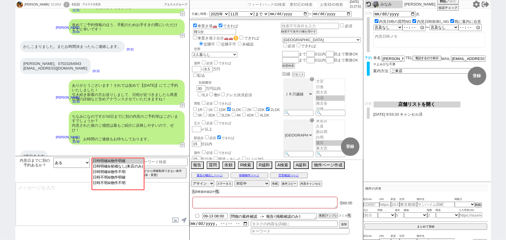
checkbox input "false"
type textarea "た"
checkbox input "false"
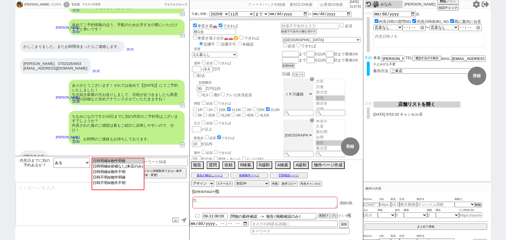
checkbox input "false"
checkbox input "true"
checkbox input "false"
checkbox input "true"
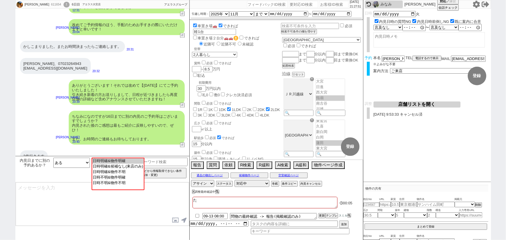
checkbox input "false"
click at [135, 185] on option "日時不明&物件不明" at bounding box center [118, 183] width 52 height 6
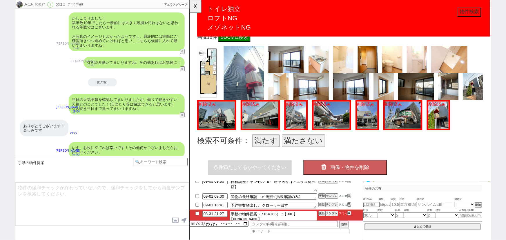
scroll to position [219, 0]
click at [269, 153] on button "満たす" at bounding box center [272, 150] width 30 height 13
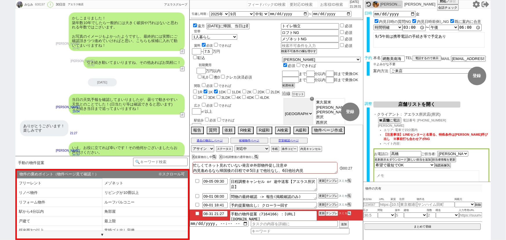
scroll to position [29, 0]
click at [62, 210] on li "駅から4分以内" at bounding box center [60, 211] width 86 height 10
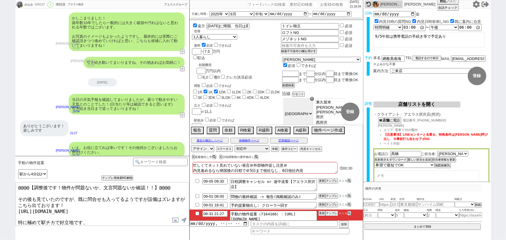
drag, startPoint x: 16, startPoint y: 195, endPoint x: 10, endPoint y: 180, distance: 16.6
click at [10, 180] on div "みなみ 608197 ! 0 30日目 アエラス柏店 冬眠中 自社客 アエラスグループ スミカ_BPO チャット全表示 [DATE] 新しくフォローされました…" at bounding box center [253, 120] width 506 height 240
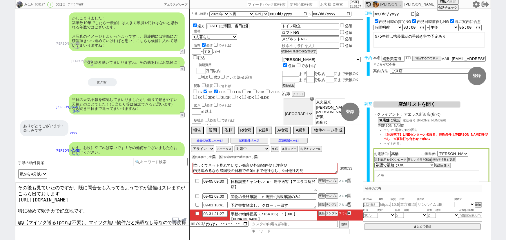
drag, startPoint x: 15, startPoint y: 214, endPoint x: 264, endPoint y: 237, distance: 249.4
click at [264, 237] on div "みなみ 608197 ! 0 30日目 アエラス柏店 冬眠中 自社客 アエラスグループ スミカ_BPO チャット全表示 [DATE] 新しくフォローされました…" at bounding box center [253, 120] width 476 height 240
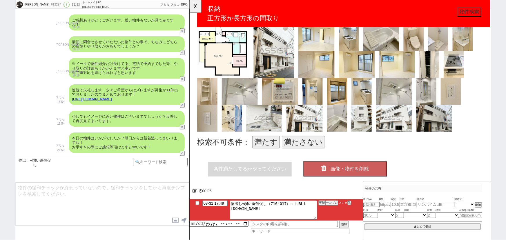
scroll to position [262, 0]
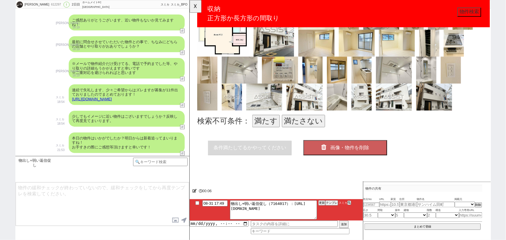
click at [314, 124] on button "満たさない" at bounding box center [312, 130] width 46 height 13
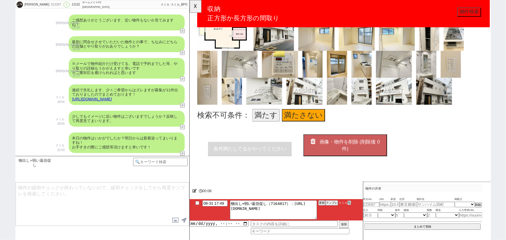
click at [350, 153] on span "画像・物件を削除 (削除後 0 件)" at bounding box center [361, 156] width 65 height 13
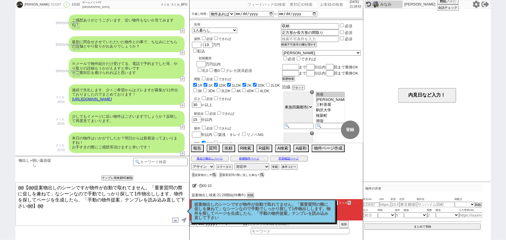
click at [234, 217] on p "提案物出しのシーンですが物件が自動で取れてません。「重要質問の際に促しを兼ねて」なシーンなので手動でしっかり探して1件物出しします。物件を探してページを生成し…" at bounding box center [264, 211] width 138 height 18
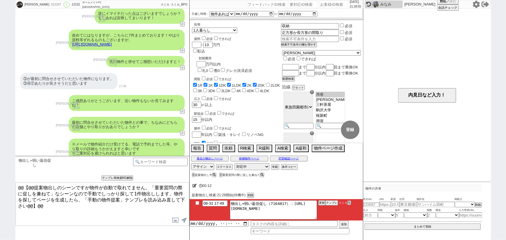
scroll to position [360, 0]
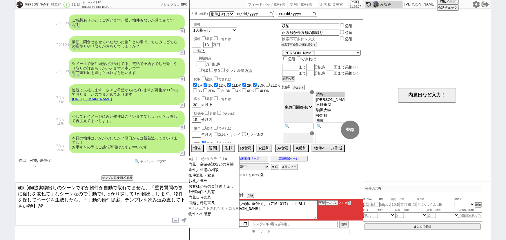
click at [154, 164] on input at bounding box center [160, 161] width 55 height 7
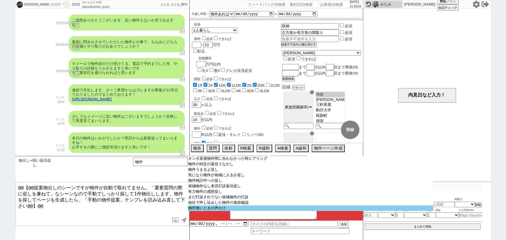
click at [209, 210] on option "物件無いときの声かけ" at bounding box center [311, 209] width 246 height 6
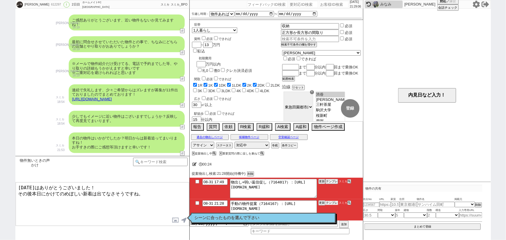
click at [332, 203] on button "テンプレ" at bounding box center [331, 203] width 13 height 4
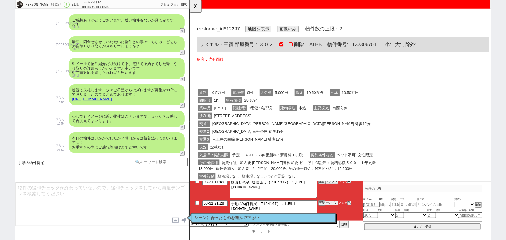
scroll to position [0, 0]
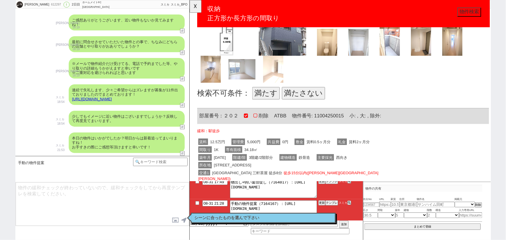
click at [310, 100] on button "満たさない" at bounding box center [312, 100] width 46 height 13
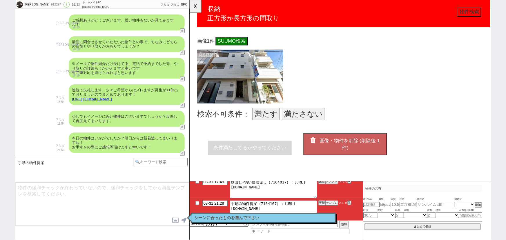
scroll to position [529, 0]
click at [269, 119] on button "満たす" at bounding box center [272, 122] width 30 height 13
click at [356, 149] on span "画像・物件を削除 (削除後 1 件)" at bounding box center [361, 155] width 65 height 13
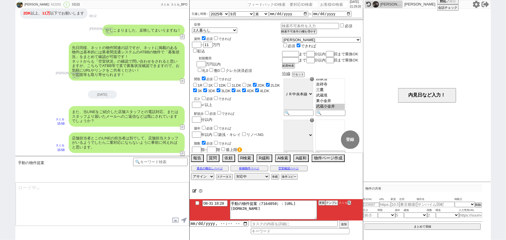
scroll to position [57, 0]
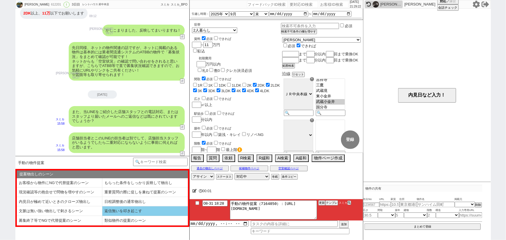
click at [117, 211] on li "返信無いを叩き起こす" at bounding box center [145, 212] width 86 height 10
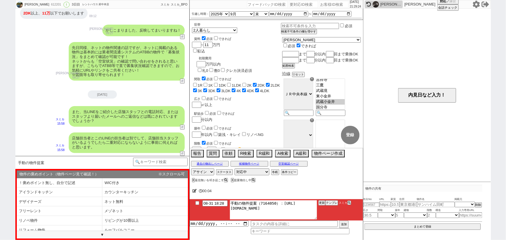
drag, startPoint x: 282, startPoint y: 202, endPoint x: 338, endPoint y: 222, distance: 59.9
click at [338, 222] on div "08-31 18:28 手動の物件提案（7164050）：[URL][DOMAIN_NAME] 更新 テンプレ スミカ 追加" at bounding box center [276, 216] width 173 height 35
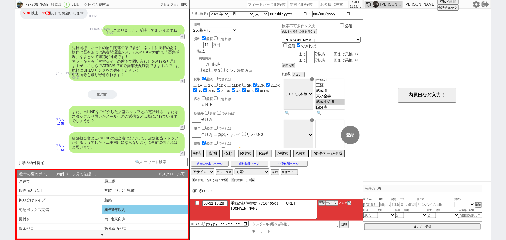
scroll to position [68, 0]
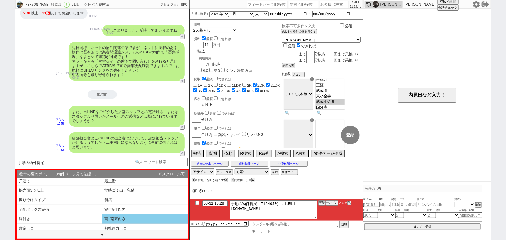
click at [135, 218] on li "南~南東向き" at bounding box center [145, 219] width 86 height 10
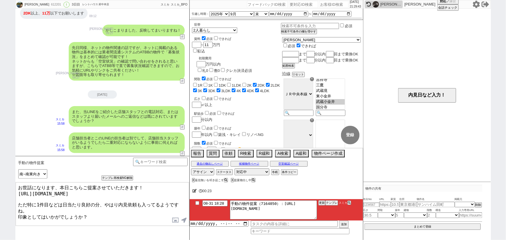
drag, startPoint x: 27, startPoint y: 200, endPoint x: 59, endPoint y: 200, distance: 32.5
click at [59, 200] on textarea "お世話になります、本日こちらご提案させていただきます！ [URL][DOMAIN_NAME] ただ特に1件目などは日当たり良好の分、やはり内見依頼も入ってるよ…" at bounding box center [102, 204] width 173 height 44
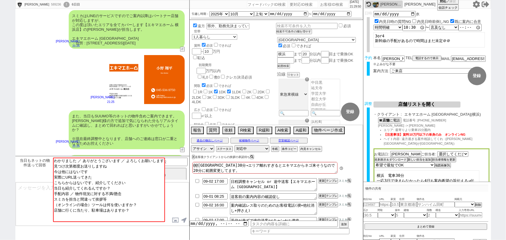
scroll to position [811, 0]
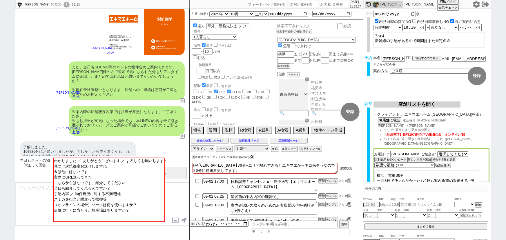
click at [177, 160] on input at bounding box center [160, 161] width 55 height 7
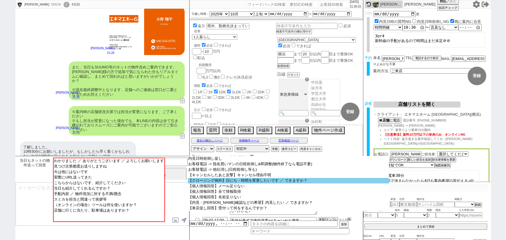
click at [273, 180] on option "【クロージング例外】日にち・時間を変更したいです ／ できますか？" at bounding box center [289, 181] width 202 height 6
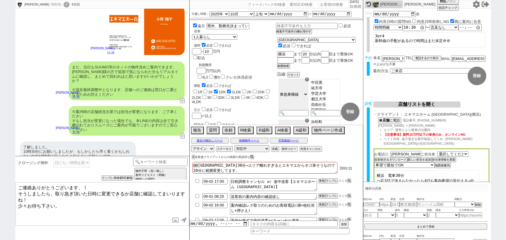
drag, startPoint x: 55, startPoint y: 192, endPoint x: 74, endPoint y: 193, distance: 18.3
click at [74, 193] on textarea "ご連絡ありがとうございます、！ そうしましたら、取り急ぎ頂いた日時に変更できるか店舗に確認してまいりますね！ 少々お待ち下さい。" at bounding box center [102, 204] width 173 height 44
drag, startPoint x: 73, startPoint y: 206, endPoint x: 0, endPoint y: 207, distance: 73.1
click at [0, 207] on div "[PERSON_NAME] 589236 ! 0 6日目 冬眠中 自社客 スミカ スミカ_BPO チャット全表示 [DATE] [PERSON_NAME]の所…" at bounding box center [253, 120] width 506 height 240
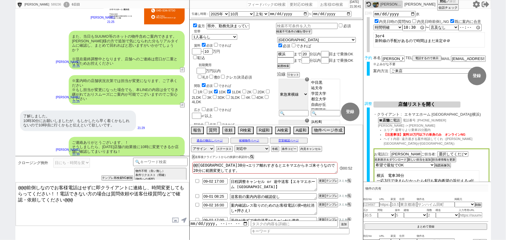
scroll to position [53, 0]
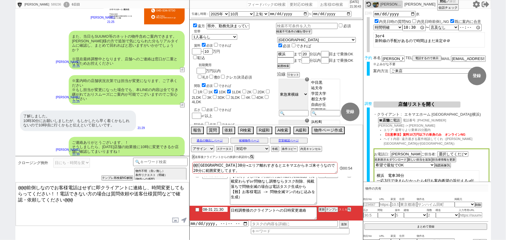
click at [207, 211] on input "08-31 21:30" at bounding box center [214, 209] width 25 height 5
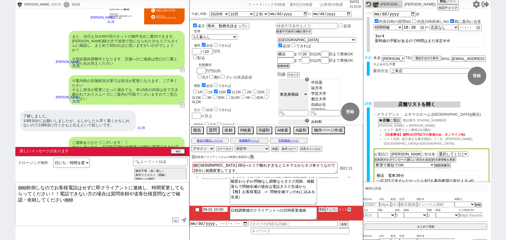
scroll to position [803, 0]
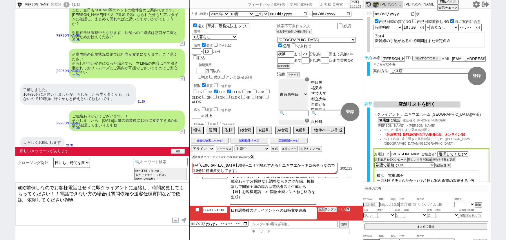
click at [321, 210] on button "更新" at bounding box center [322, 210] width 6 height 4
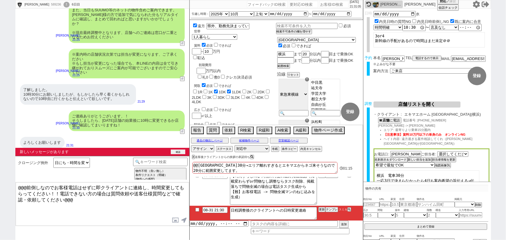
click at [179, 152] on button "確認" at bounding box center [178, 152] width 15 height 5
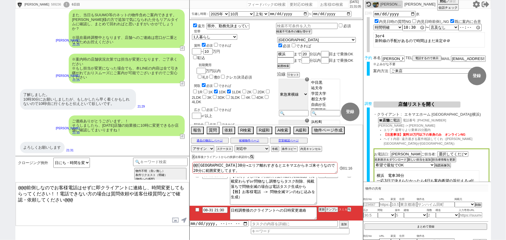
scroll to position [794, 0]
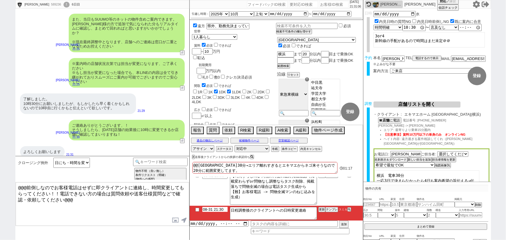
click at [207, 210] on input "08-31 21:30" at bounding box center [214, 209] width 25 height 5
click at [321, 211] on button "更新" at bounding box center [322, 210] width 6 height 4
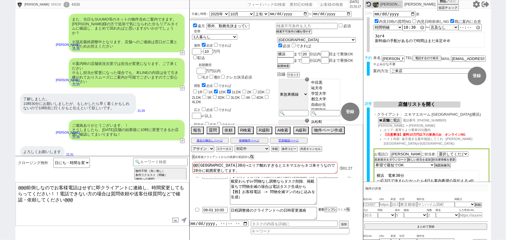
click at [321, 211] on button "更新" at bounding box center [322, 210] width 6 height 4
click at [49, 6] on div "589236" at bounding box center [55, 4] width 13 height 5
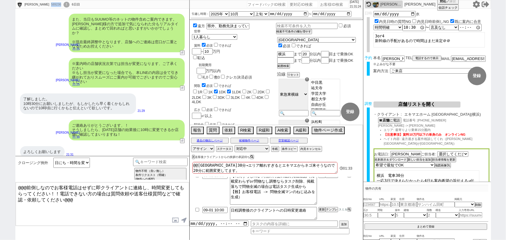
copy div "589236"
click at [323, 4] on input "number" at bounding box center [334, 4] width 29 height 7
paste input "589236"
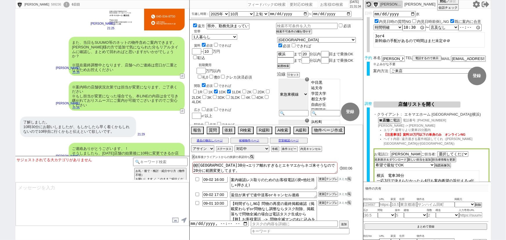
scroll to position [0, 0]
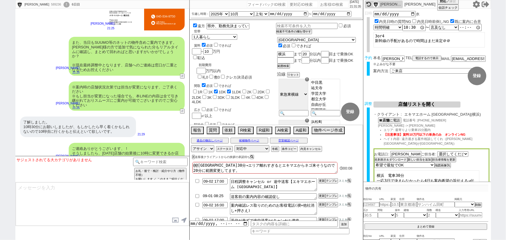
click at [218, 196] on input "09-01 08:25" at bounding box center [214, 195] width 25 height 5
click at [322, 197] on button "更新" at bounding box center [322, 196] width 6 height 4
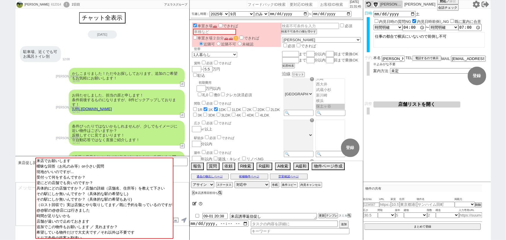
scroll to position [144, 0]
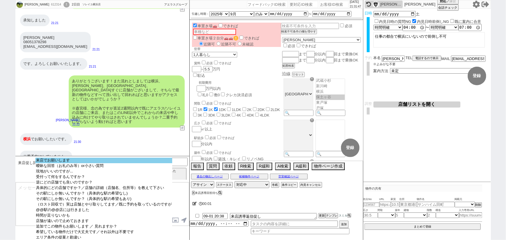
click at [89, 161] on option "来店でお願いします" at bounding box center [103, 161] width 137 height 6
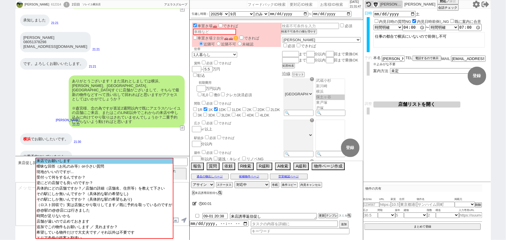
scroll to position [784, 0]
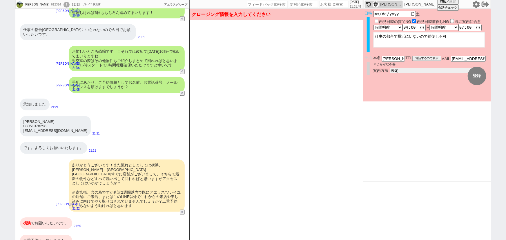
click at [434, 68] on select "未定 現地お待ち合わせ ご来店 先行申し込みのご案内or内見無しでの申し込みのご案内 オンラインでのご接客 オンラインで1件の内見のご案内" at bounding box center [433, 70] width 87 height 5
click at [390, 68] on select "未定 現地お待ち合わせ ご来店 先行申し込みのご案内or内見無しでの申し込みのご案内 オンラインでのご接客 オンラインで1件の内見のご案内" at bounding box center [433, 70] width 87 height 5
click at [408, 90] on form "変更 なし 登録 日時 [DATE] 内見日時の質問NG 内見日時前倒しNG 既に案内に合意 言及なし 時間明確 午前 午後 お昼 夕方・夜 終日いつでも そ…" at bounding box center [427, 55] width 128 height 93
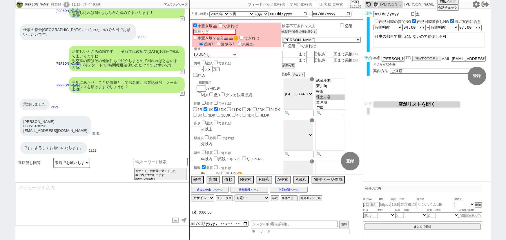
scroll to position [869, 0]
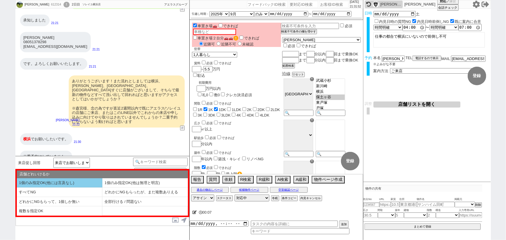
click at [75, 185] on li "1個のみ指定OK(他には言及なし)" at bounding box center [60, 183] width 86 height 10
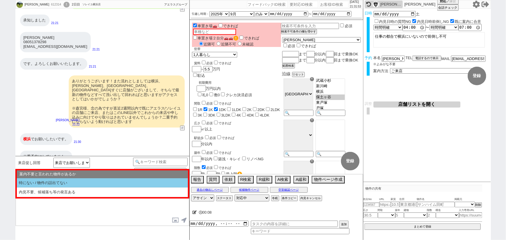
click at [79, 183] on li "特にない / 物件の話出てない" at bounding box center [102, 183] width 171 height 10
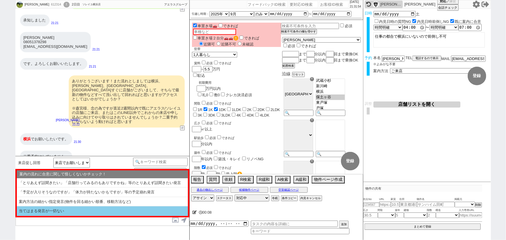
click at [61, 210] on li "当てはまる発言が一切ない" at bounding box center [102, 212] width 171 height 10
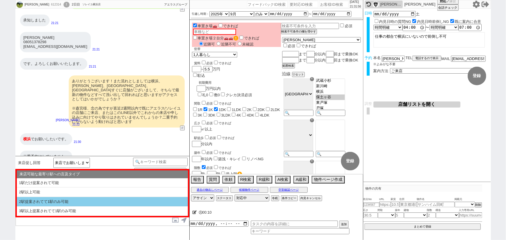
click at [78, 203] on li "2駅提案されてて1駅のみ可能" at bounding box center [102, 202] width 171 height 10
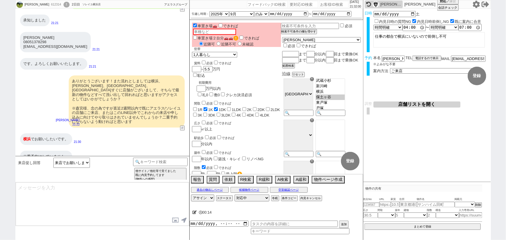
scroll to position [891, 0]
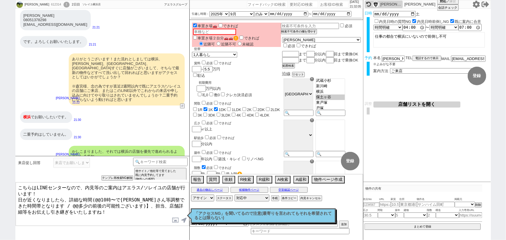
click at [104, 197] on textarea "こちらはLINEセンターなので、内見等のご案内はアエラス/ソレイユの店舗が行います！ 日が近くなりましたら、詳細な時間(@@10時〜で[PERSON_NAME…" at bounding box center [102, 204] width 173 height 44
drag, startPoint x: 32, startPoint y: 200, endPoint x: 108, endPoint y: 201, distance: 75.7
click at [108, 201] on textarea "こちらはLINEセンターなので、内見等のご案内はアエラス/ソレイユの店舗が行います！ 日が近くなりましたら、詳細な時間(16時〜で[PERSON_NAME]さ…" at bounding box center [102, 204] width 173 height 44
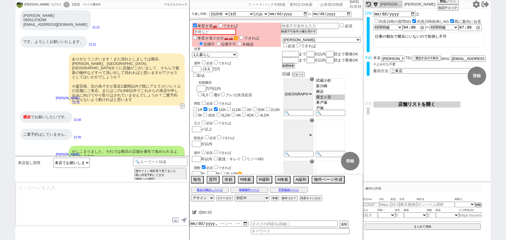
scroll to position [926, 0]
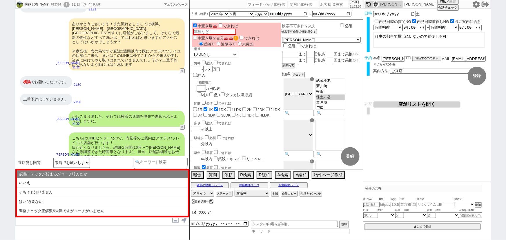
click at [108, 201] on li "はい/必要ない" at bounding box center [102, 202] width 171 height 10
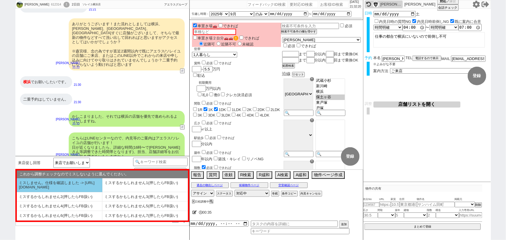
click at [73, 189] on li "ミスしません。仕様を確認しました -> [URL][DOMAIN_NAME]" at bounding box center [60, 185] width 86 height 14
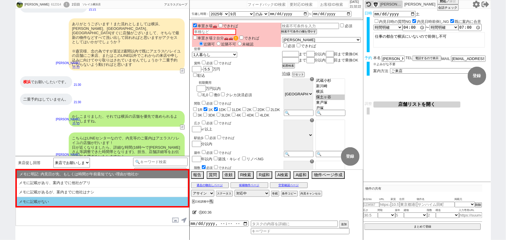
click at [92, 200] on li "メモに記載がない" at bounding box center [102, 201] width 171 height 9
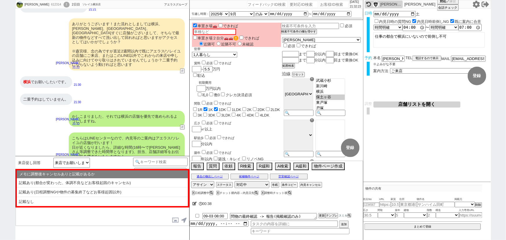
click at [92, 200] on li "記載なし" at bounding box center [102, 201] width 171 height 9
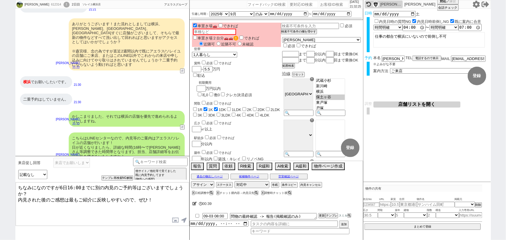
click at [93, 186] on textarea "ちなみになのですが6日16:00までに別の内見のご予約等はございますでしょうか？ 内見された後のご感想は最もご紹介に反映しやすいので、ぜひ！" at bounding box center [102, 204] width 173 height 44
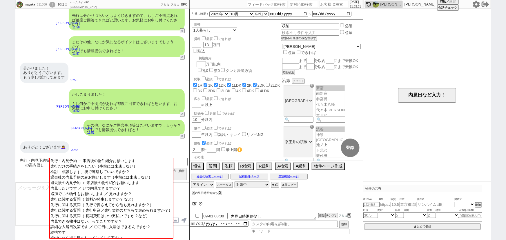
scroll to position [4, 0]
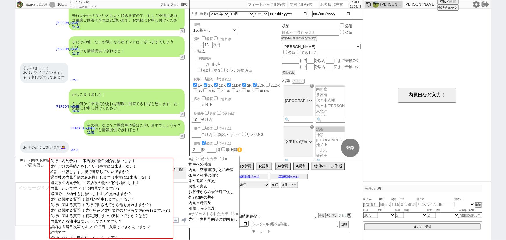
click at [182, 164] on input at bounding box center [160, 161] width 55 height 7
click at [231, 181] on option "条件追加・変更" at bounding box center [213, 181] width 51 height 6
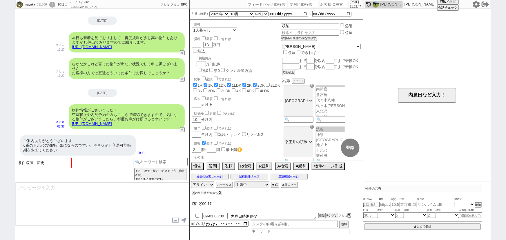
scroll to position [614, 0]
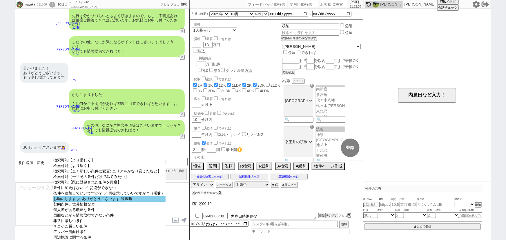
click at [130, 201] on option "お願いします ／ ありがとうございます 等曖昧" at bounding box center [109, 199] width 113 height 6
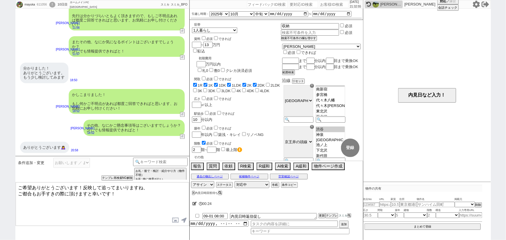
drag, startPoint x: 111, startPoint y: 191, endPoint x: 0, endPoint y: 176, distance: 111.6
click at [0, 176] on div "mayuka 611056 ! 0 10日目 ホームメイトFC 三軒茶屋[PERSON_NAME]店 冬眠中 自社客 スミカ スミカ_BPO チャット全表示 …" at bounding box center [253, 120] width 506 height 240
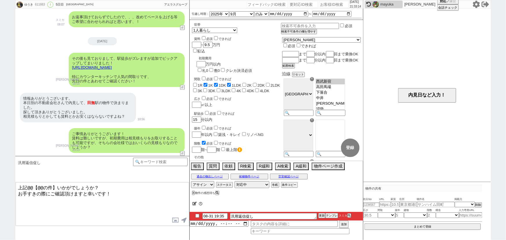
scroll to position [68, 0]
drag, startPoint x: 55, startPoint y: 184, endPoint x: 28, endPoint y: 180, distance: 27.6
click at [28, 180] on div "汎用返信促し テンプレ再検索NG解除 上記@@【@@の件】いかがでしょうか？ お手すきの際にご確認頂けますと幸いです！ 内見日が過ぎたのでキャンセル！ 👆0つ…" at bounding box center [102, 198] width 174 height 84
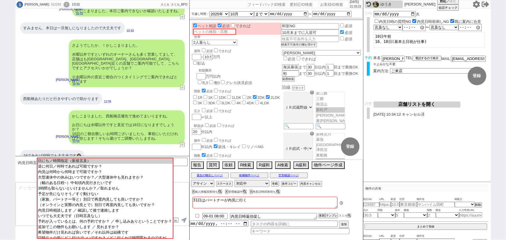
scroll to position [22, 0]
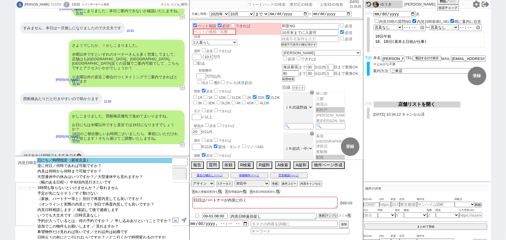
click at [103, 160] on option "日にち／時間指定（新規言及）" at bounding box center [104, 161] width 135 height 6
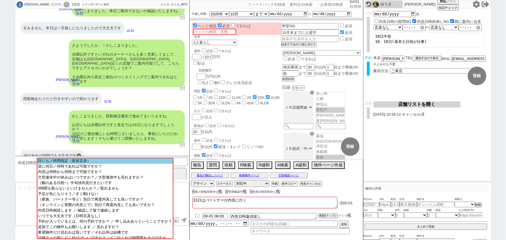
scroll to position [363, 0]
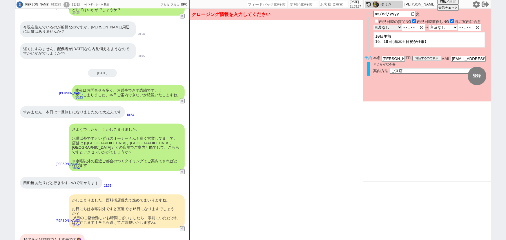
click at [385, 30] on div "言及なし 時間明確 午前 午後 お昼 夕方・夜 終日いつでも その他 〜 言及なし 時間明確 午前 午後 お昼 夕方・夜 終日いつでも その他" at bounding box center [432, 27] width 116 height 7
click at [374, 25] on select "言及なし 時間明確 午前 午後 お昼 夕方・夜 終日いつでも その他" at bounding box center [388, 27] width 28 height 5
click at [439, 28] on select "言及なし 時間明確 午前 午後 お昼 夕方・夜 終日いつでも その他" at bounding box center [444, 27] width 28 height 5
click at [431, 25] on select "言及なし 時間明確 午前 午後 お昼 夕方・夜 終日いつでも その他" at bounding box center [444, 27] width 28 height 5
click at [404, 40] on textarea "10日午前 16、18日(基本土日祝が仕事)" at bounding box center [429, 39] width 111 height 15
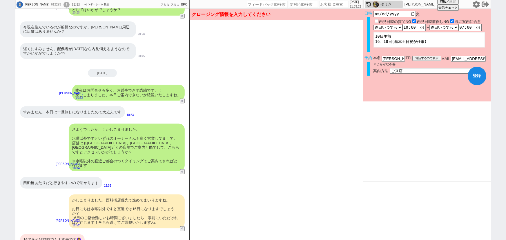
scroll to position [447, 0]
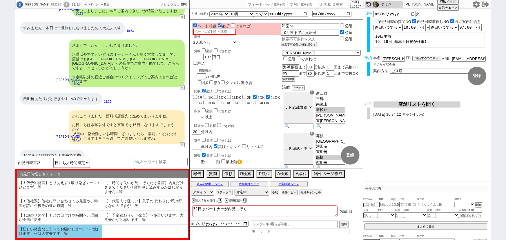
click at [60, 234] on li "【怪しい発言なし】〜でお願いします、〜は動けます、〜は大丈夫です、等" at bounding box center [60, 232] width 86 height 14
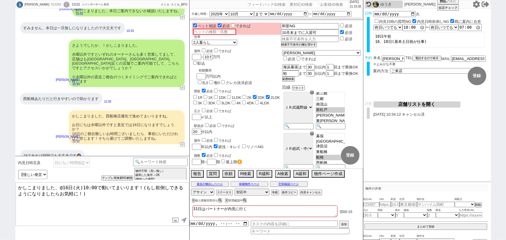
click at [61, 183] on textarea "かしこまりました、@16日(火)10:00で動いてまいります！(もし前倒しできるようになりましたらお気軽に！)" at bounding box center [102, 204] width 173 height 44
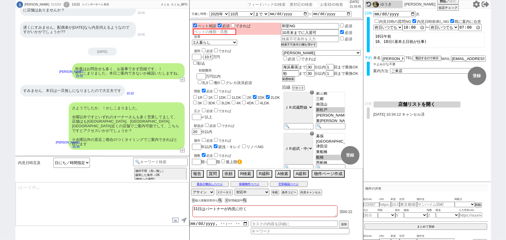
scroll to position [398, 0]
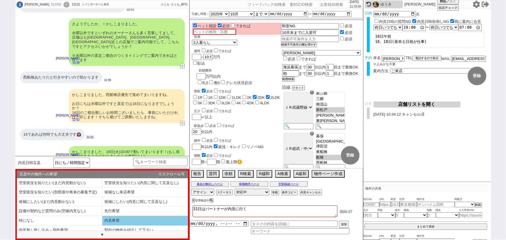
click at [128, 223] on li "内見希望" at bounding box center [145, 221] width 86 height 10
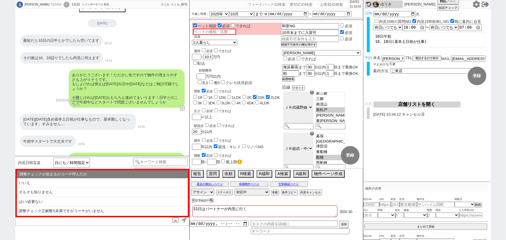
scroll to position [0, 0]
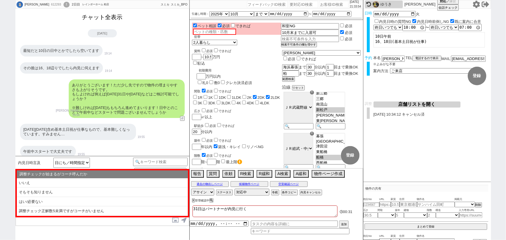
click at [117, 18] on button "チャット全表示" at bounding box center [102, 17] width 45 height 10
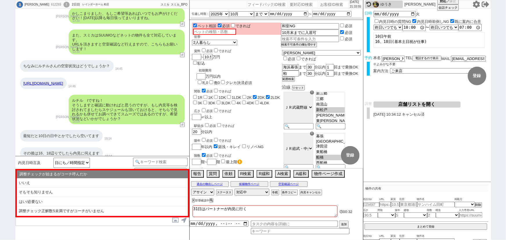
scroll to position [1424, 0]
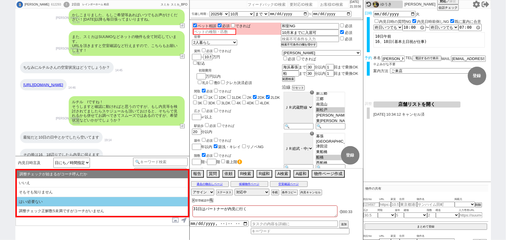
click at [47, 206] on li "はい/必要ない" at bounding box center [102, 202] width 171 height 10
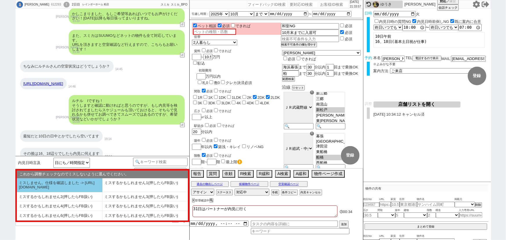
click at [55, 189] on li "ミスしません。仕様を確認しました -> [URL][DOMAIN_NAME]" at bounding box center [60, 185] width 86 height 14
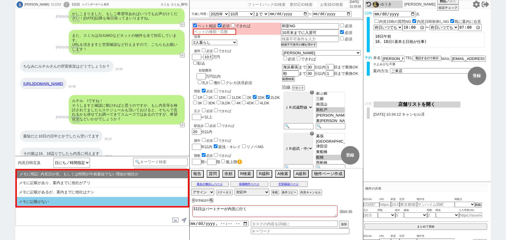
click at [61, 200] on li "メモに記載がない" at bounding box center [102, 201] width 171 height 9
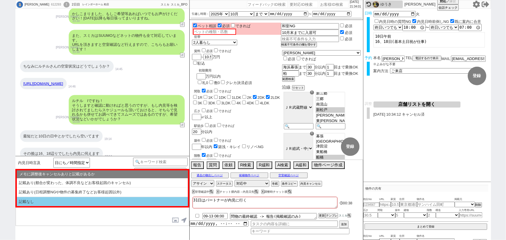
click at [65, 204] on li "記載なし" at bounding box center [102, 201] width 171 height 9
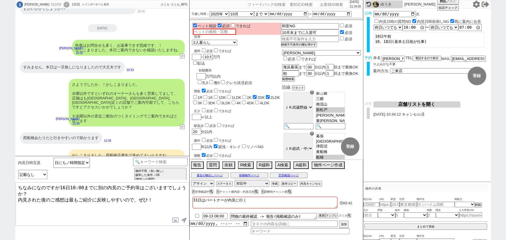
scroll to position [1908, 0]
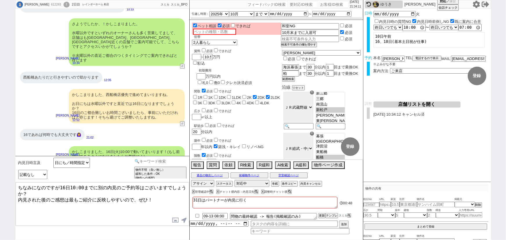
click at [151, 162] on input at bounding box center [160, 161] width 55 height 7
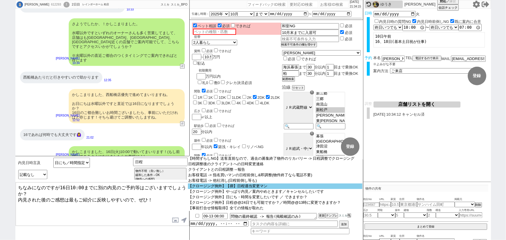
click at [247, 187] on option "【クロージング例外】【禊】日程適当変更マン" at bounding box center [275, 187] width 175 height 6
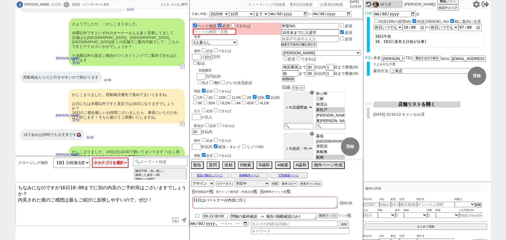
click at [218, 192] on button "X" at bounding box center [217, 191] width 2 height 3
click at [104, 161] on select "小カテゴリを選択 来店(特殊条件、問物無し含む) オンライン(特殊条件、問物無し含む) 事前打合せ 現地" at bounding box center [110, 163] width 37 height 10
click at [92, 158] on select "小カテゴリを選択 来店(特殊条件、問物無し含む) オンライン(特殊条件、問物無し含む) 事前打合せ 現地" at bounding box center [110, 163] width 37 height 10
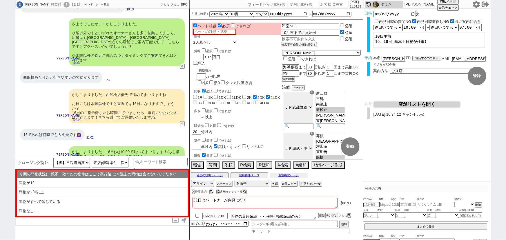
click at [287, 174] on button "空室確認ページ" at bounding box center [289, 175] width 38 height 5
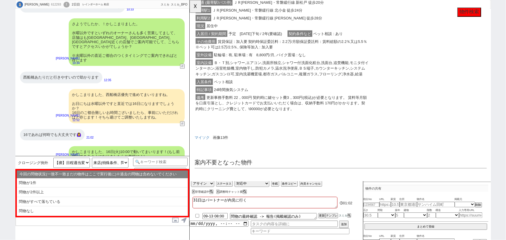
scroll to position [0, 0]
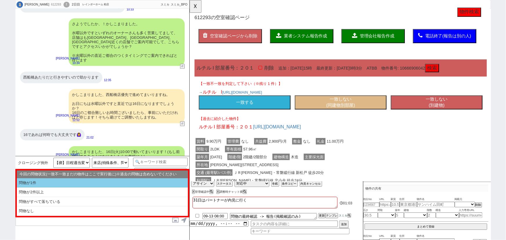
click at [110, 182] on li "問物が1件" at bounding box center [102, 183] width 171 height 10
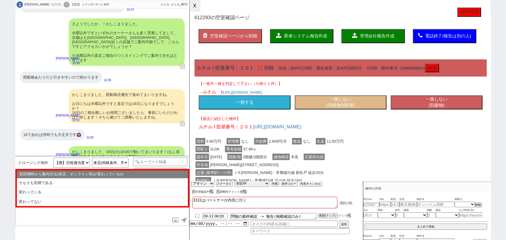
click at [194, 8] on button "☓" at bounding box center [195, 6] width 11 height 12
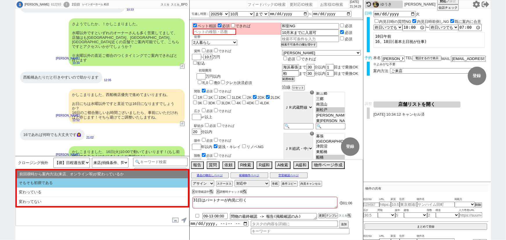
click at [59, 182] on li "そもそも初禊である" at bounding box center [102, 183] width 171 height 10
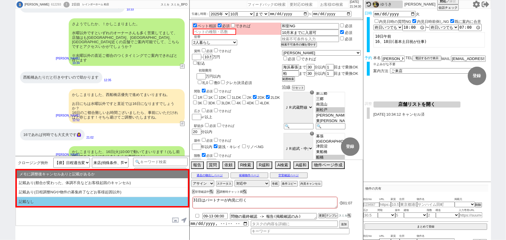
click at [47, 201] on li "記載なし" at bounding box center [102, 201] width 171 height 9
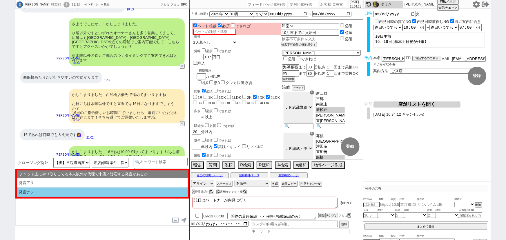
click at [53, 194] on li "発言ナシ" at bounding box center [102, 193] width 171 height 10
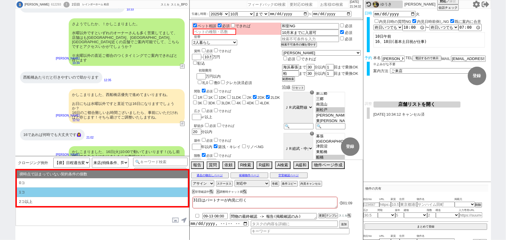
click at [52, 190] on li "1コ" at bounding box center [102, 193] width 171 height 10
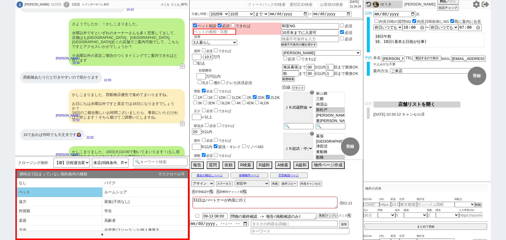
click at [84, 191] on li "ペット" at bounding box center [60, 193] width 86 height 10
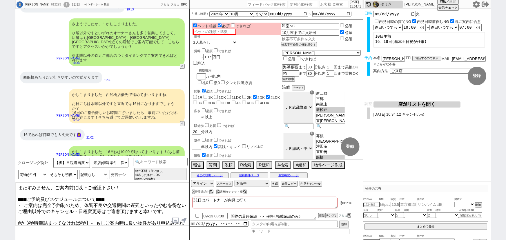
drag, startPoint x: 86, startPoint y: 215, endPoint x: 14, endPoint y: 213, distance: 72.3
click at [14, 213] on div "[PERSON_NAME] 612293 ! 0 2日目 レインボーホーム 柏店 冬眠中 自社客 スミカ スミカ_BPO チャット全表示 [DATE] ようこ…" at bounding box center [253, 120] width 506 height 240
drag, startPoint x: 17, startPoint y: 214, endPoint x: 245, endPoint y: 252, distance: 231.3
click at [245, 240] on html "[PERSON_NAME] 612293 ! 0 2日目 レインボーホーム 柏店 冬眠中 自社客 スミカ スミカ_BPO チャット全表示 [DATE] ようこ…" at bounding box center [253, 120] width 506 height 240
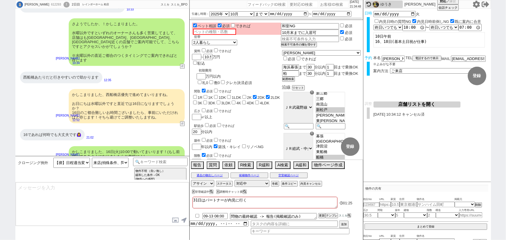
scroll to position [1948, 0]
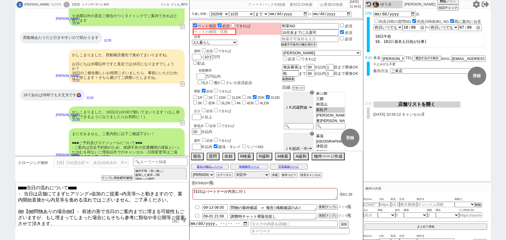
drag, startPoint x: 73, startPoint y: 205, endPoint x: 11, endPoint y: 205, distance: 61.5
click at [11, 205] on div "[PERSON_NAME] 612293 ! 0 2日目 レインボーホーム 柏店 冬眠中 自社客 スミカ スミカ_BPO チャット全表示 [DATE] ようこ…" at bounding box center [253, 120] width 506 height 240
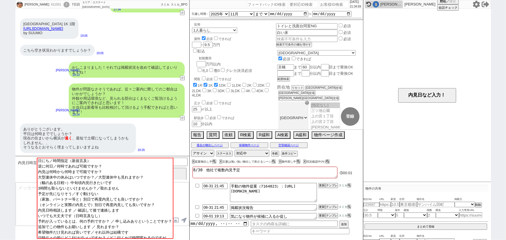
scroll to position [4, 0]
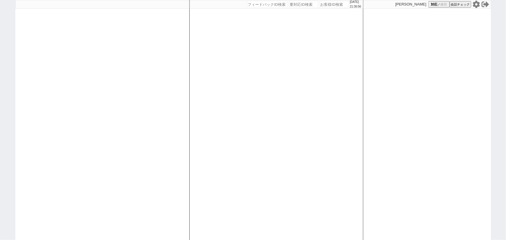
click at [320, 5] on input "number" at bounding box center [334, 4] width 29 height 7
paste input "611421"
type input "611421"
select select
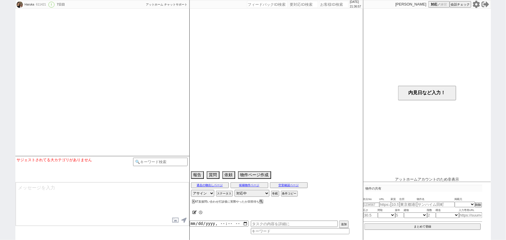
select select "2026"
select select "1"
select select "36"
select select "6"
select select "26"
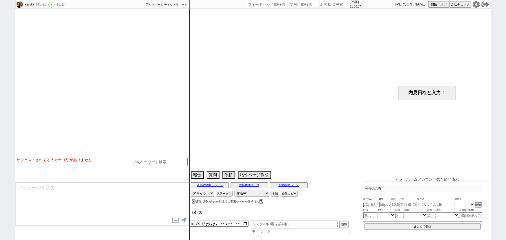
select select "221"
select select "4903"
select select "207"
select select "216"
select select "208"
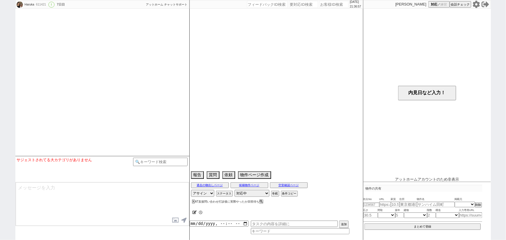
select select "204"
select select "206"
select select "203"
select select "4376"
select select "4360"
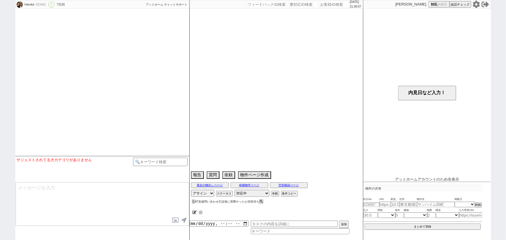
select select "214"
select select "4527"
select select "222"
select select "217"
select select "4574"
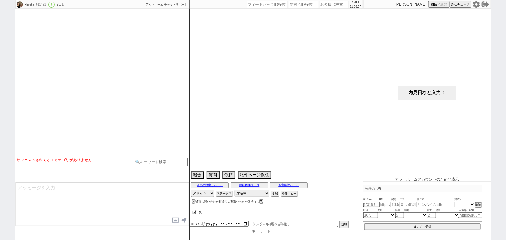
select select "218"
select select "219"
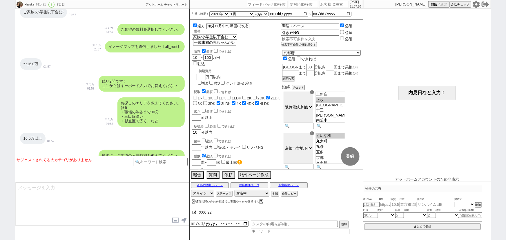
scroll to position [231, 0]
click at [323, 6] on input "number" at bounding box center [334, 4] width 29 height 7
paste input "611421"
type input "611421"
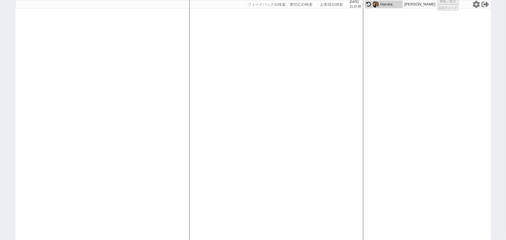
select select
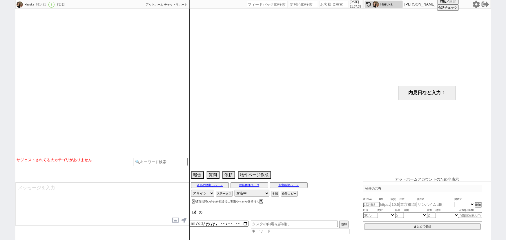
select select "2026"
select select "1"
select select "36"
select select "6"
select select "26"
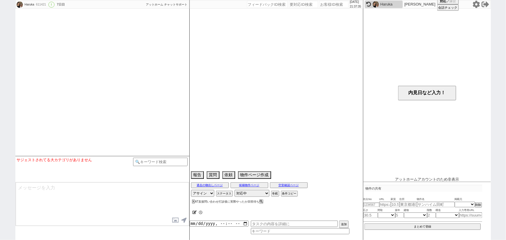
select select "221"
select select "4903"
select select "207"
select select "216"
select select "208"
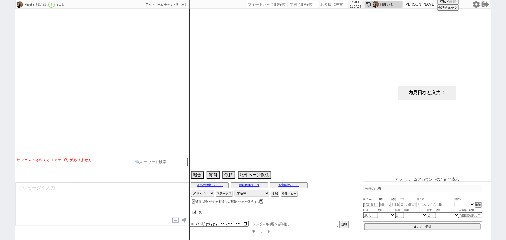
select select "204"
select select "206"
select select "203"
select select "4376"
select select "4360"
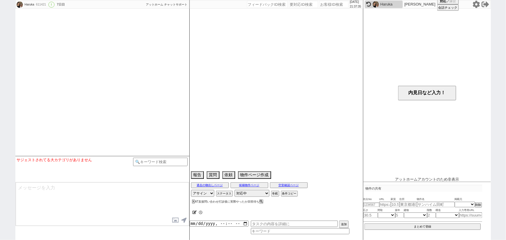
select select "214"
select select "4527"
select select "222"
select select "217"
select select "4574"
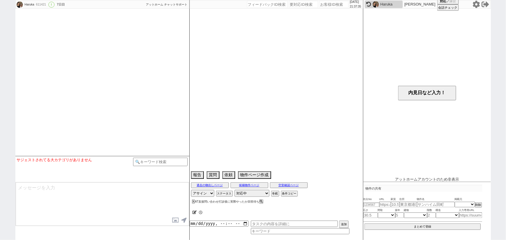
select select "218"
select select "219"
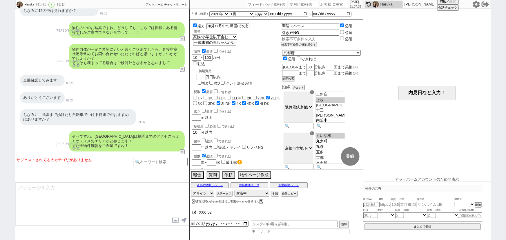
scroll to position [1640, 0]
click at [320, 6] on input "number" at bounding box center [334, 4] width 29 height 7
paste input "611421"
type input "611421"
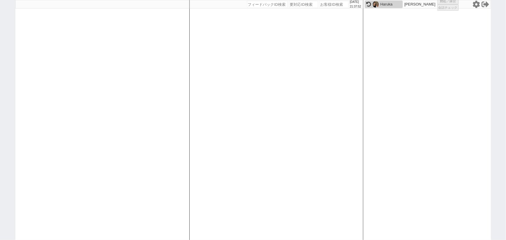
select select
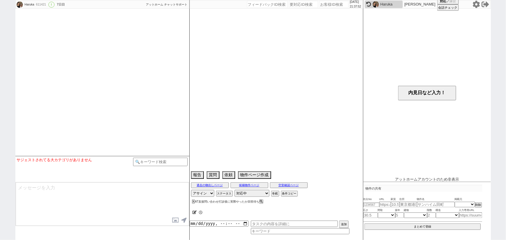
select select "2026"
select select "1"
select select "36"
select select "6"
select select "26"
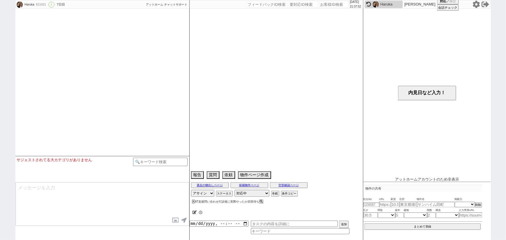
select select "221"
select select "4903"
select select "207"
select select "216"
select select "208"
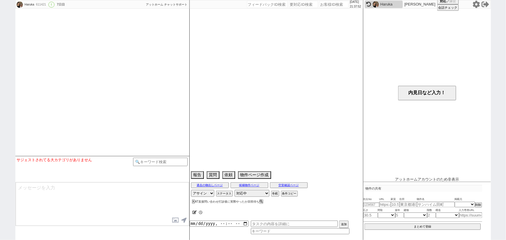
select select "204"
select select "206"
select select "203"
select select "4376"
select select "4360"
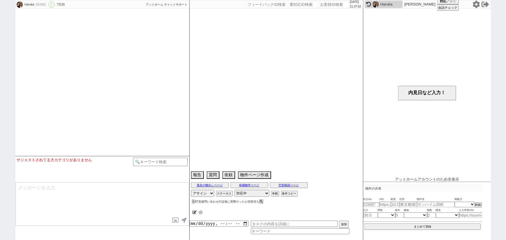
select select "214"
select select "4527"
select select "222"
select select "217"
select select "4574"
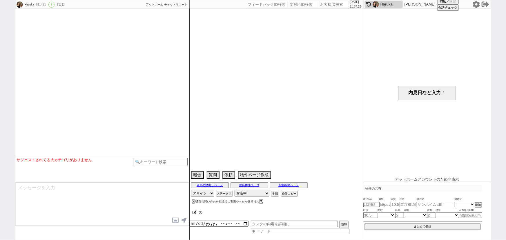
select select "218"
select select "219"
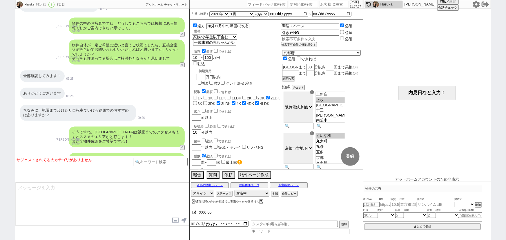
scroll to position [1627, 0]
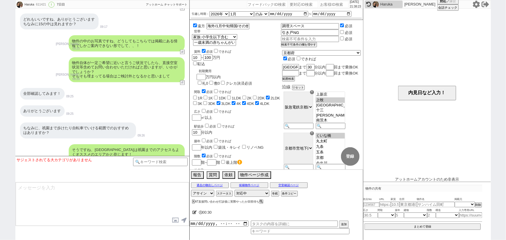
click at [320, 6] on input "number" at bounding box center [334, 4] width 29 height 7
paste input "610576"
type input "610576"
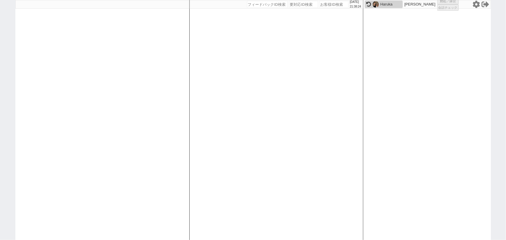
select select
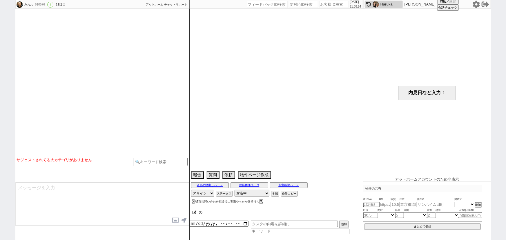
select select "13"
select select "1"
select select "12"
select select "130"
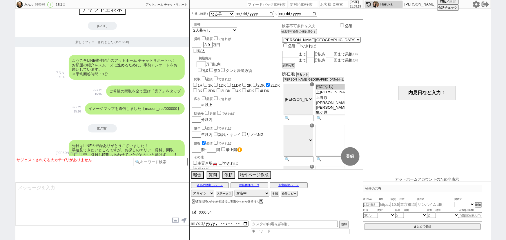
scroll to position [0, 0]
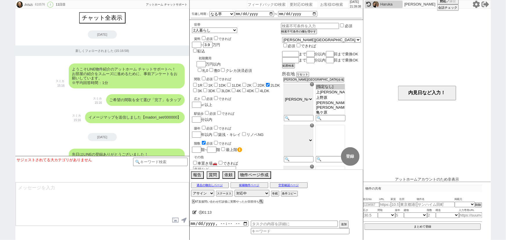
click at [332, 4] on input "number" at bounding box center [334, 4] width 29 height 7
paste input "610678"
type input "610678"
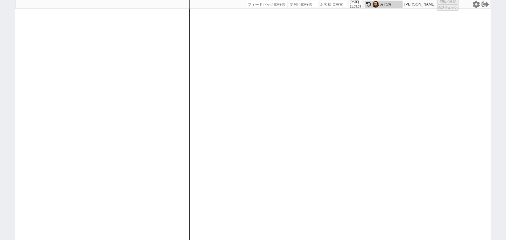
select select
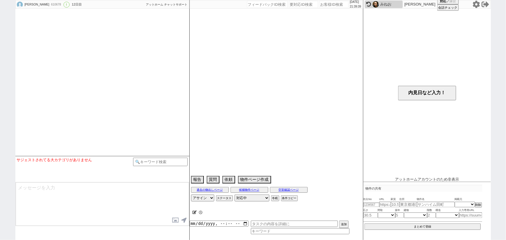
type textarea "オンボで保証人不要"
select select "13"
select select "1"
select select "40"
select select "180"
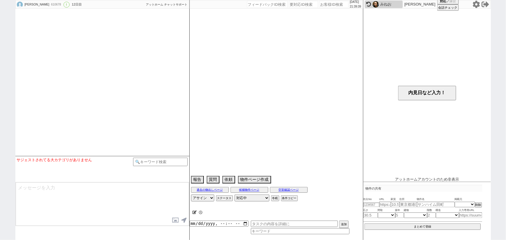
select select "3941"
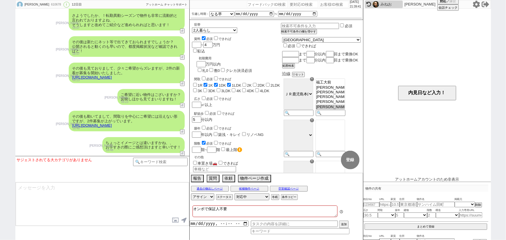
scroll to position [51, 0]
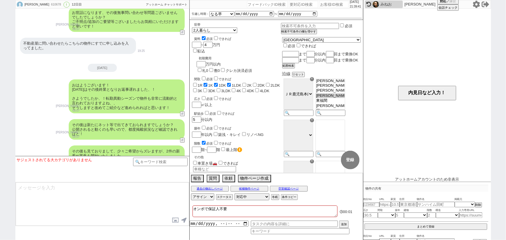
click at [137, 111] on div "おはようございます！ 昨日はその後終業となりお返事遅れました、！ さようでしたか、！転勤異動シーズンで物件も非常に流動的と言われておりますよね、、 そうします…" at bounding box center [127, 96] width 116 height 34
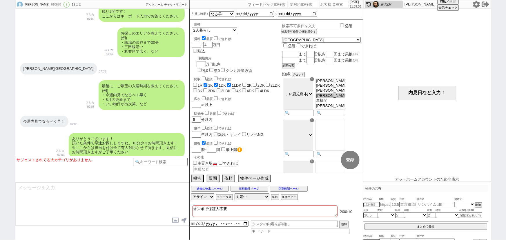
scroll to position [404, 0]
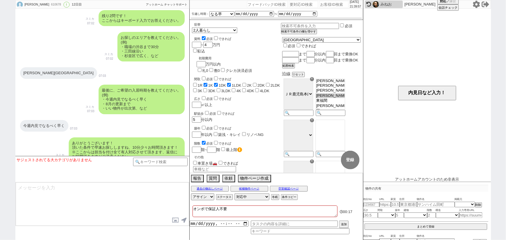
click at [334, 3] on input "number" at bounding box center [334, 4] width 29 height 7
paste input "610731"
type input "610731"
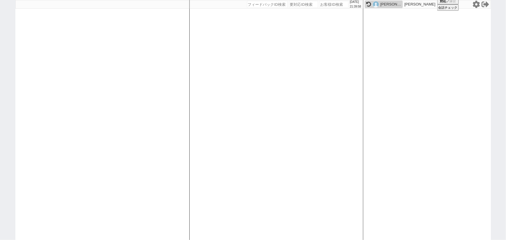
select select "600"
select select
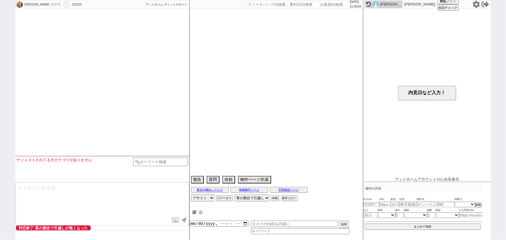
scroll to position [714, 0]
select select "15"
select select "1"
select select "4"
select select "22342"
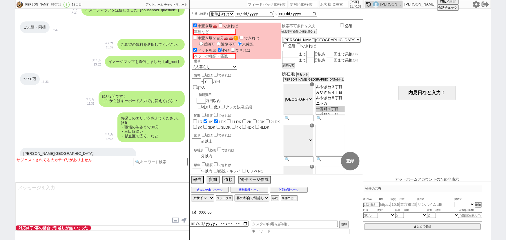
scroll to position [212, 0]
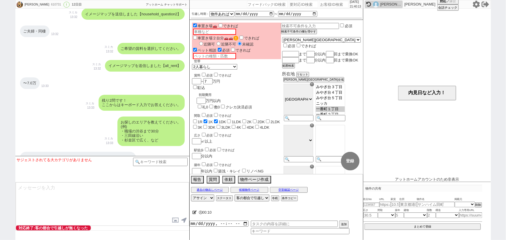
click at [326, 4] on input "number" at bounding box center [334, 4] width 29 height 7
paste input "607603"
type input "607603"
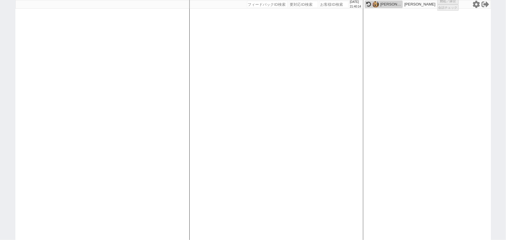
select select
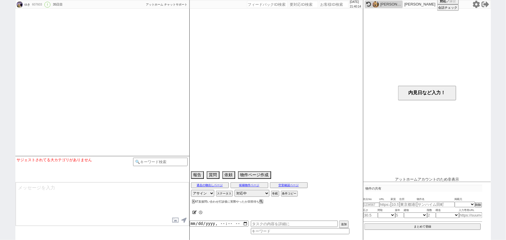
select select "15"
select select "0"
select select "40"
select select "367"
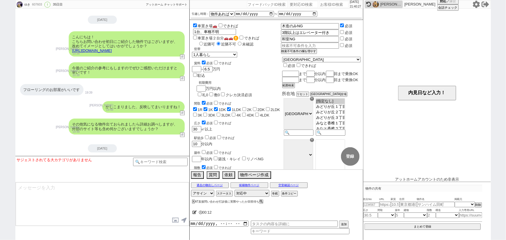
scroll to position [1678, 0]
click at [330, 2] on input "number" at bounding box center [334, 4] width 29 height 7
paste input "610579"
type input "610579"
select select
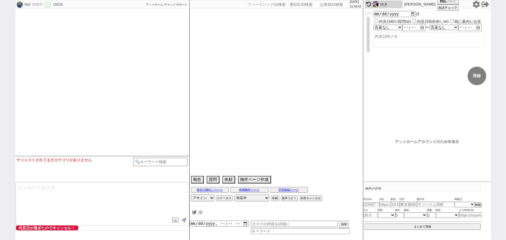
select select "2025"
select select "10"
select select "15"
select select "1"
select select "14"
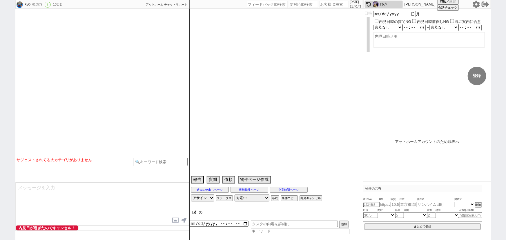
select select "84"
select select "89"
select select "2488"
select select "53"
select select "1351"
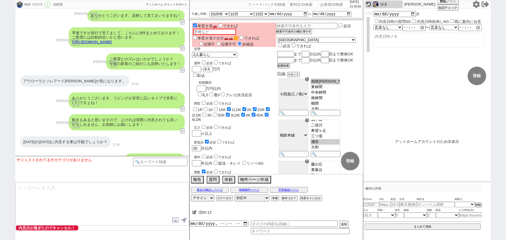
scroll to position [1079, 0]
click at [326, 5] on input "number" at bounding box center [334, 4] width 29 height 7
paste input "610550"
type input "610550"
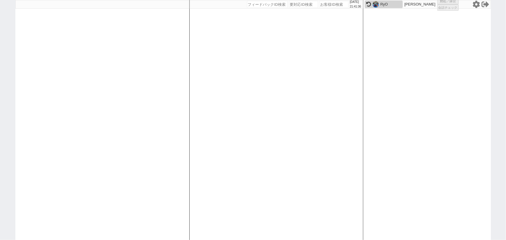
select select
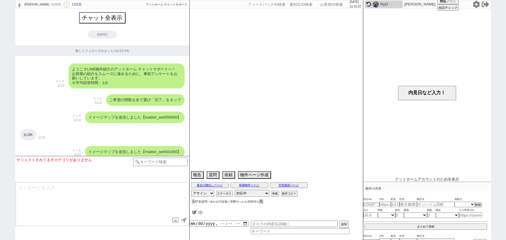
scroll to position [3301, 0]
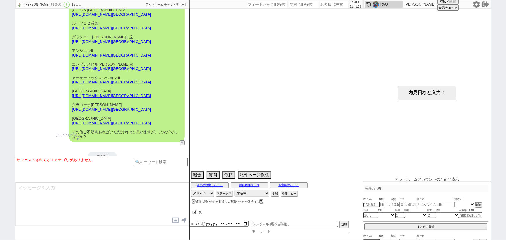
select select "2025"
select select "9"
select select "34"
select select "0"
select select "48"
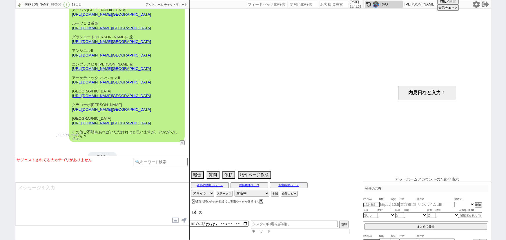
select select "75"
select select "44"
select select "60"
select select "19"
select select "71"
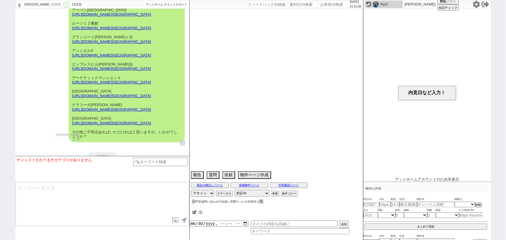
select select "25"
select select "9"
select select "322"
select select "14"
select select "10"
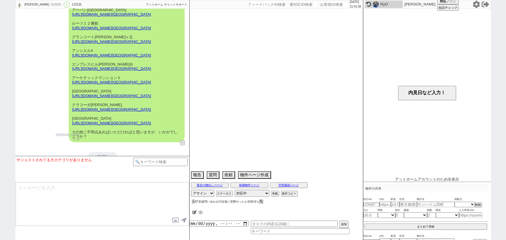
select select "365"
select select "23"
select select "57"
select select "72"
select select "53"
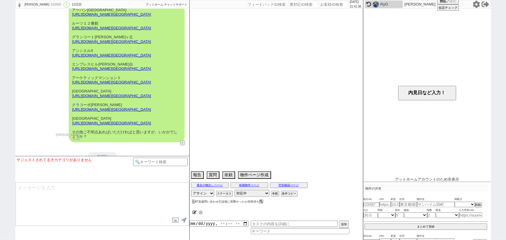
select select "15"
select select "38"
select select "70"
select select "16"
select select "65"
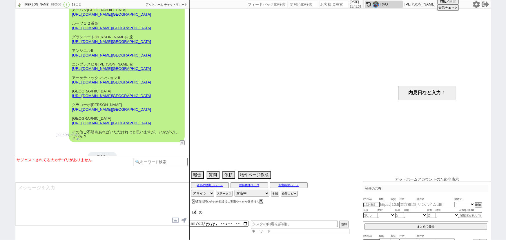
select select "35"
select select "29"
select select "63"
select select "36"
select select "62"
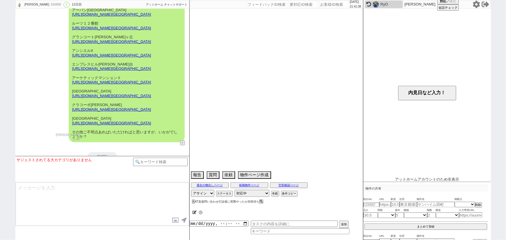
select select "33"
select select "50"
select select "64"
select select "69"
select select "17"
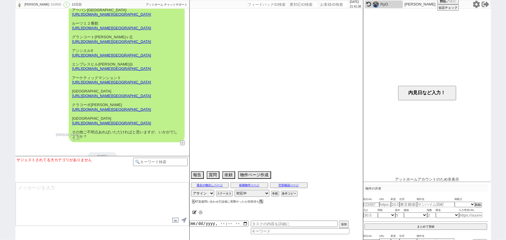
select select "67"
select select "59"
select select "78"
select select "52"
select select "47"
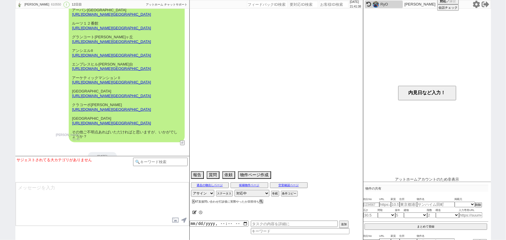
select select "68"
select select "74"
select select "54"
select select "66"
select select "56"
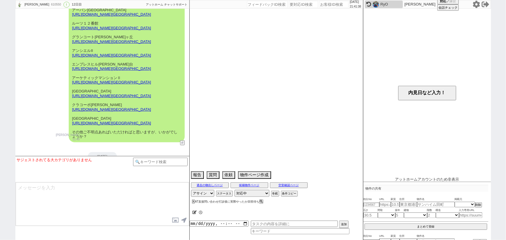
select select "12"
select select "76"
select select "24"
select select "46"
select select "27"
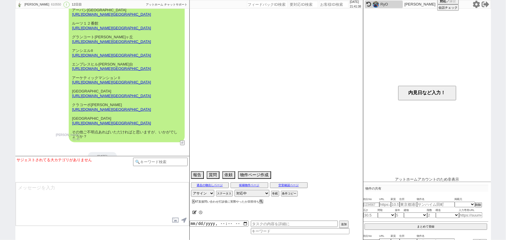
select select "7"
select select "55"
select select "11"
select select "20"
select select "73"
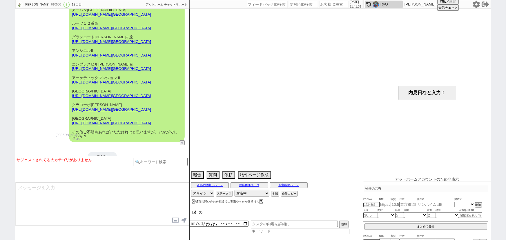
select select "77"
select select "49"
select select "42"
select select "51"
select select "58"
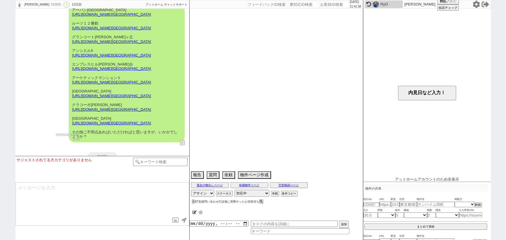
select select "40"
select select "45"
select select "30"
select select "41"
select select "34"
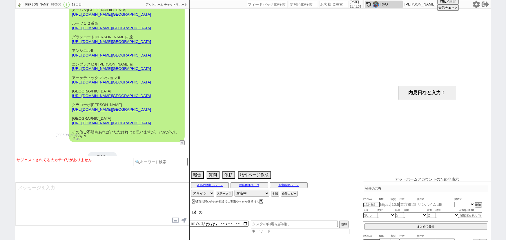
select select "39"
select select "61"
select select "37"
select select "32"
select select "31"
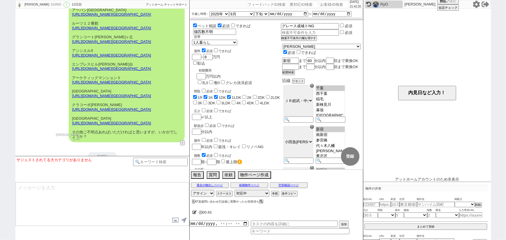
click at [325, 6] on input "number" at bounding box center [334, 4] width 29 height 7
paste input "610579"
type input "610579"
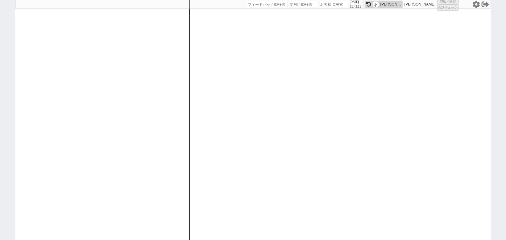
select select
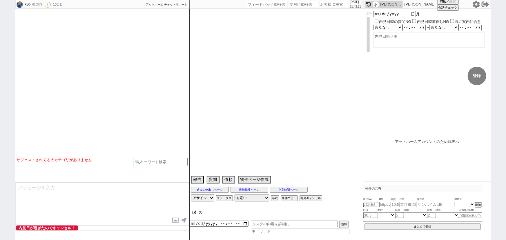
select select "2025"
select select "10"
select select "15"
select select "1"
select select "14"
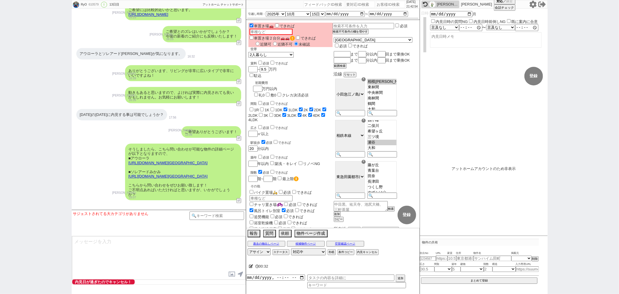
scroll to position [1108, 0]
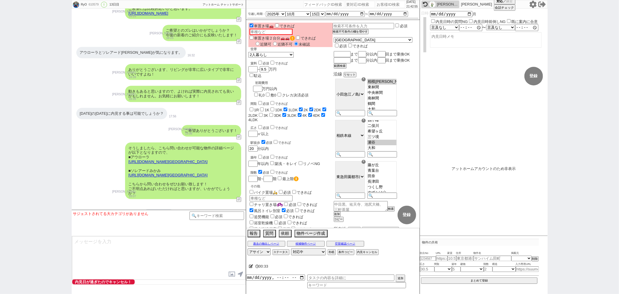
drag, startPoint x: 496, startPoint y: 1, endPoint x: 164, endPoint y: 95, distance: 344.2
click at [164, 108] on div "8月25日の月曜日に内見する事は可能でしょうか？" at bounding box center [121, 114] width 91 height 12
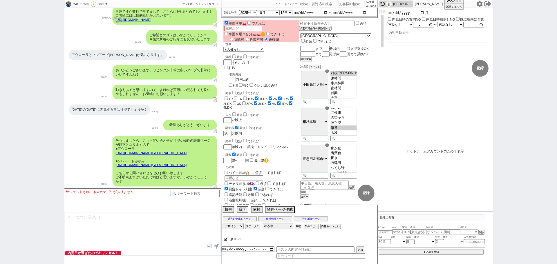
scroll to position [1100, 0]
click at [96, 5] on div "610579" at bounding box center [93, 4] width 13 height 5
copy div "610579"
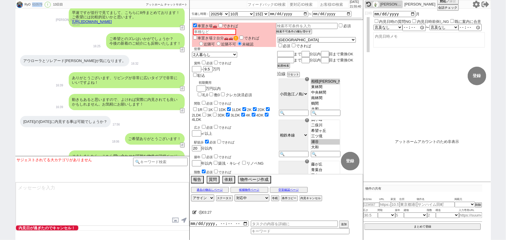
scroll to position [98, 0]
drag, startPoint x: 608, startPoint y: 0, endPoint x: 405, endPoint y: 87, distance: 220.8
click at [405, 87] on form "変更 なし 登録 日時 2025-08-25 月 内見日時の質問NG 内見日時前倒しNG 既に案内に合意 言及なし 時間明確 午前 午後 お昼 夕方・夜 終日…" at bounding box center [427, 55] width 128 height 93
click at [477, 5] on icon at bounding box center [477, 5] width 8 height 8
